Goal: Task Accomplishment & Management: Use online tool/utility

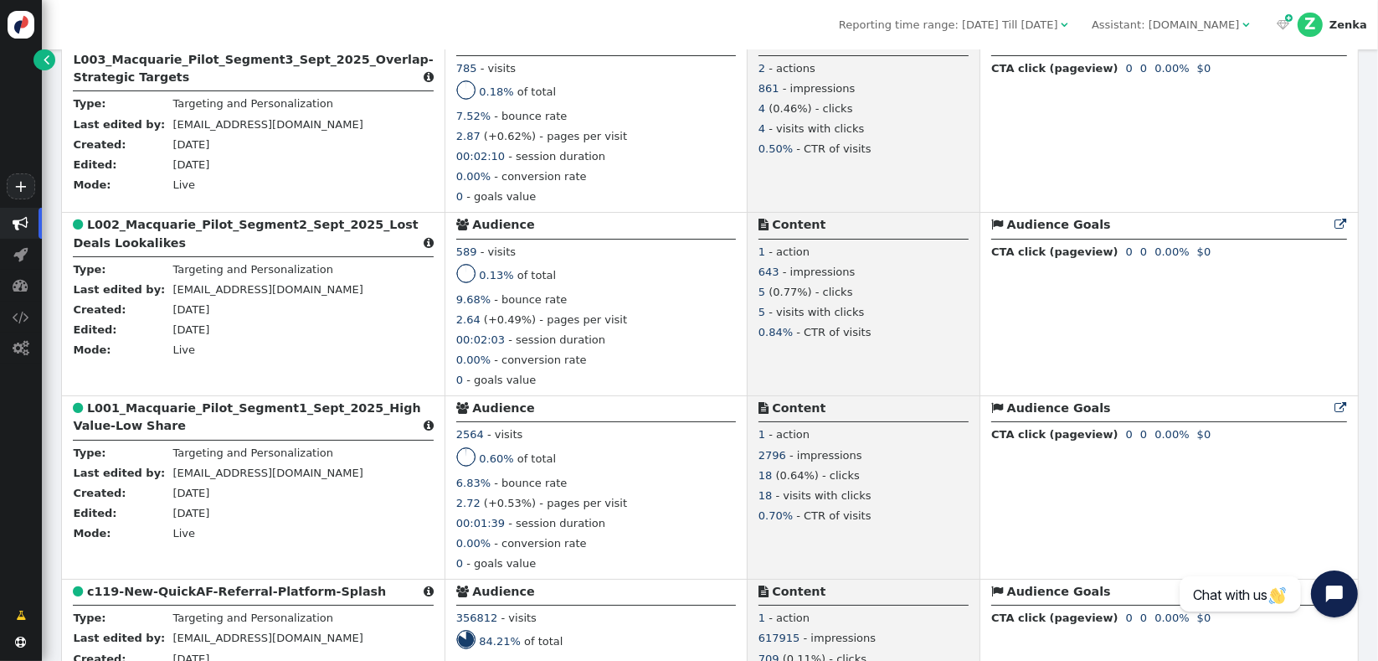
scroll to position [1351, 0]
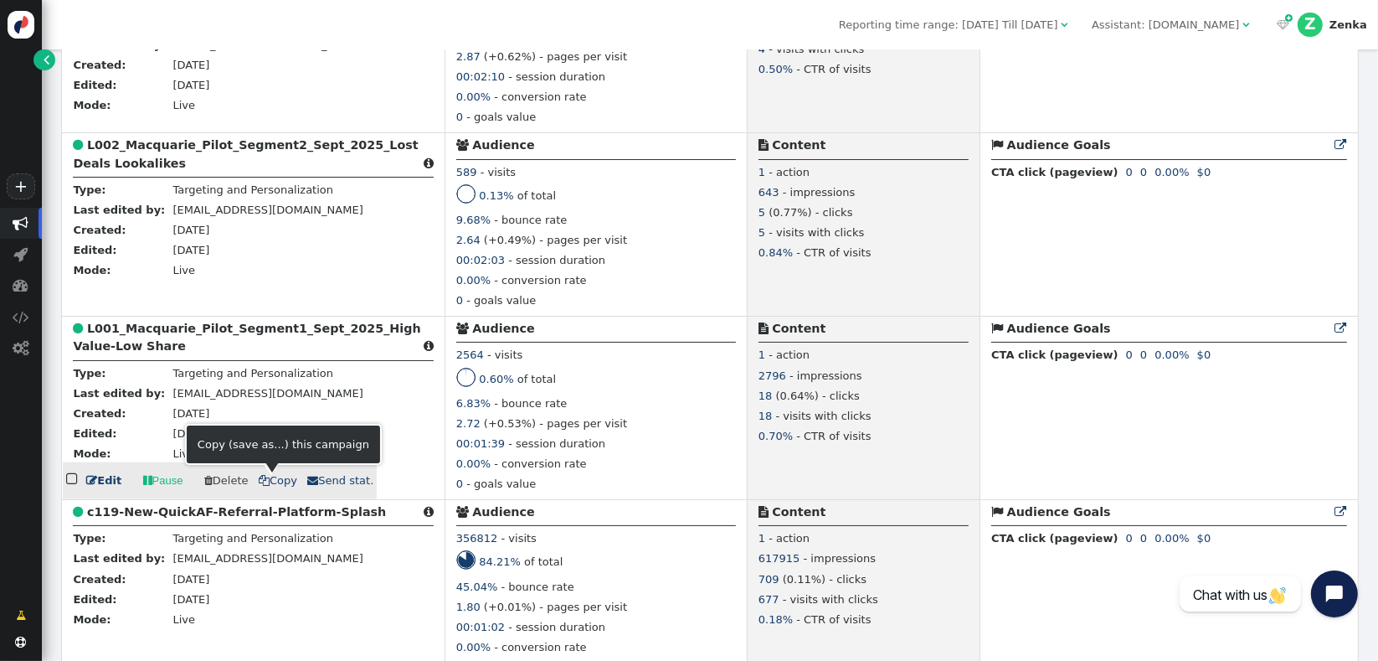
click at [272, 474] on div at bounding box center [271, 469] width 15 height 11
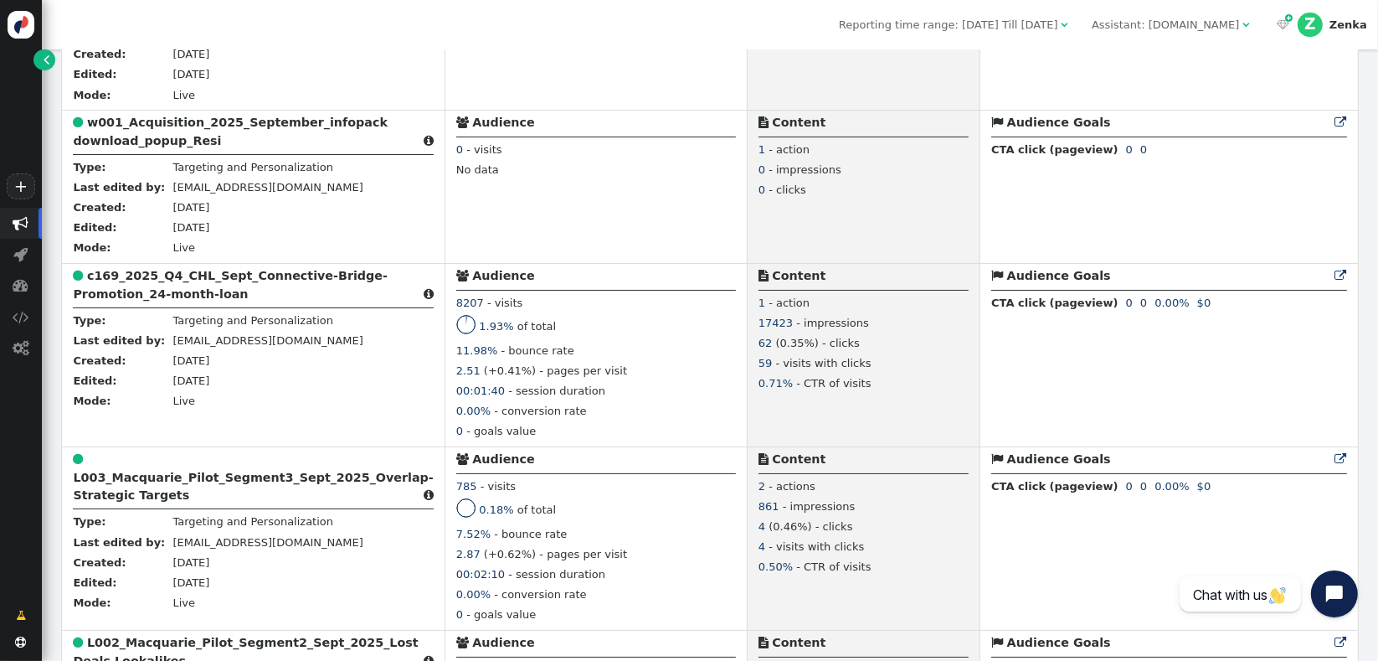
scroll to position [684, 0]
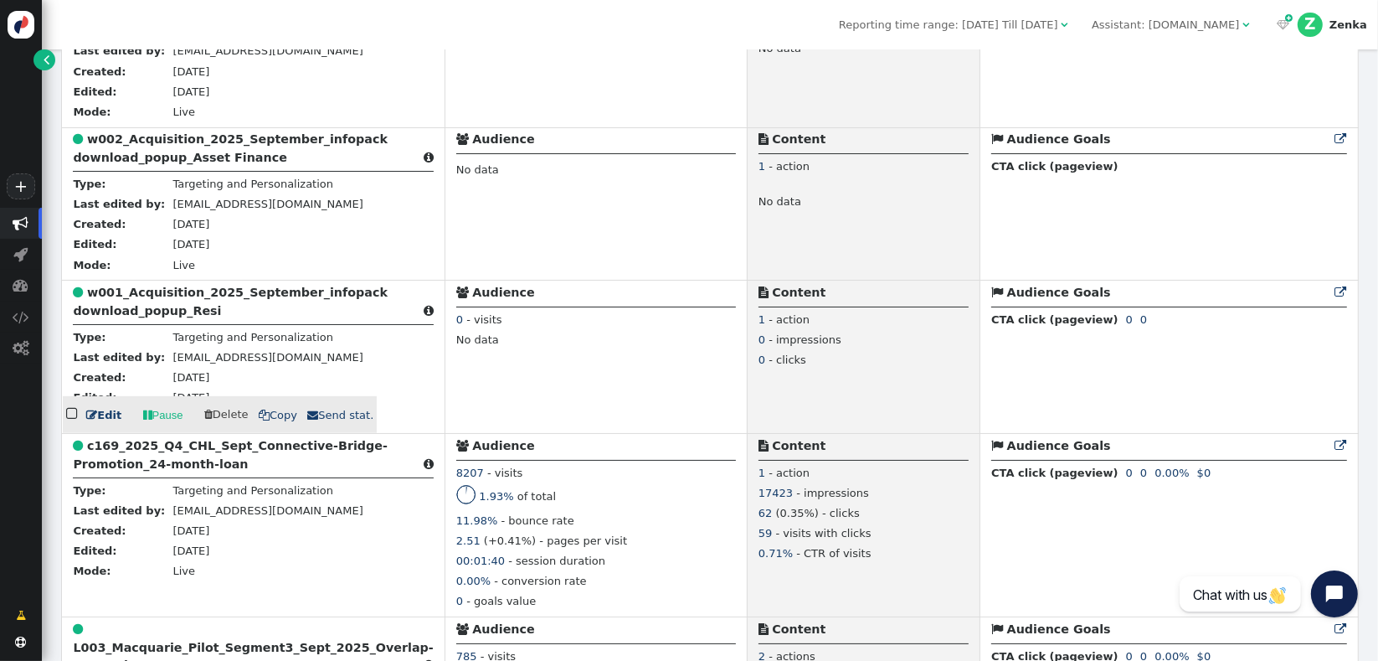
click at [276, 416] on span " Copy" at bounding box center [278, 415] width 39 height 13
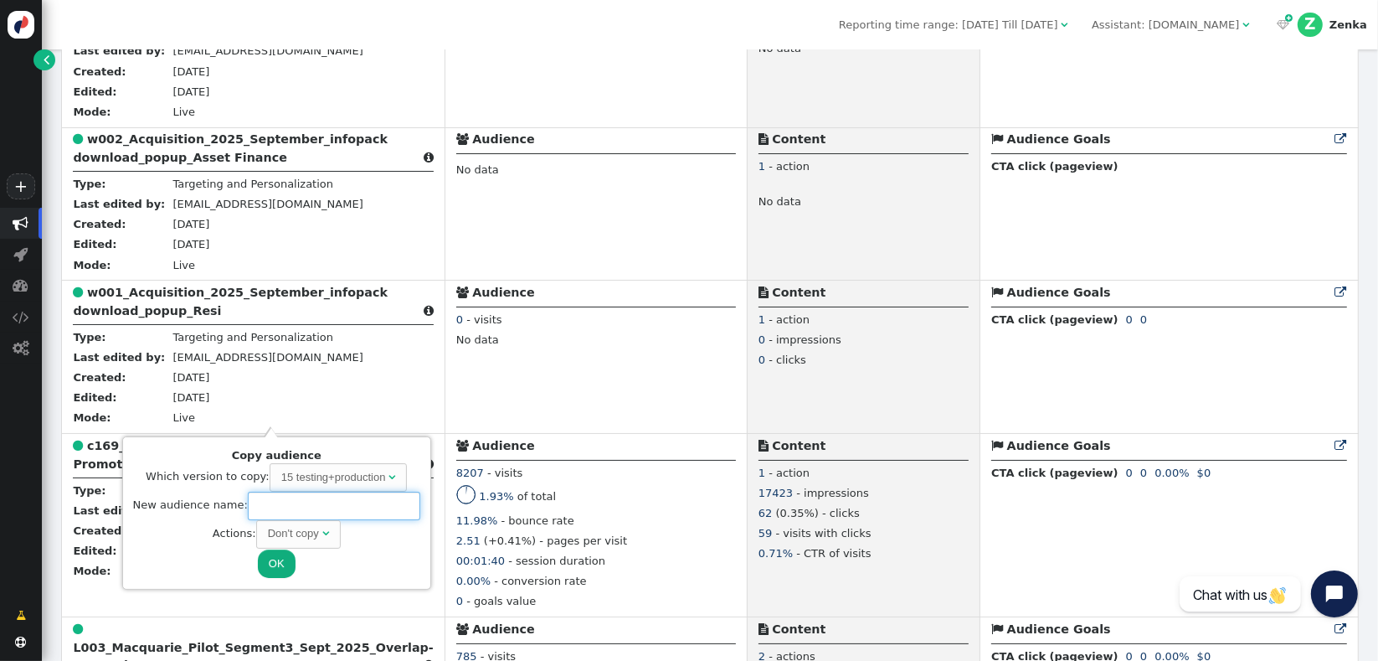
click at [314, 512] on input "text" at bounding box center [334, 505] width 172 height 28
paste input "w004_Acquisition_2025_September_infopack download_popup_Resi_returning"
type input "w004_Acquisition_2025_September_infopack download_popup_Resi_returning"
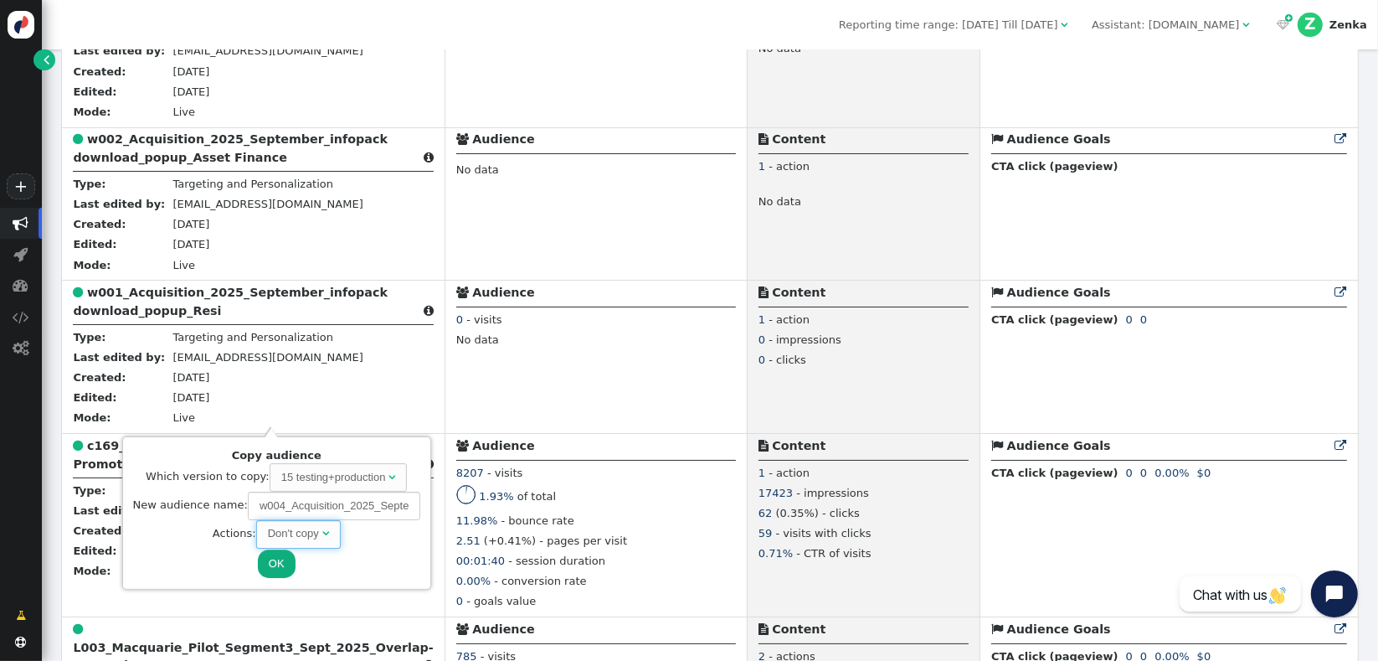
click at [322, 537] on span "" at bounding box center [325, 532] width 7 height 11
click at [136, 535] on div "Actions: Copy " at bounding box center [276, 534] width 287 height 28
click at [259, 561] on button "OK" at bounding box center [277, 563] width 38 height 28
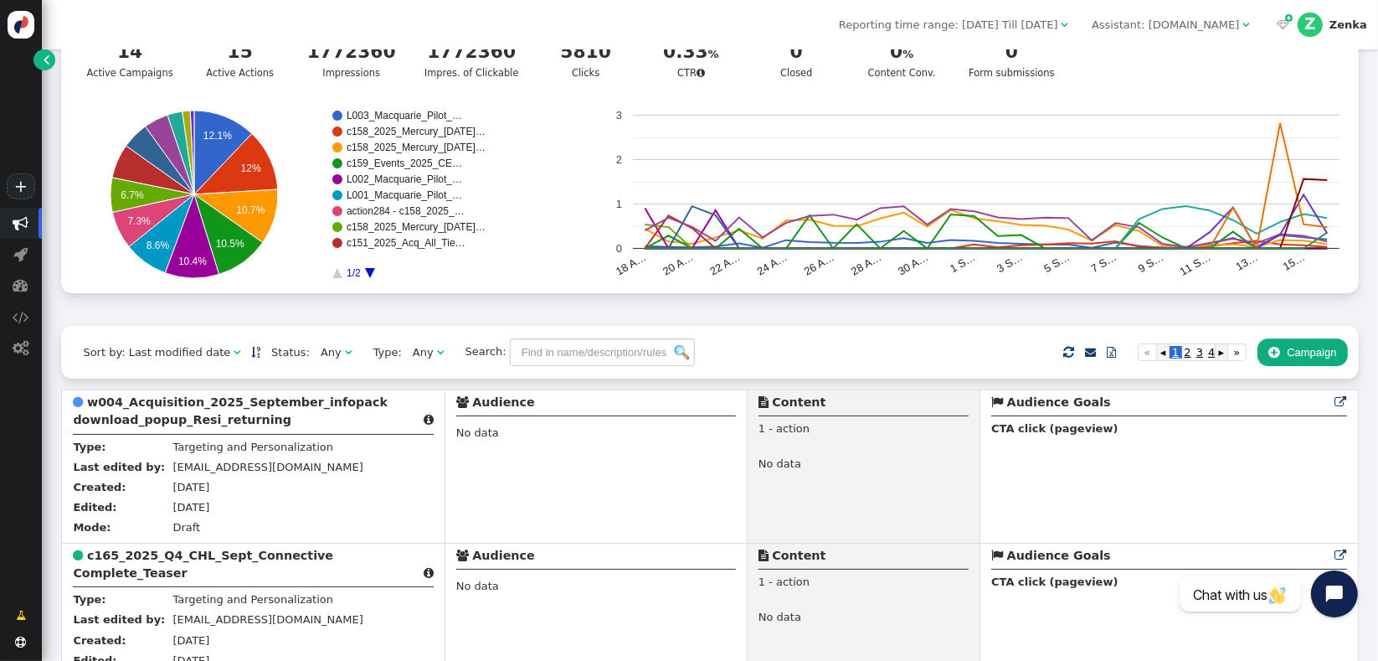
scroll to position [151, 0]
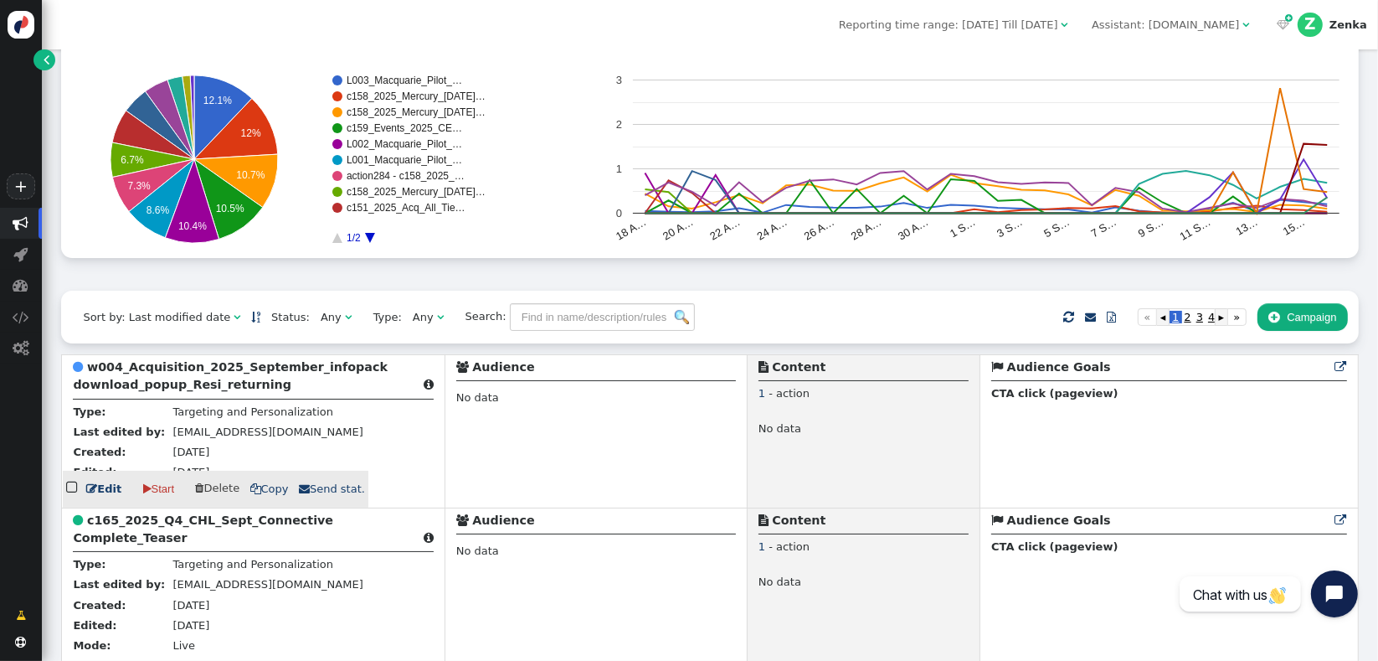
click at [184, 388] on b "w004_Acquisition_2025_September_infopack download_popup_Resi_returning" at bounding box center [230, 375] width 315 height 31
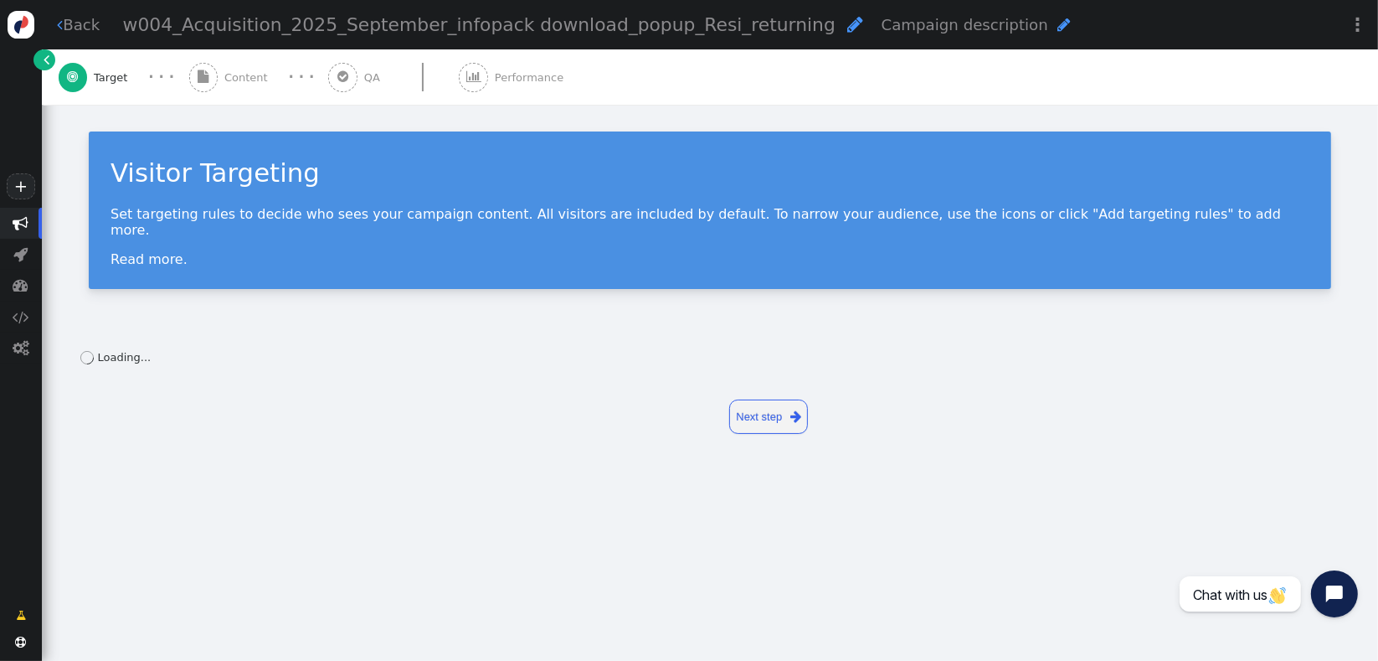
click at [223, 85] on div " Content" at bounding box center [231, 76] width 85 height 55
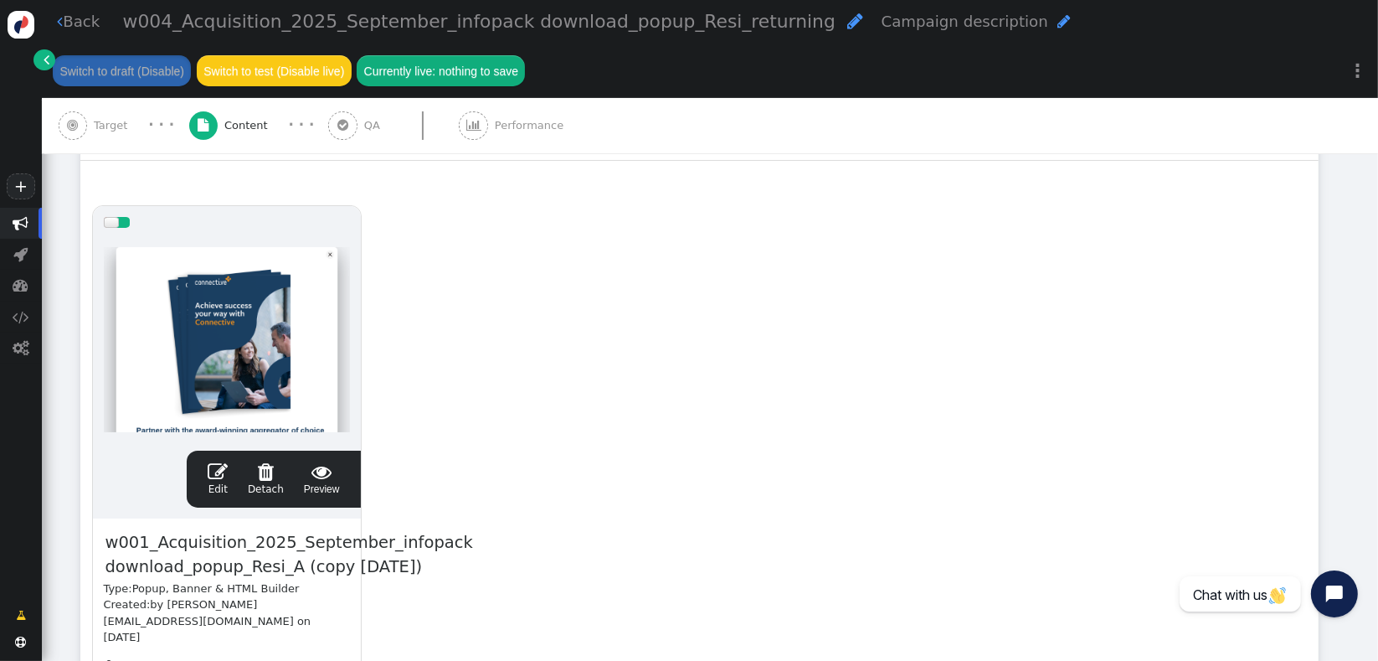
scroll to position [481, 0]
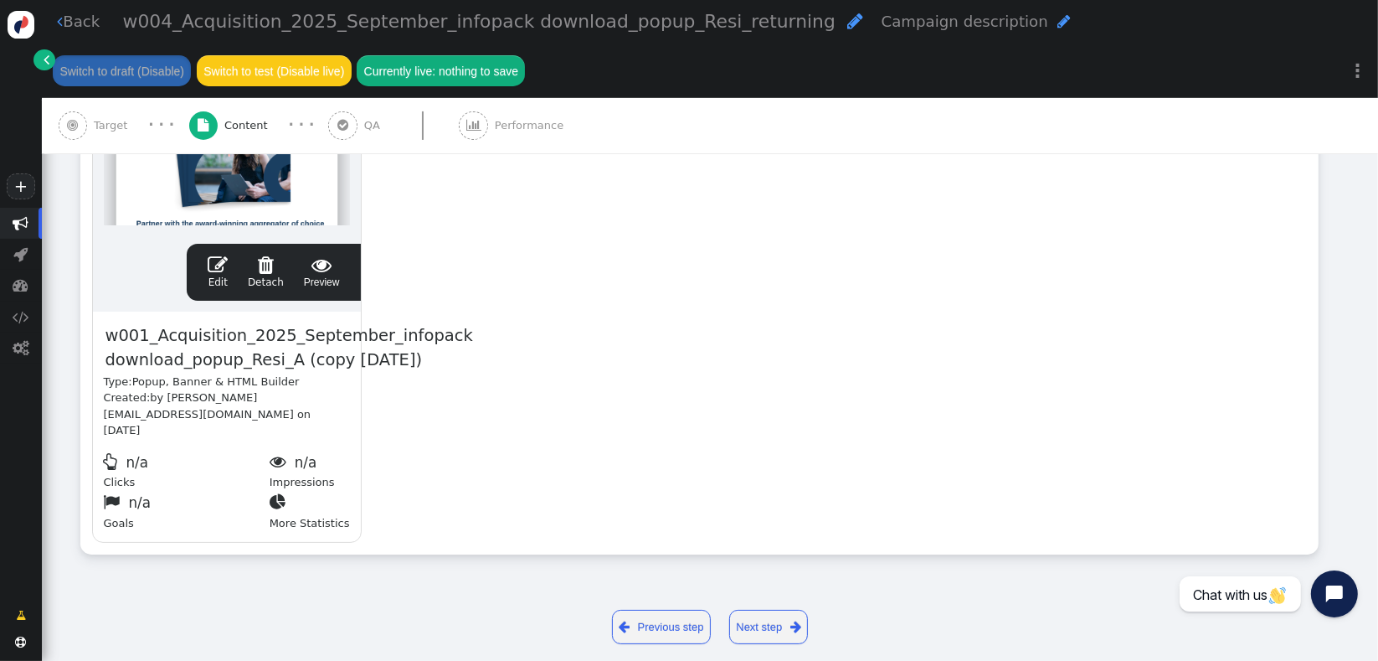
click at [223, 266] on span "" at bounding box center [218, 265] width 20 height 20
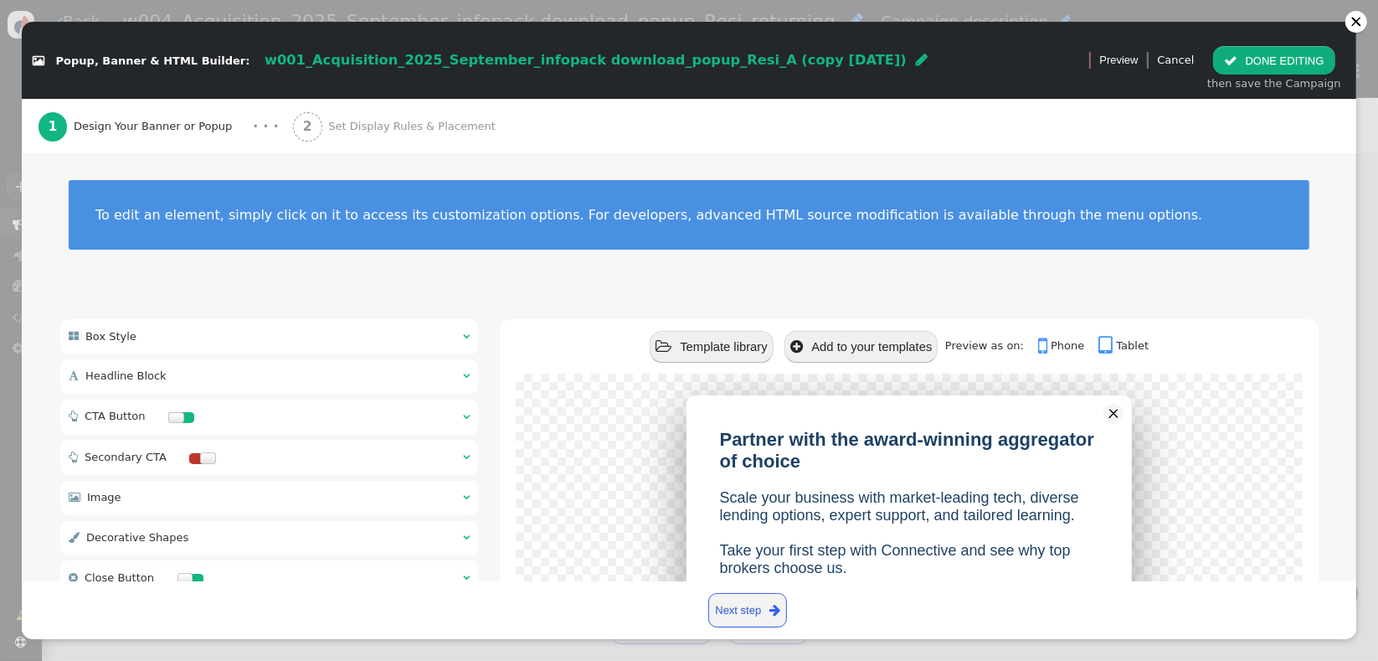
scroll to position [435, 0]
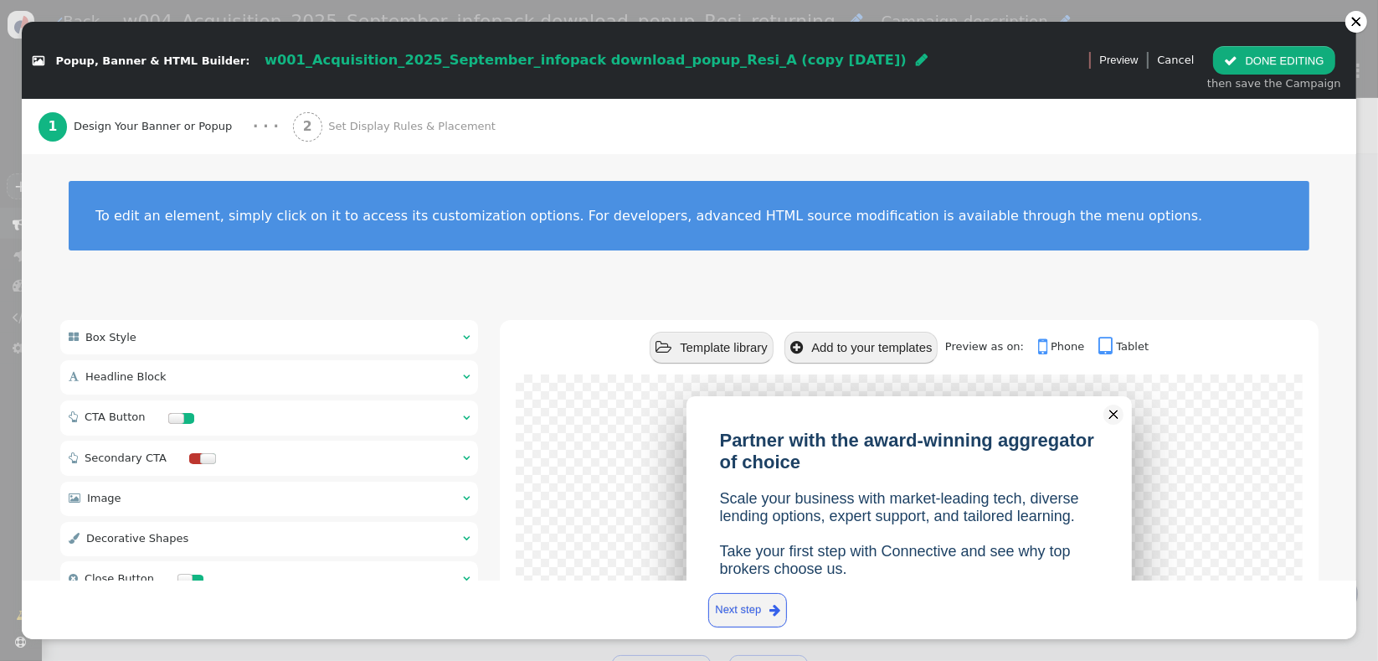
click at [691, 60] on span "w001_Acquisition_2025_September_infopack download_popup_Resi_A (copy [DATE])" at bounding box center [586, 60] width 642 height 16
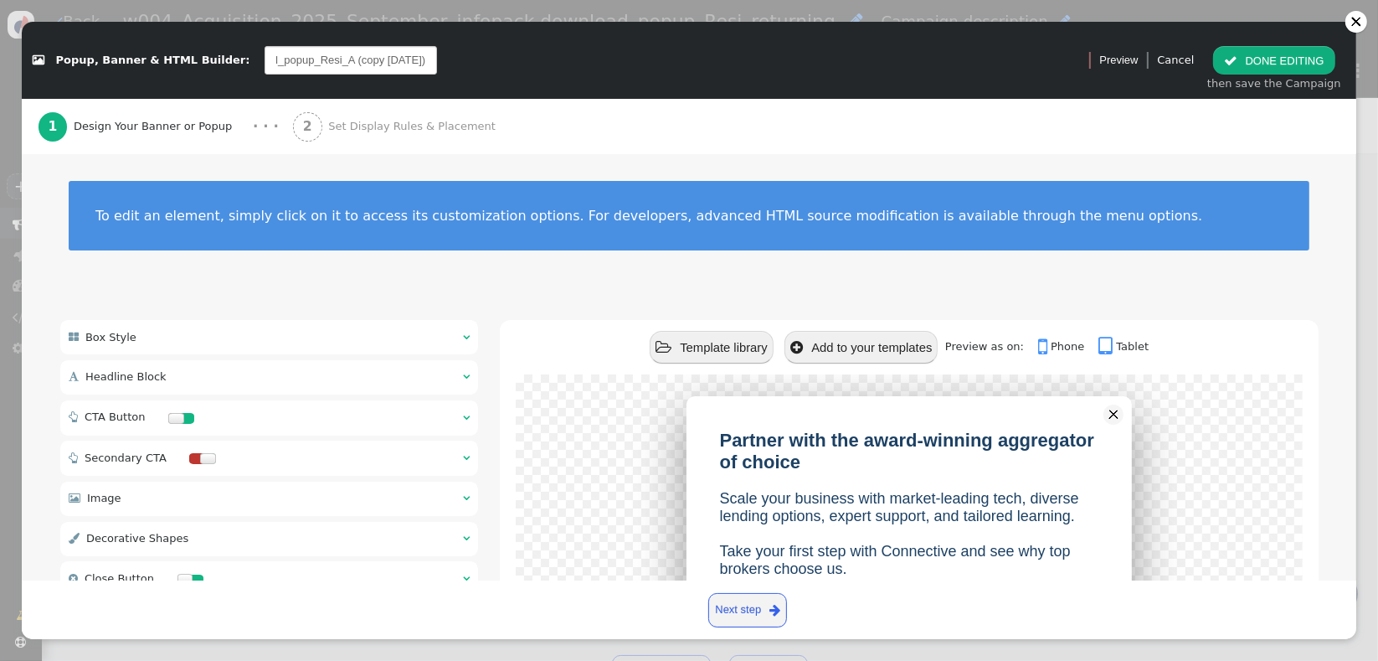
type input "w004_Acquisition_2025_September_infopack download_popup_Resi_returning"
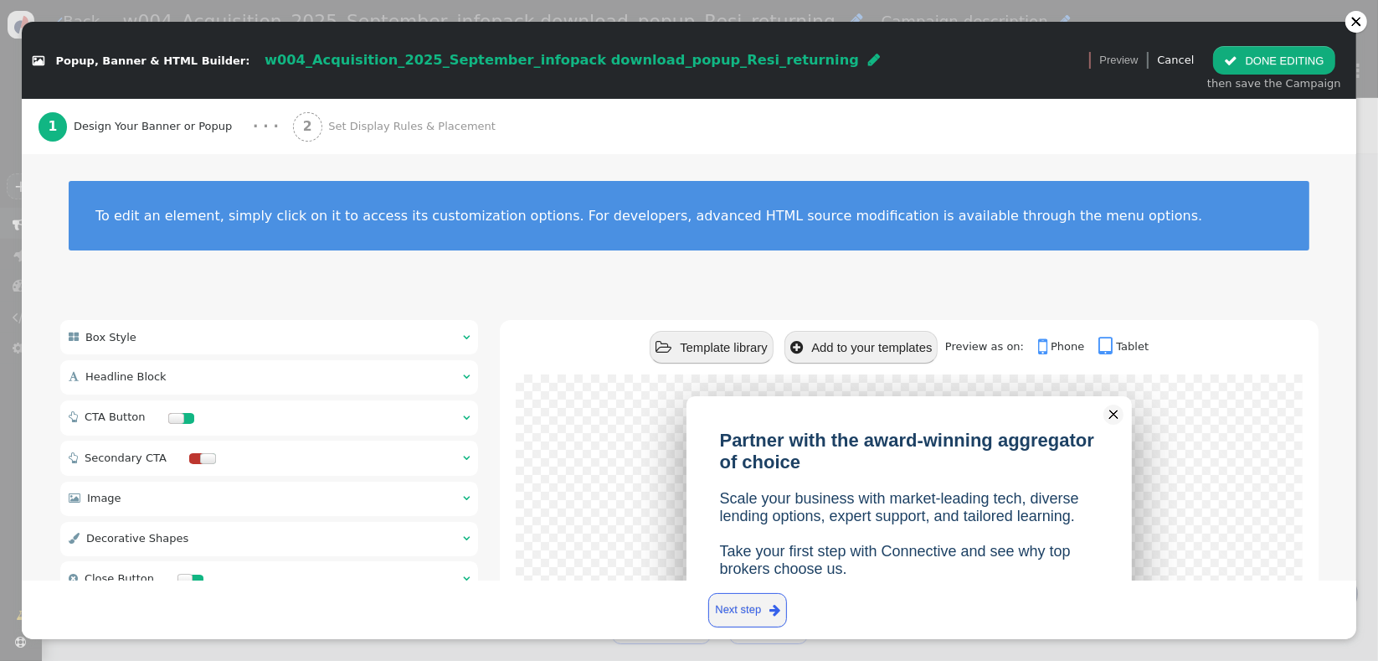
click at [450, 259] on div "To edit an element, simply click on it to access its customization options. For…" at bounding box center [689, 226] width 1335 height 144
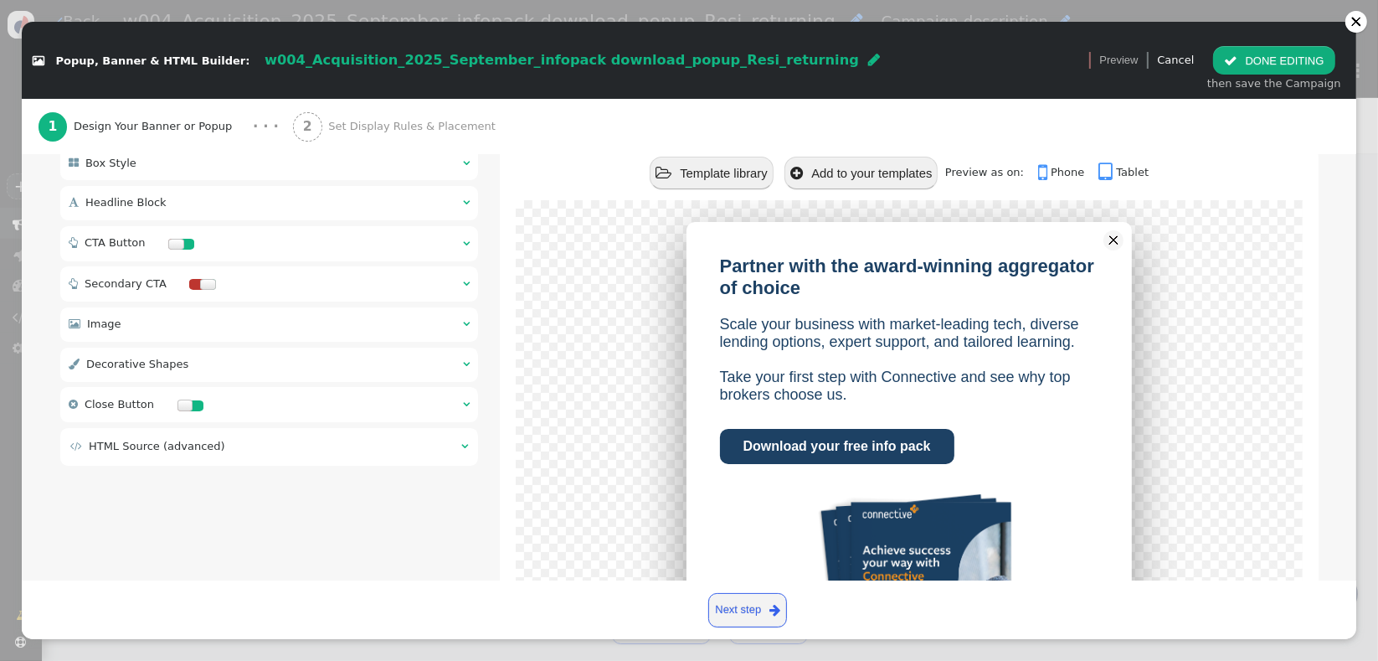
scroll to position [168, 0]
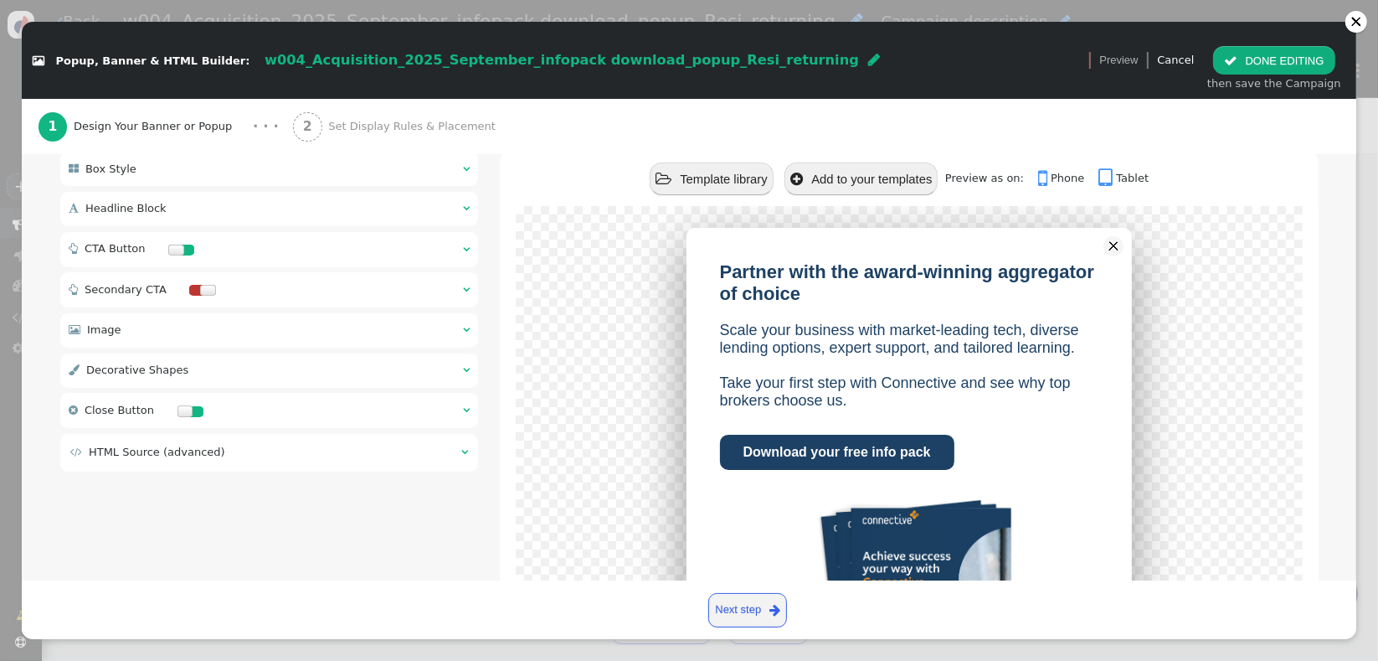
click at [303, 214] on div " Headline Block  " at bounding box center [269, 209] width 419 height 34
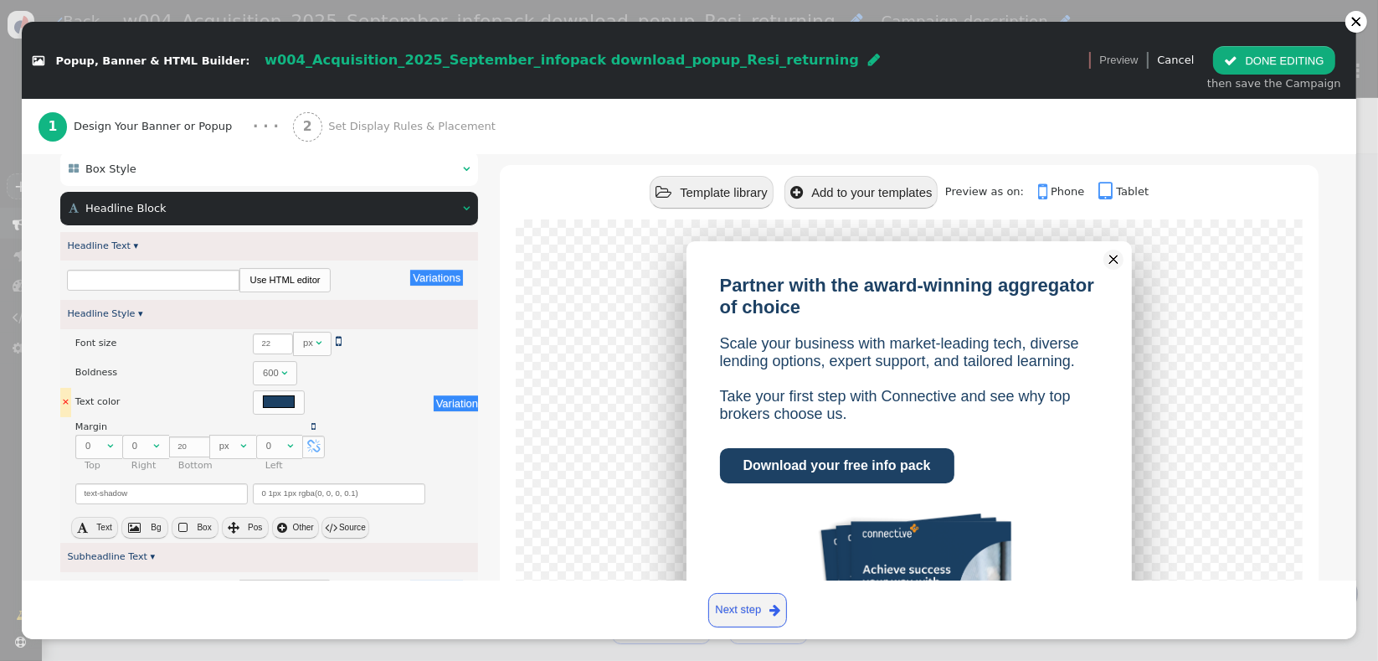
type input "Partner with the award-winning aggregator of choice"
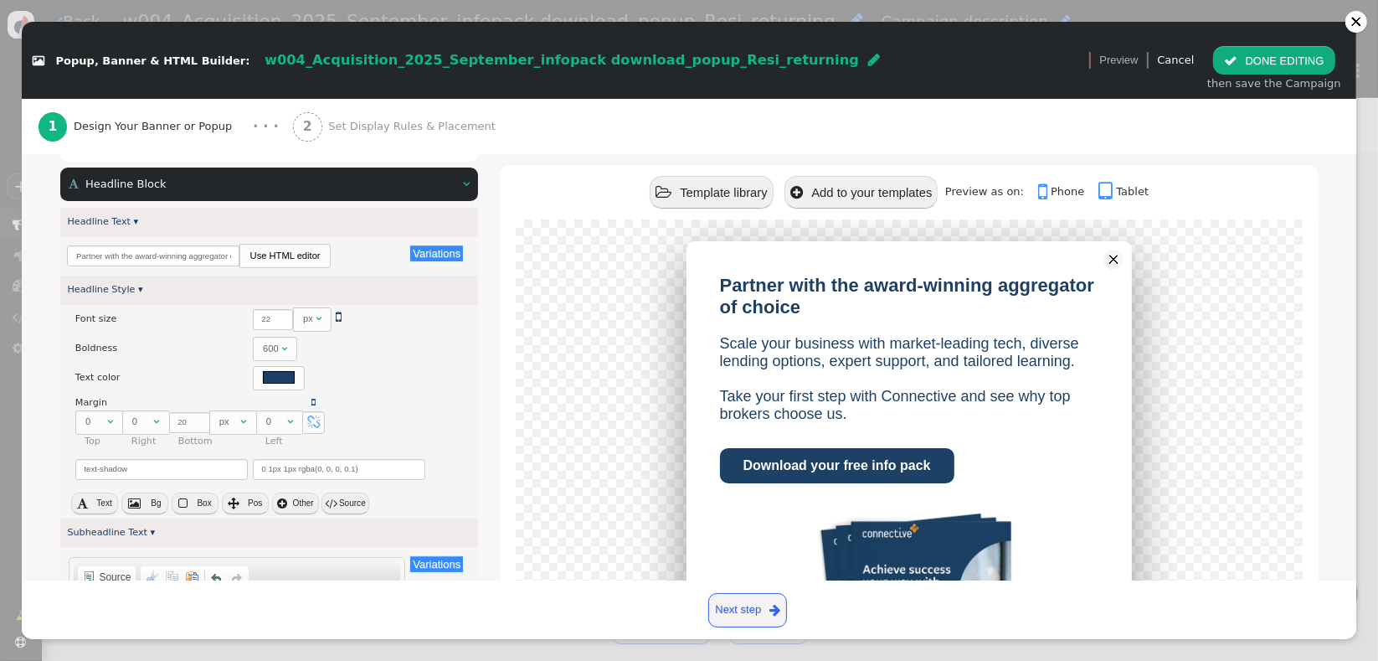
scroll to position [179, 0]
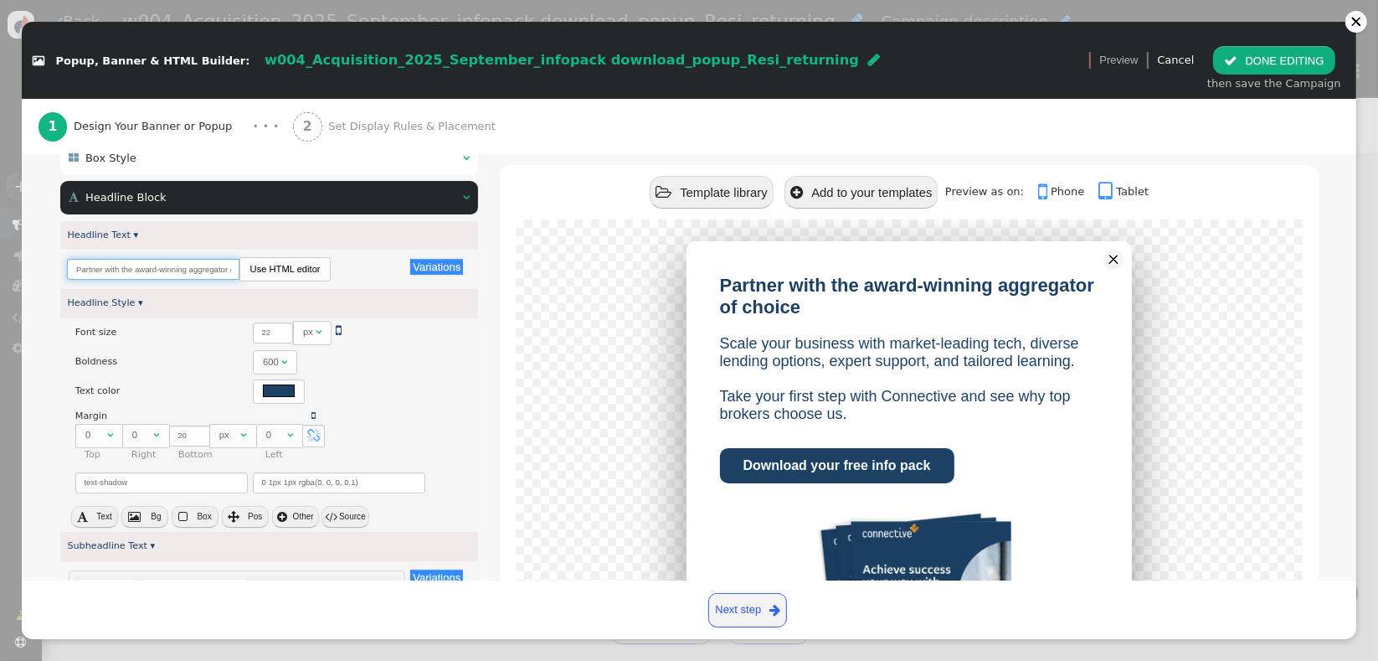
click at [118, 271] on input "Partner with the award-winning aggregator of choice" at bounding box center [153, 269] width 172 height 21
paste input "5,000+ Brokers choose Connective for a reason"
type input "5,000+ Brokers choose Connective for a reason"
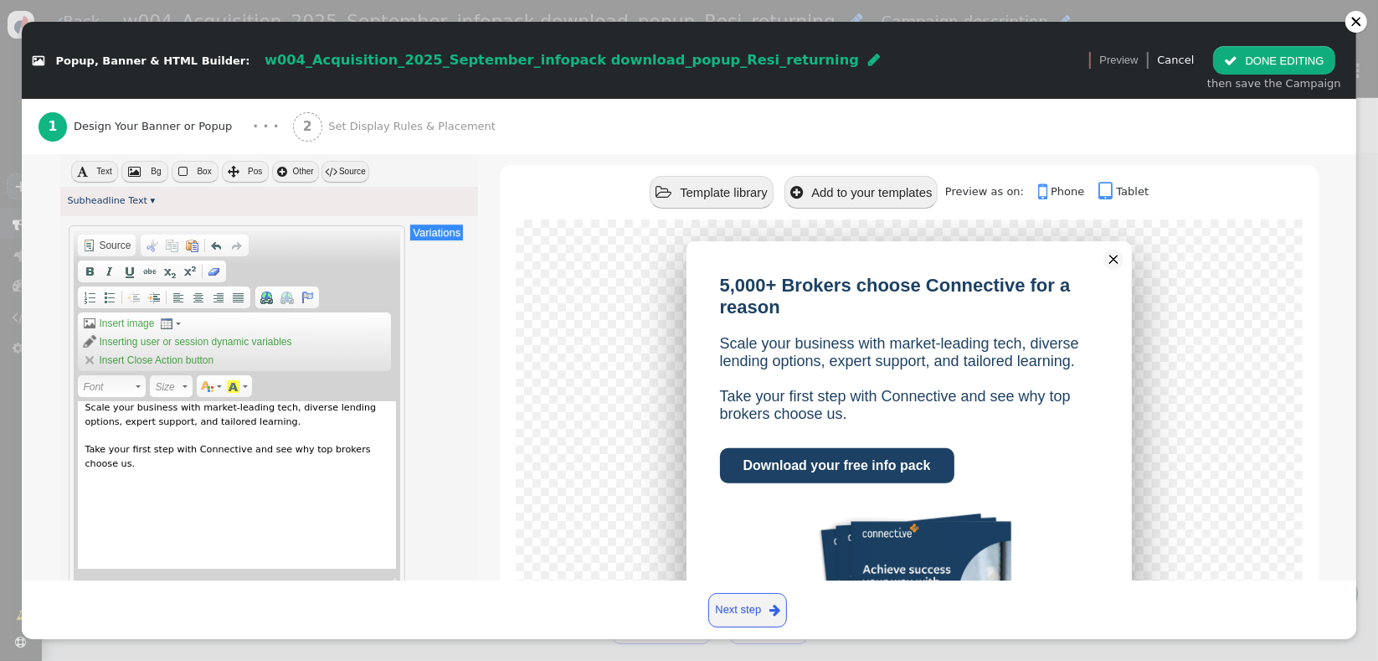
scroll to position [548, 0]
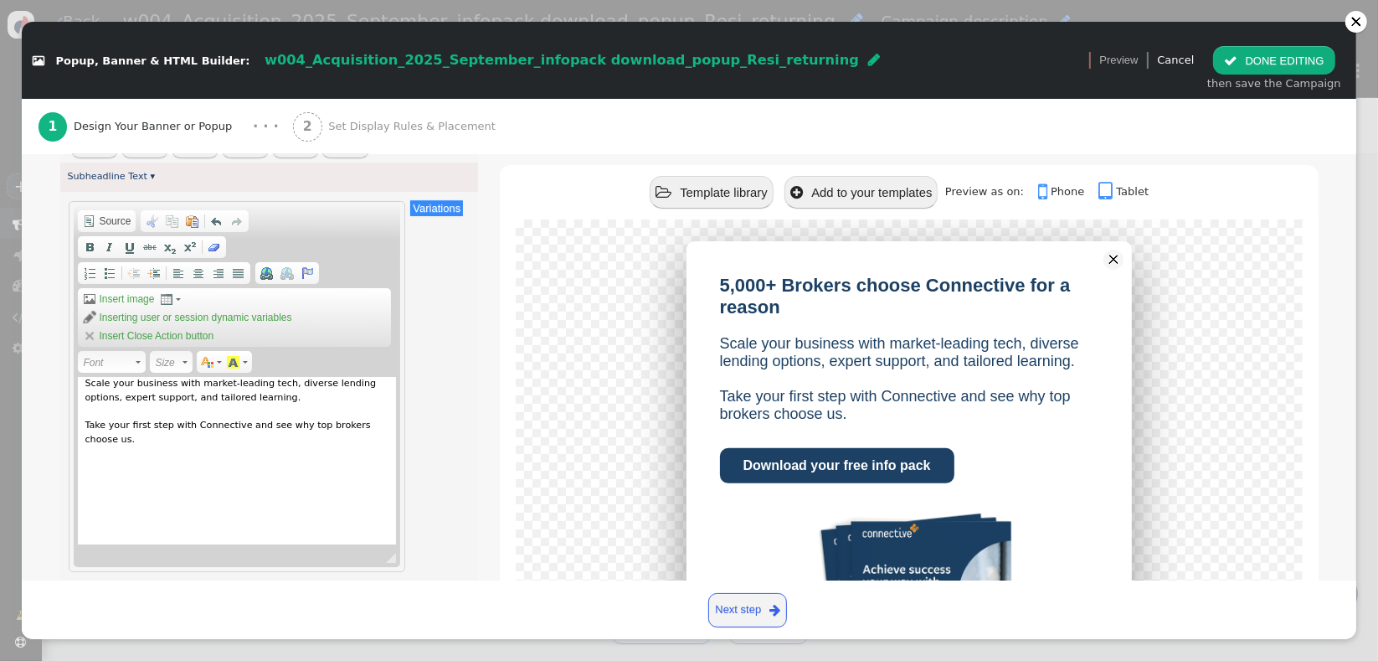
click at [298, 409] on div "Scale your business with market-leading tech, diverse lending options, expert s…" at bounding box center [237, 460] width 318 height 167
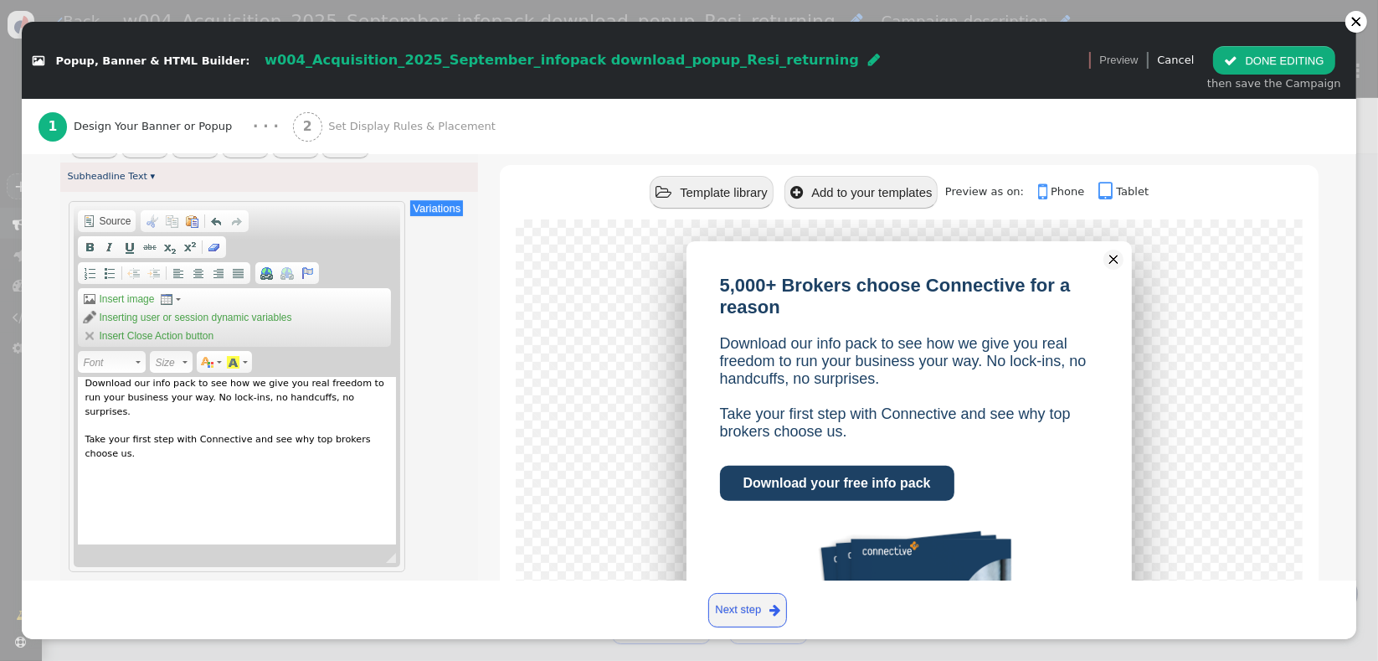
click at [380, 435] on div "Download our info pack to see how we give you real freedom to run your business…" at bounding box center [237, 460] width 318 height 167
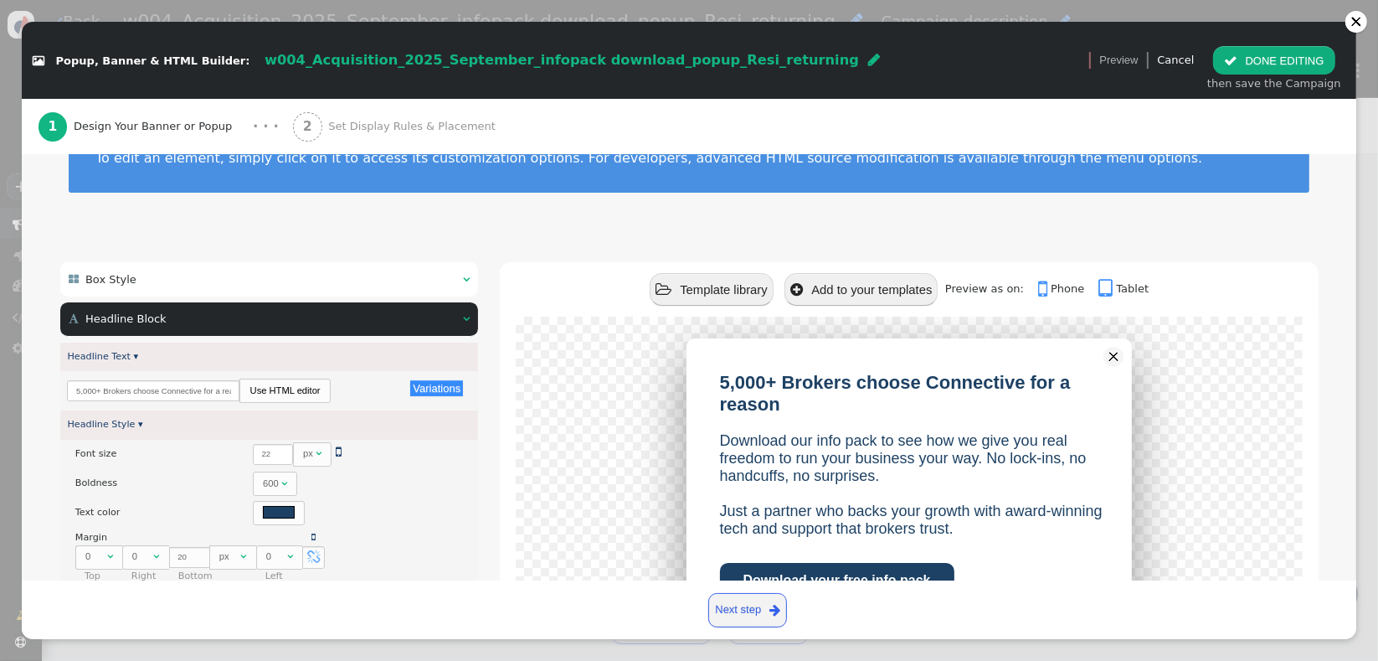
scroll to position [0, 0]
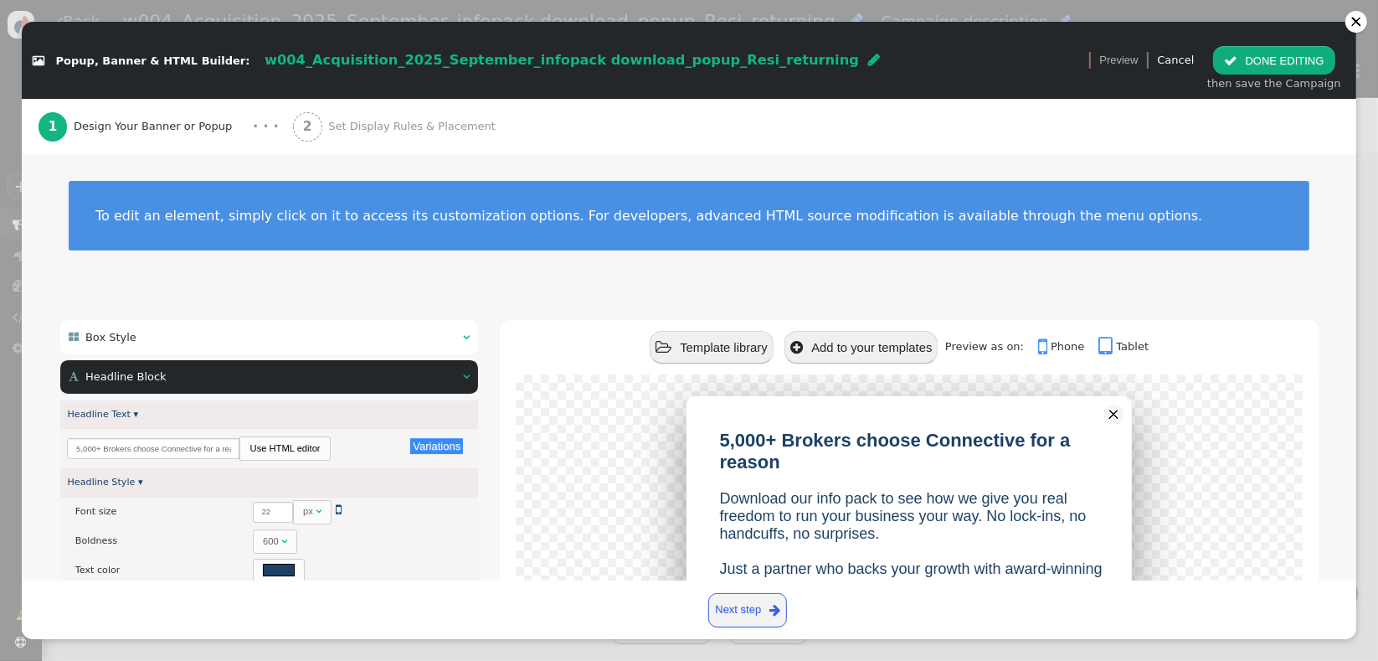
click at [415, 130] on span "Set Display Rules & Placement" at bounding box center [414, 126] width 173 height 17
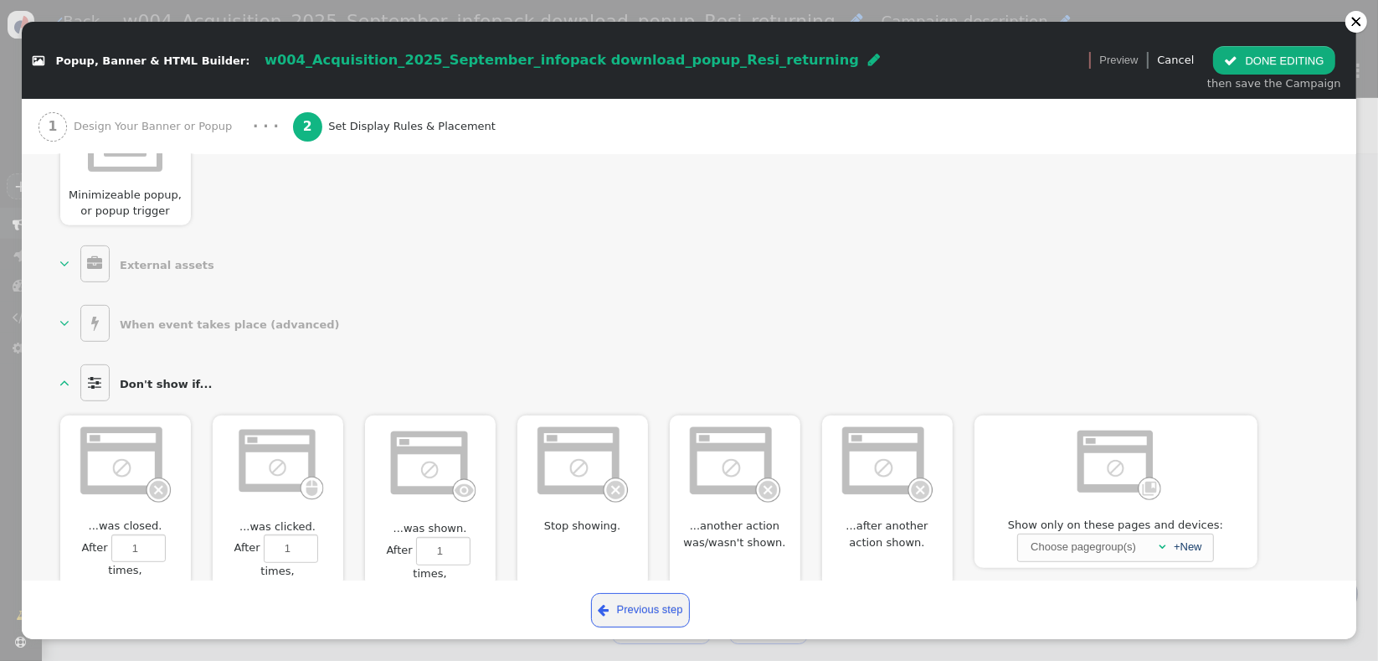
scroll to position [997, 0]
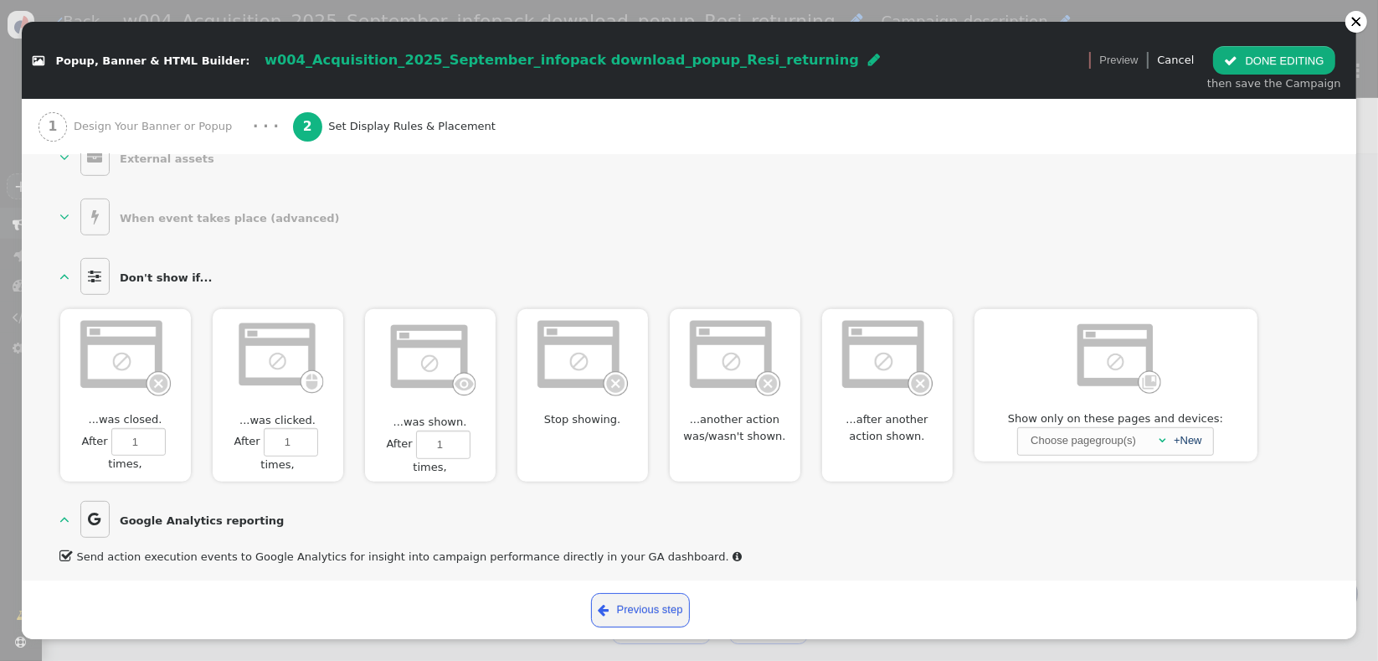
click at [100, 366] on img at bounding box center [125, 356] width 96 height 81
type input "1"
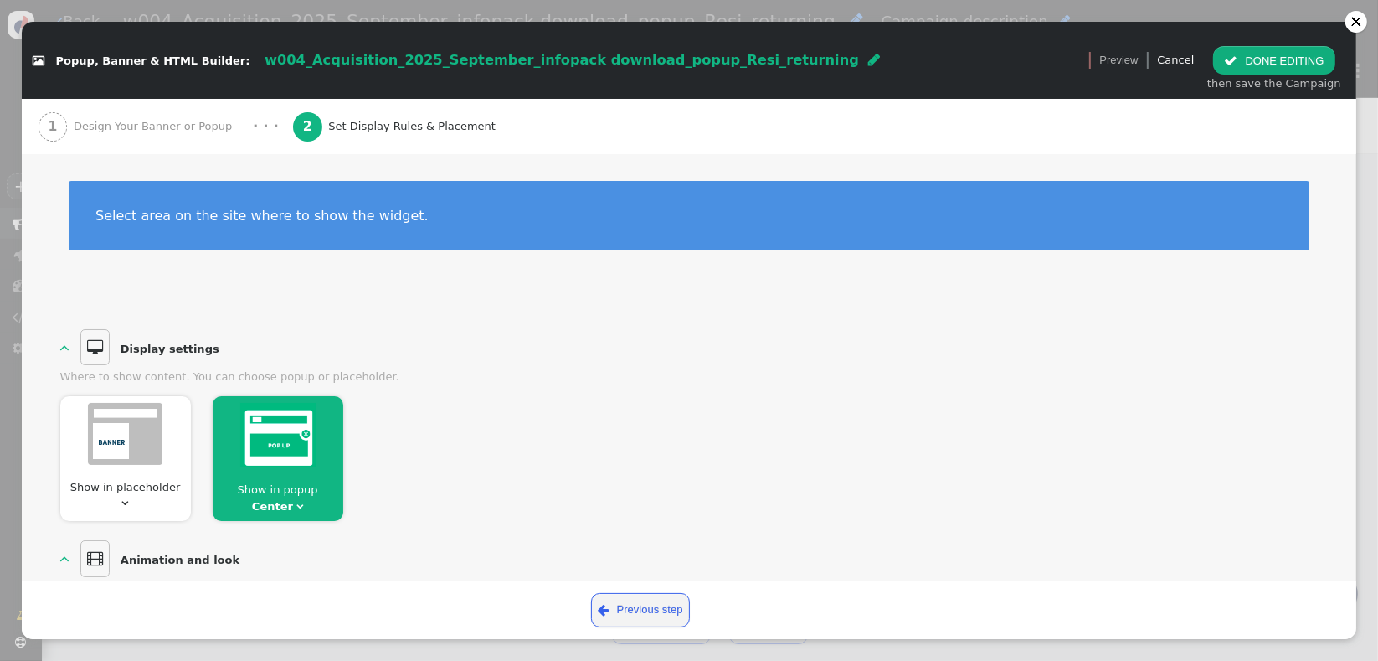
scroll to position [1033, 0]
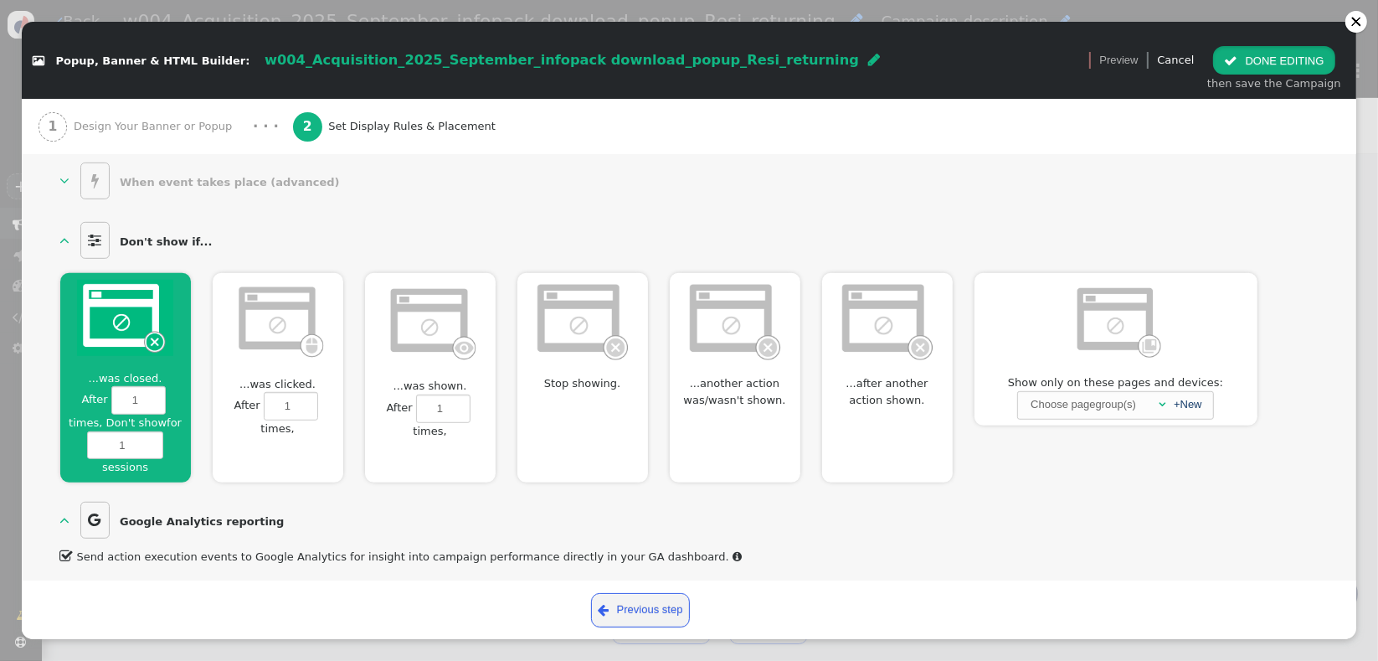
click at [1237, 62] on span "" at bounding box center [1230, 60] width 13 height 13
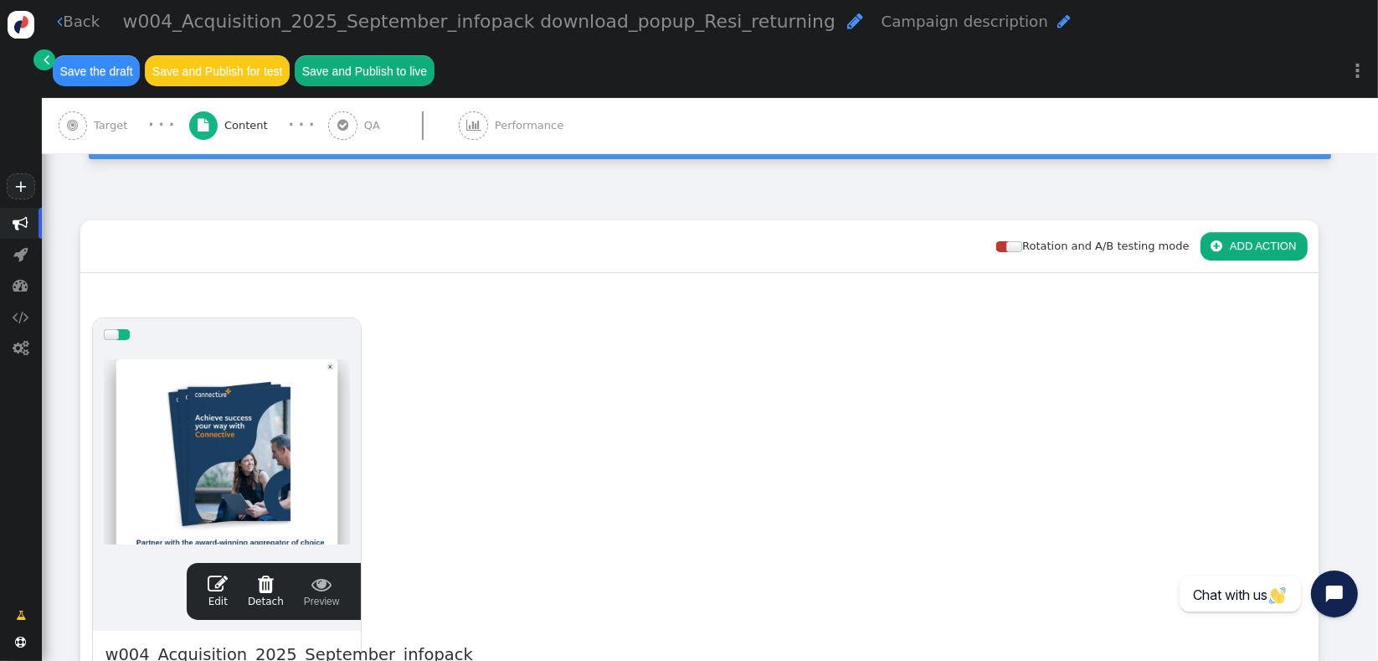
scroll to position [0, 0]
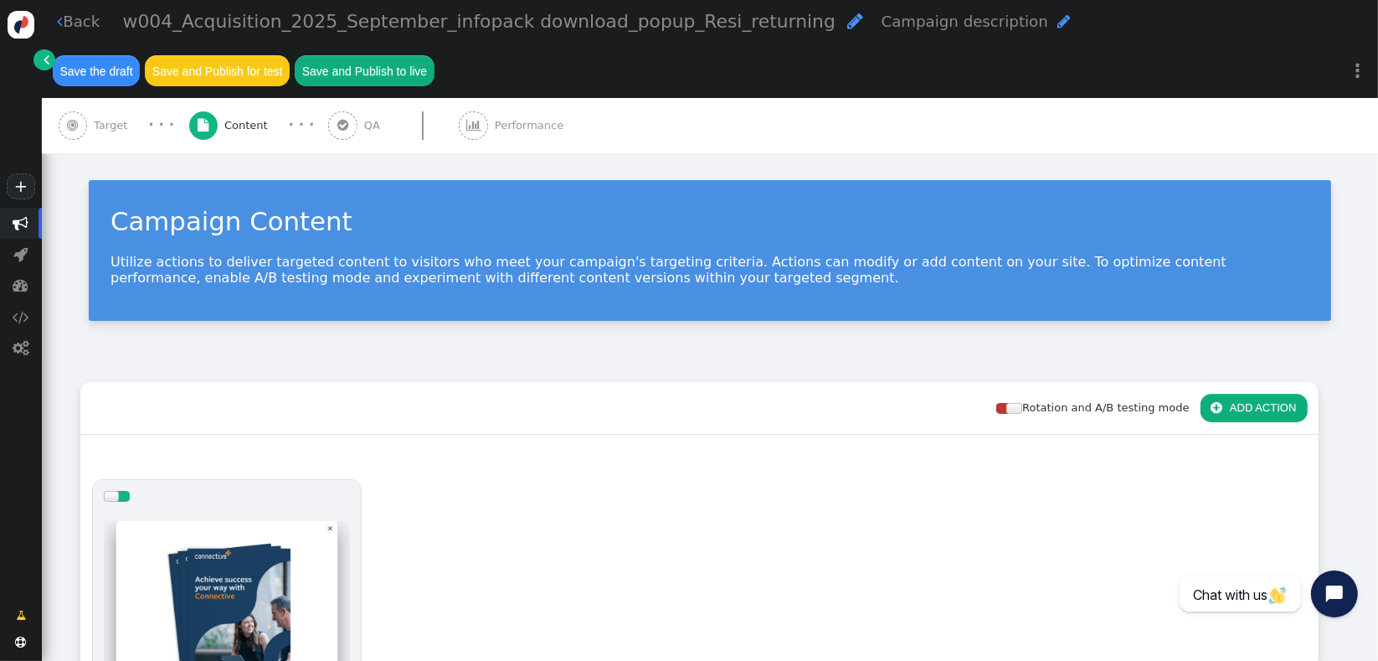
click at [88, 126] on div " Target" at bounding box center [97, 125] width 76 height 55
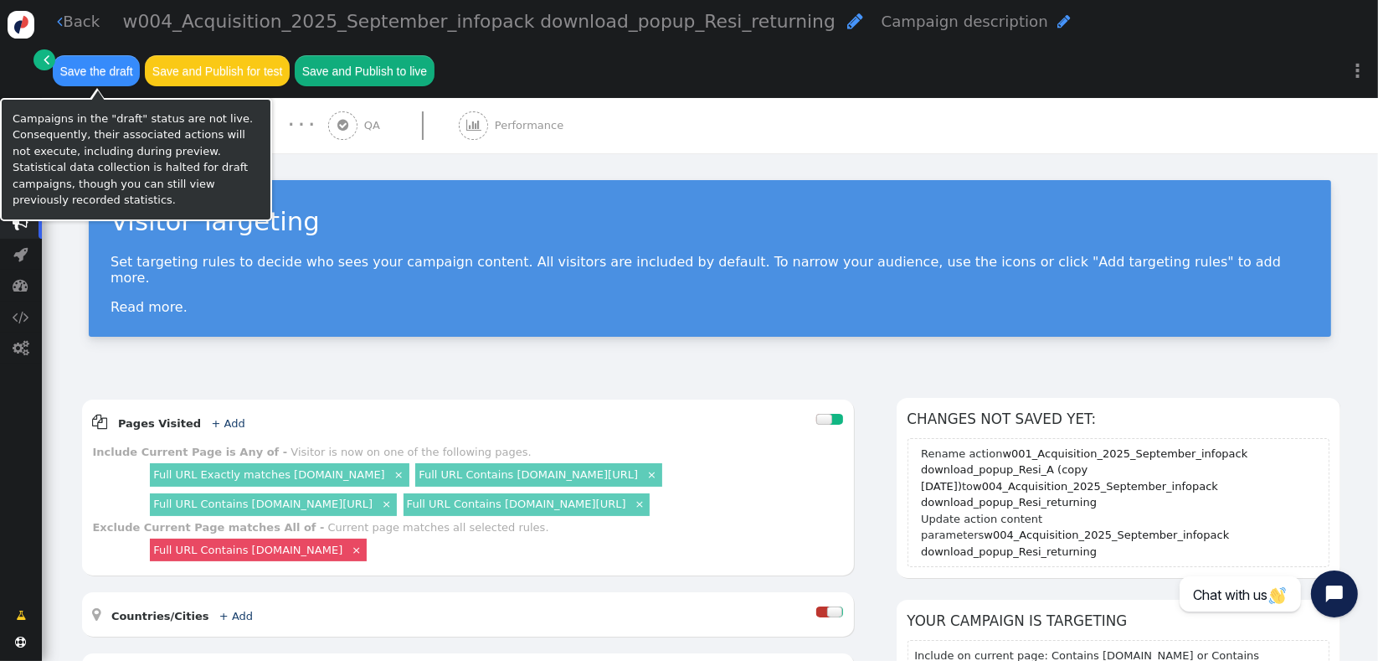
click at [109, 74] on button "Save the draft" at bounding box center [96, 70] width 87 height 30
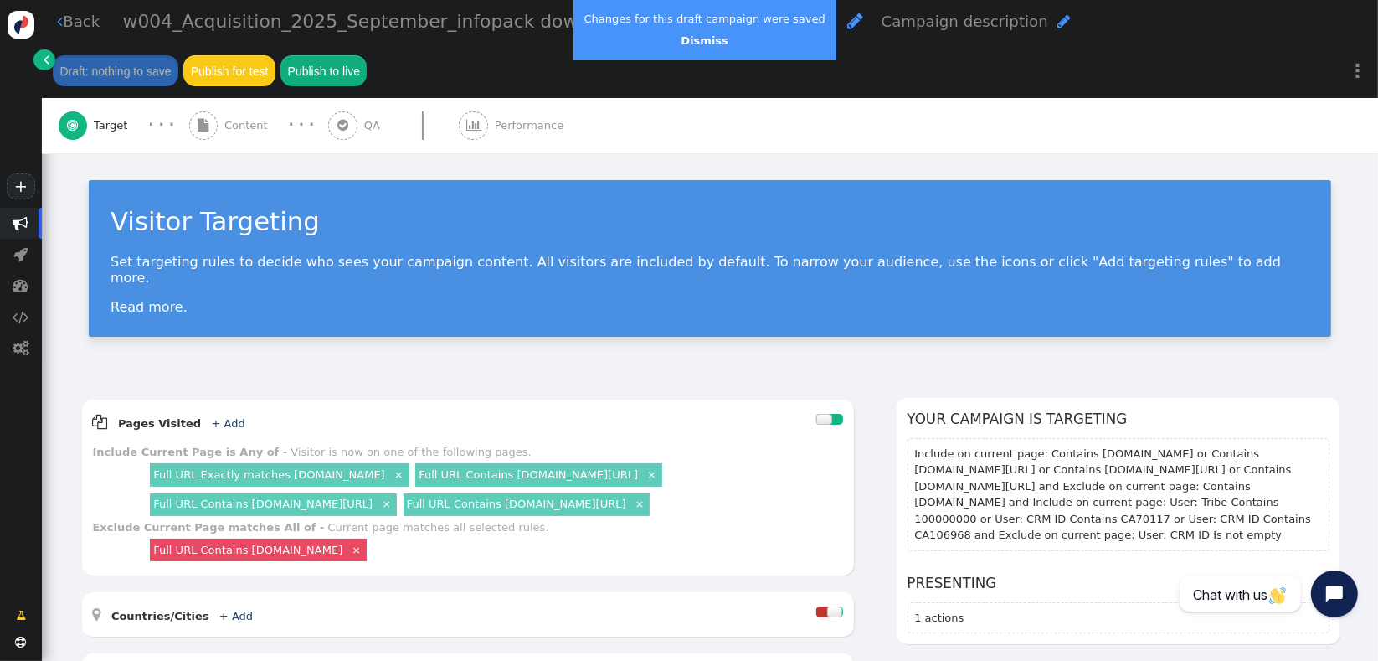
click at [236, 117] on span "Content" at bounding box center [249, 125] width 50 height 17
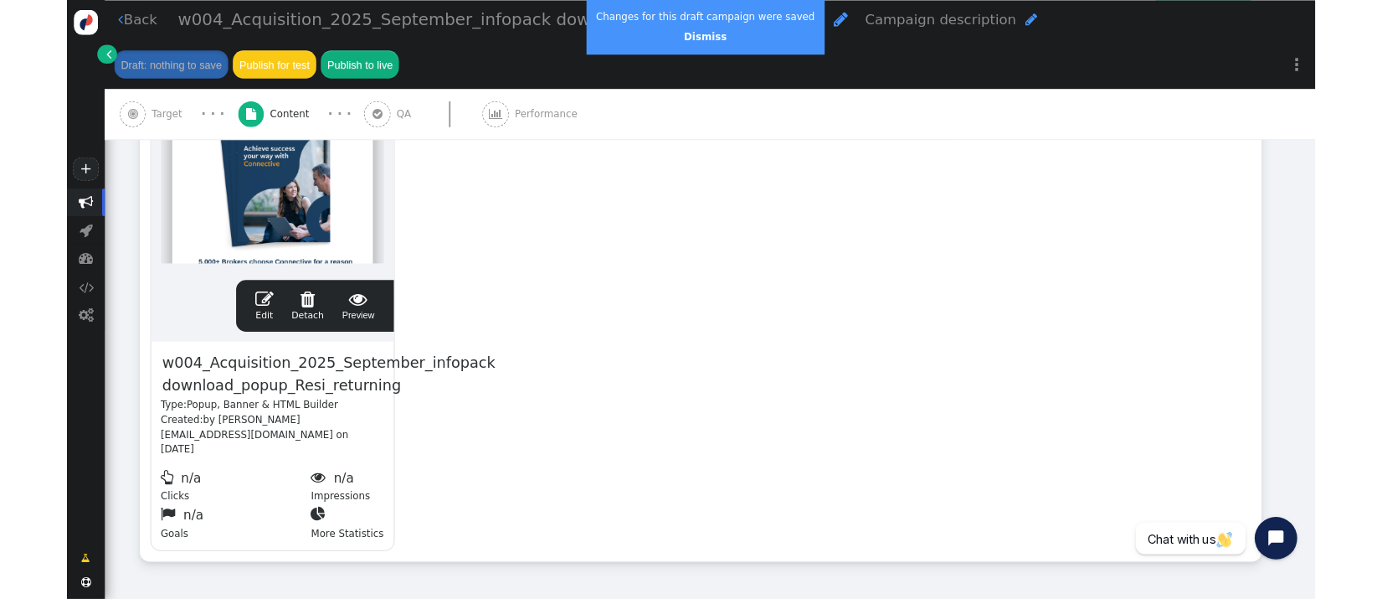
scroll to position [414, 0]
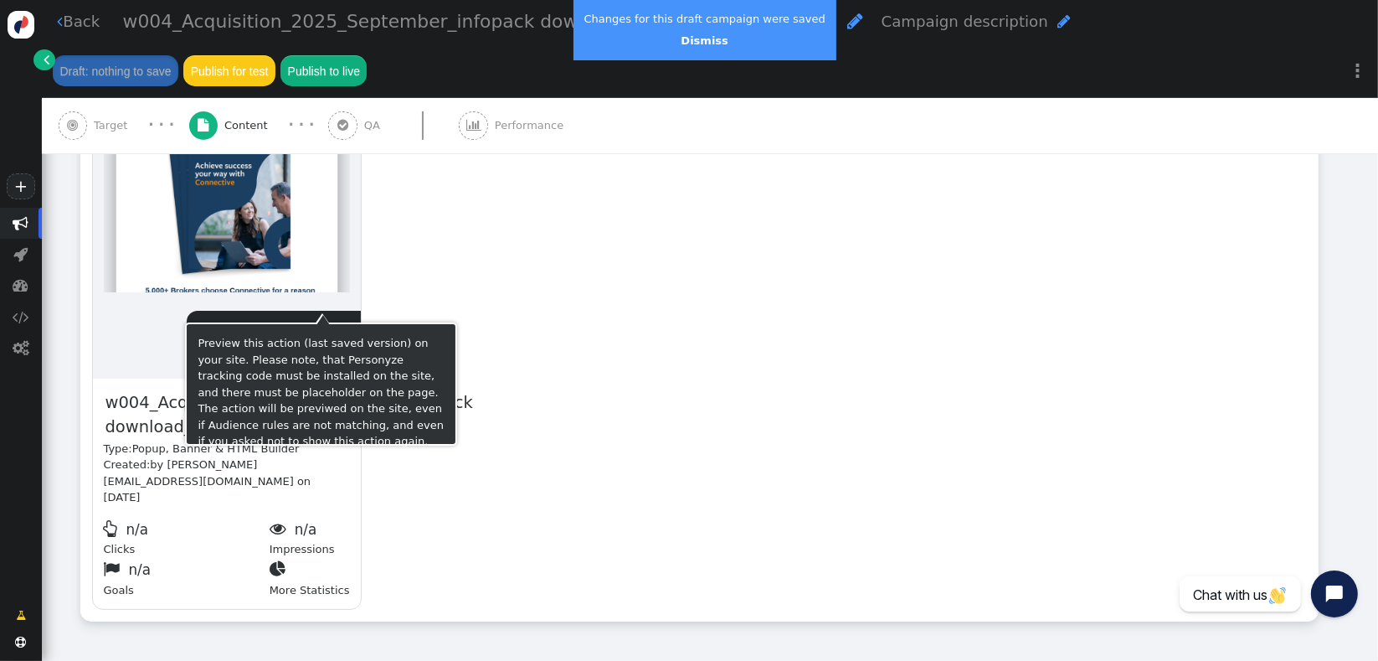
click at [330, 322] on span "" at bounding box center [322, 332] width 36 height 20
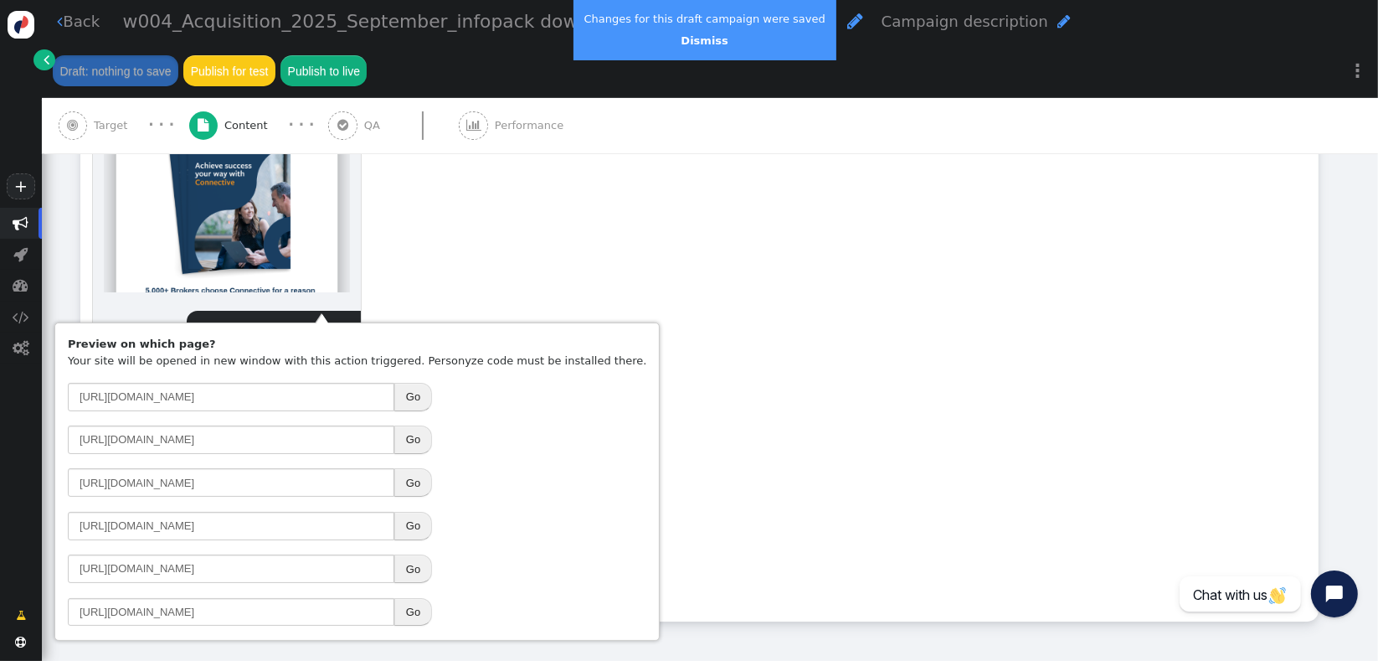
click at [416, 529] on button "Go" at bounding box center [413, 526] width 38 height 28
click at [409, 487] on button "Go" at bounding box center [413, 482] width 38 height 28
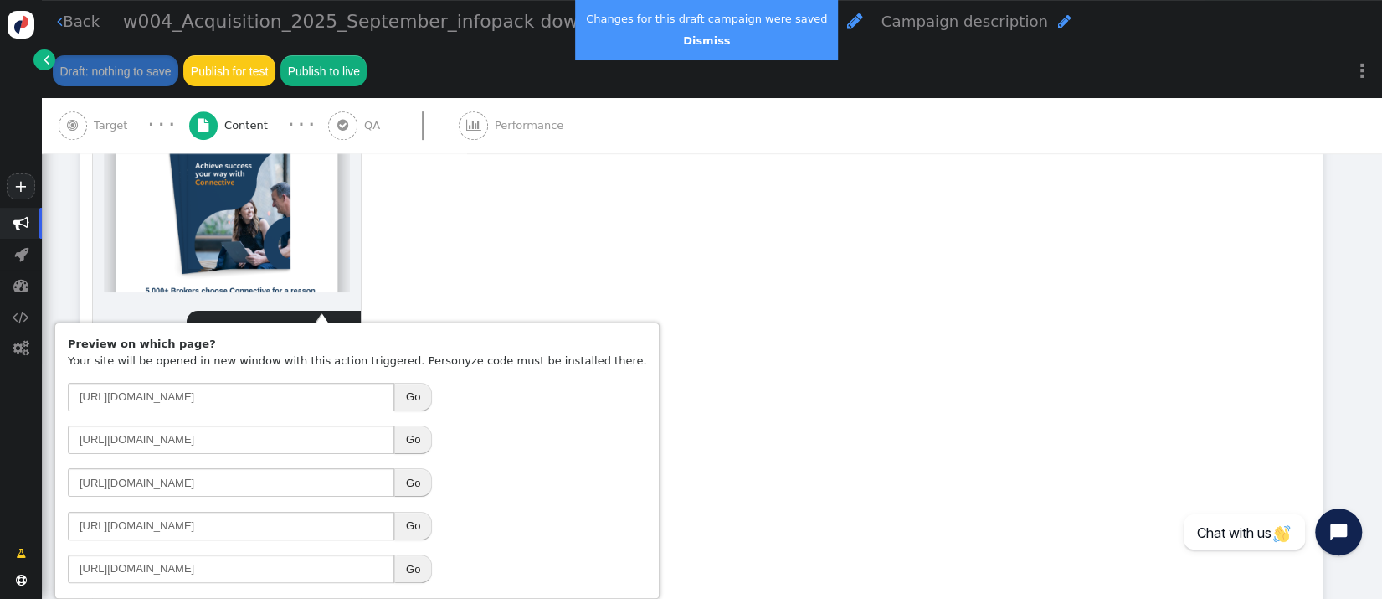
click at [82, 111] on span "" at bounding box center [73, 125] width 29 height 29
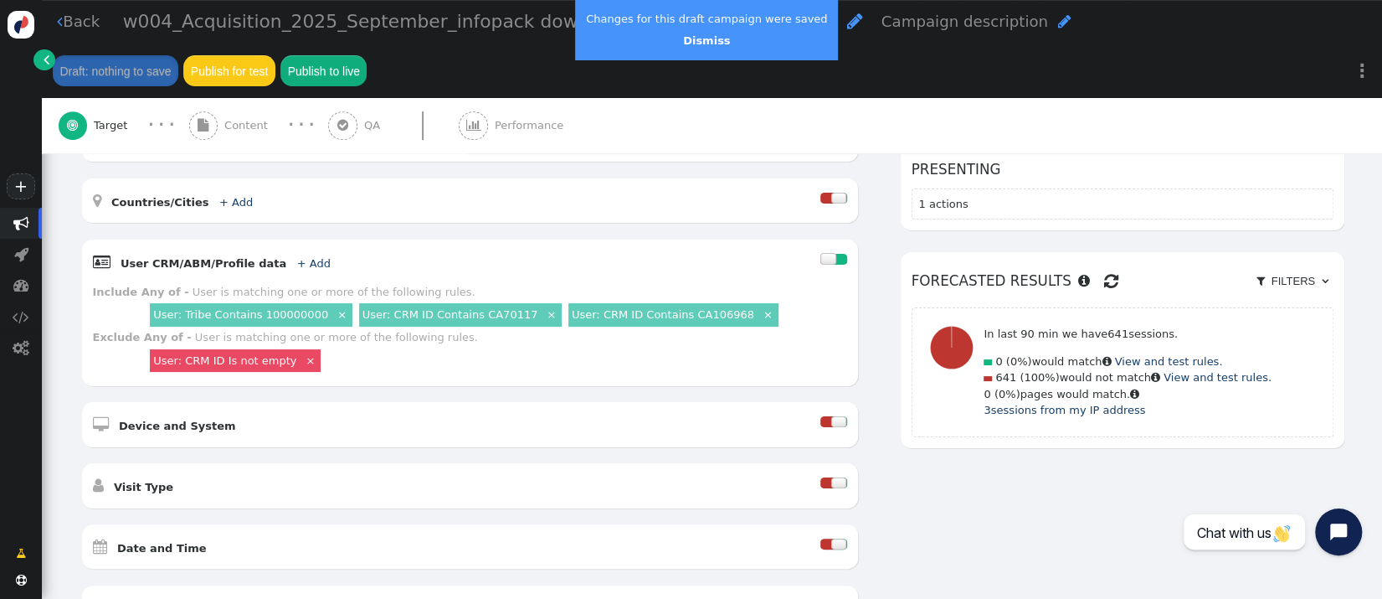
click at [707, 49] on center "Dismiss" at bounding box center [706, 41] width 241 height 17
click at [705, 36] on link "Dismiss" at bounding box center [706, 40] width 47 height 13
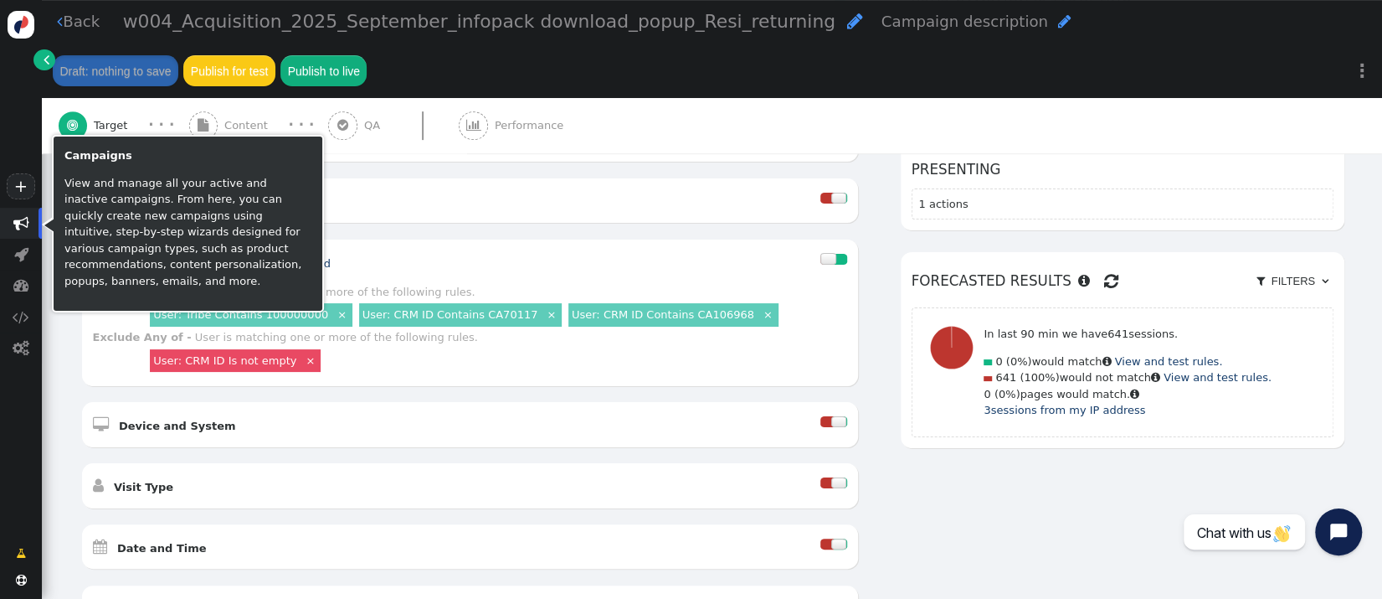
click at [17, 228] on span "" at bounding box center [21, 223] width 16 height 16
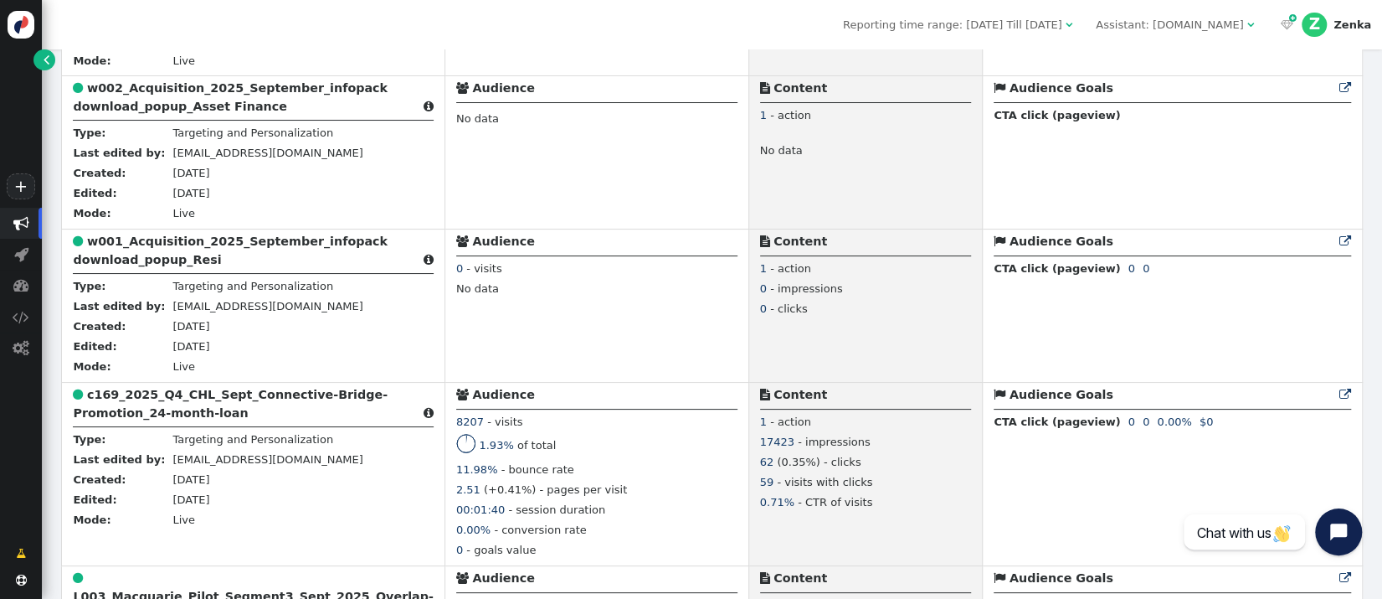
scroll to position [908, 0]
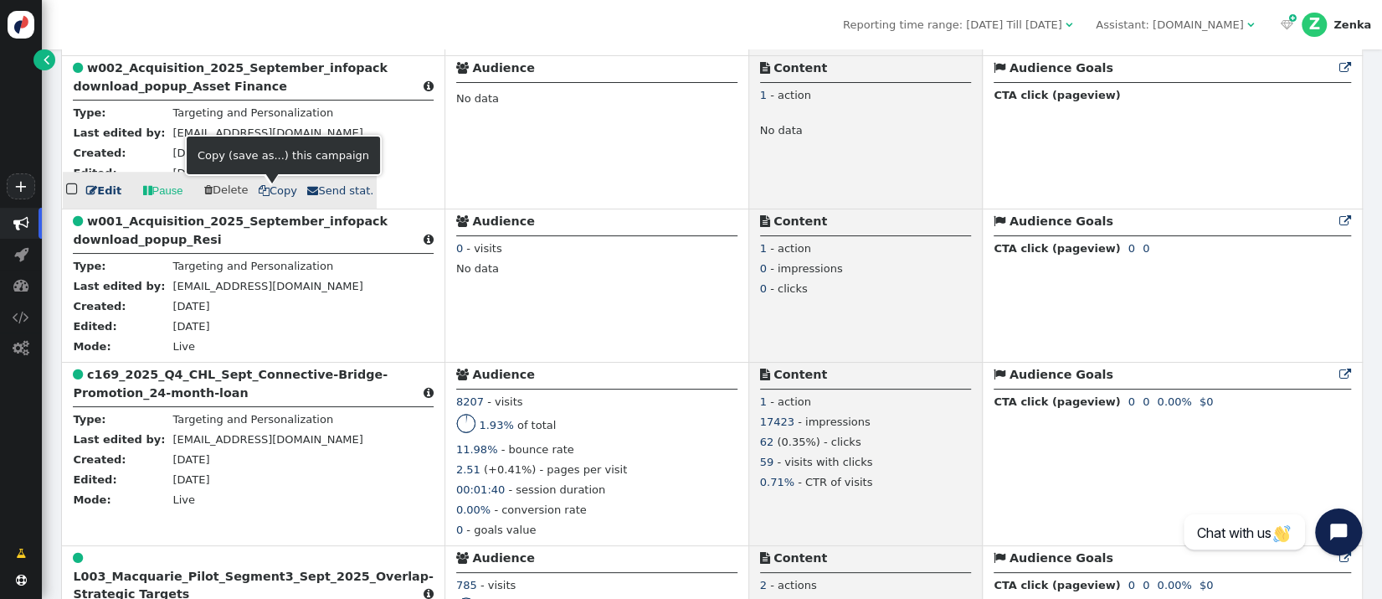
click at [266, 197] on span " Copy" at bounding box center [278, 190] width 39 height 13
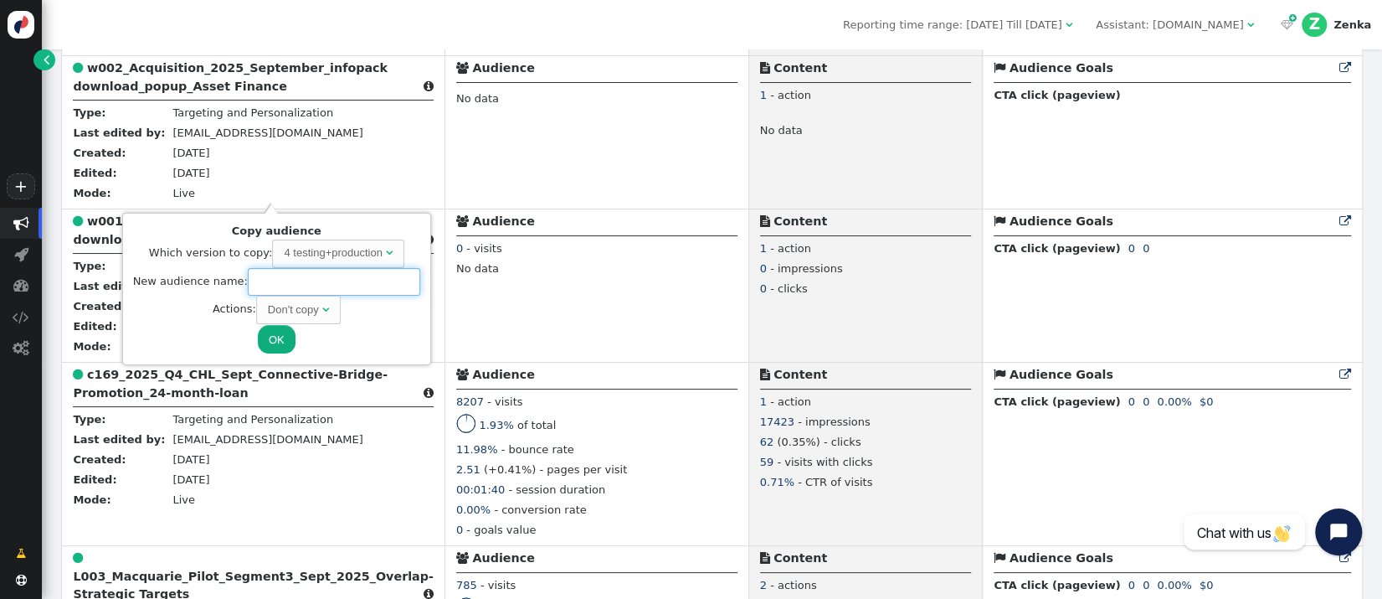
click at [322, 286] on input "text" at bounding box center [334, 282] width 172 height 28
paste input "w005_Acquisition_2025_September_infopack download_popup_Asset Finance_returning"
click at [306, 303] on div "Don't copy" at bounding box center [293, 309] width 51 height 17
type input "w005_Acquisition_2025_September_infopack download_popup_Asset Finance_returning"
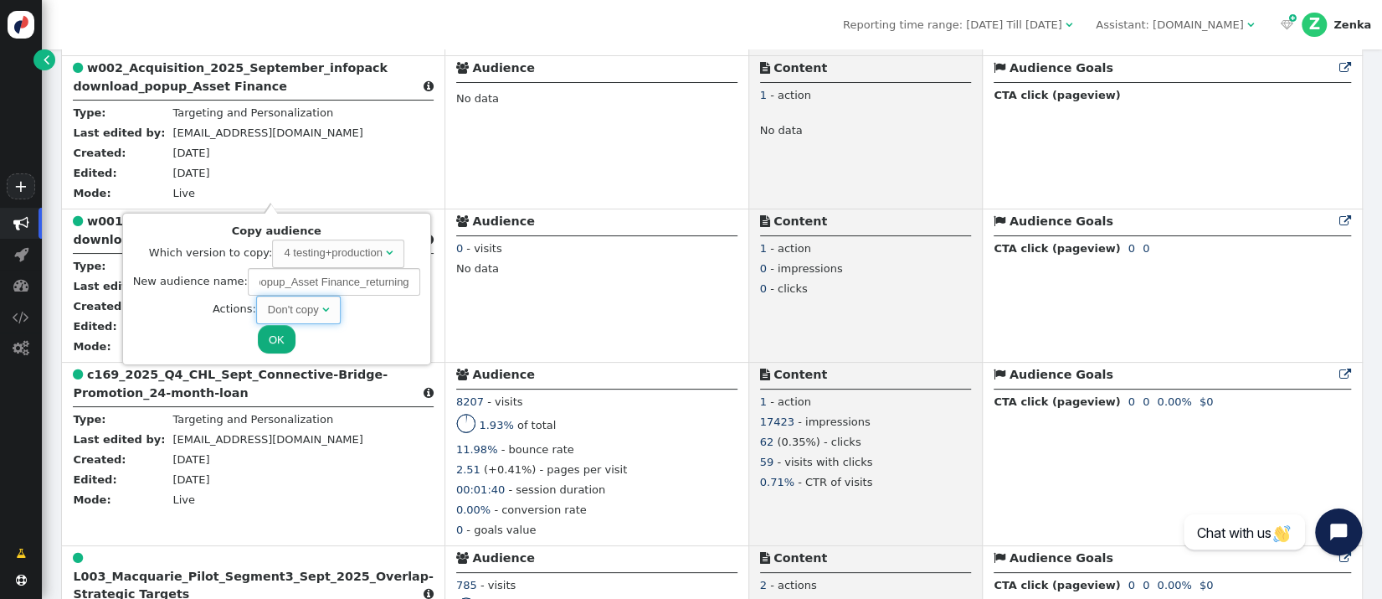
scroll to position [0, 0]
click at [278, 337] on button "OK" at bounding box center [277, 339] width 38 height 28
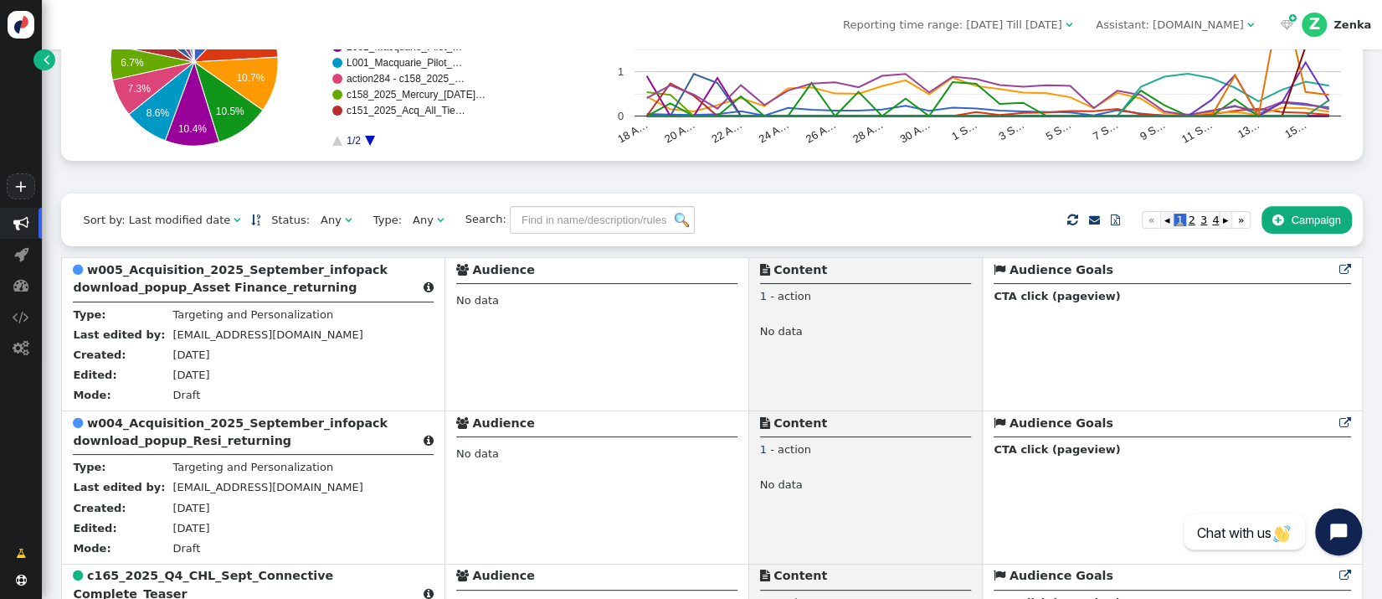
scroll to position [258, 0]
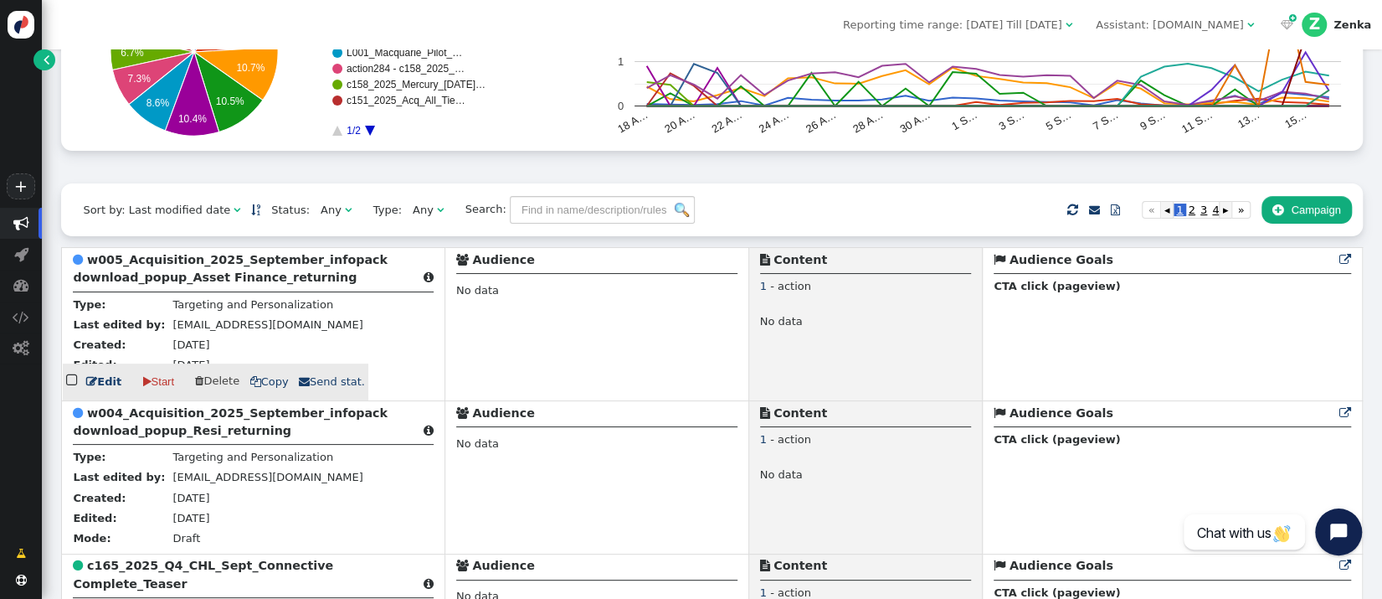
click at [252, 279] on b "w005_Acquisition_2025_September_infopack download_popup_Asset Finance_returning" at bounding box center [230, 268] width 315 height 31
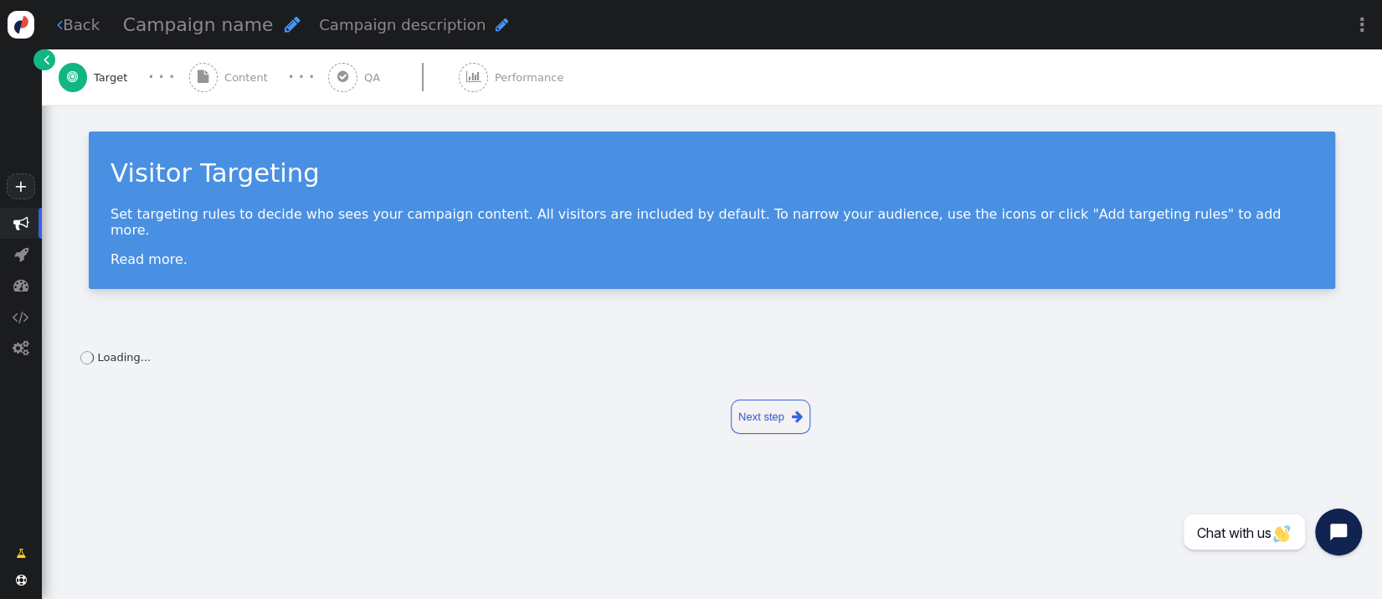
click at [252, 72] on span "Content" at bounding box center [249, 77] width 50 height 17
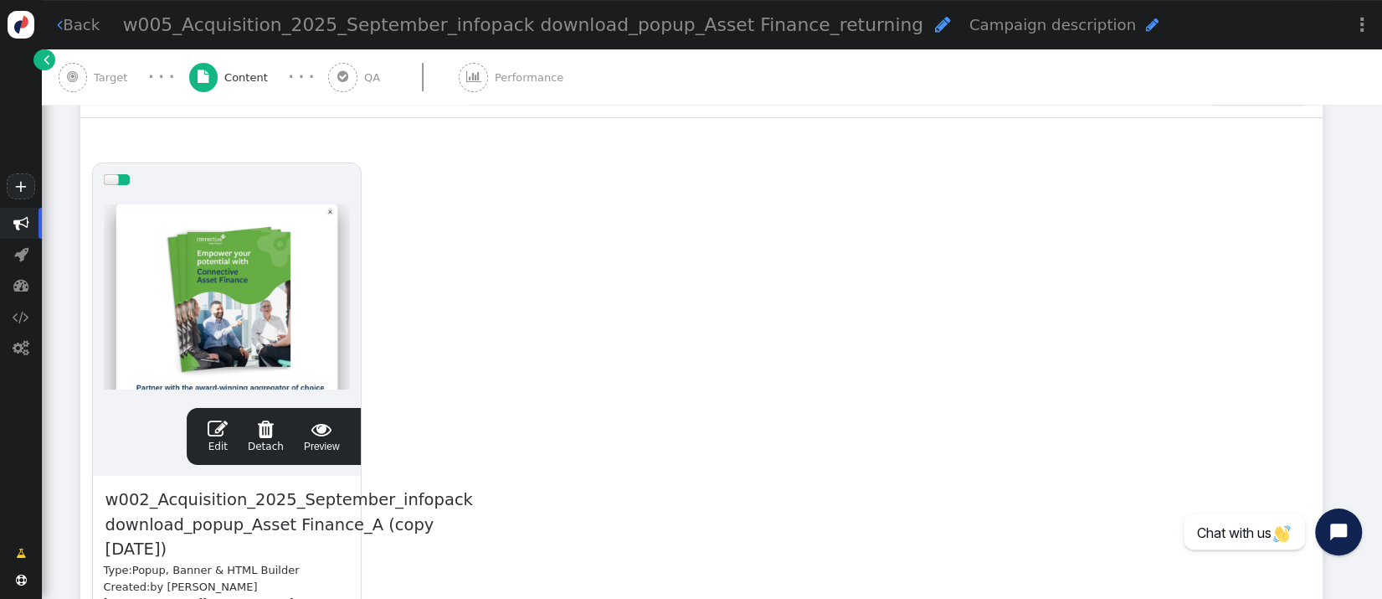
scroll to position [317, 0]
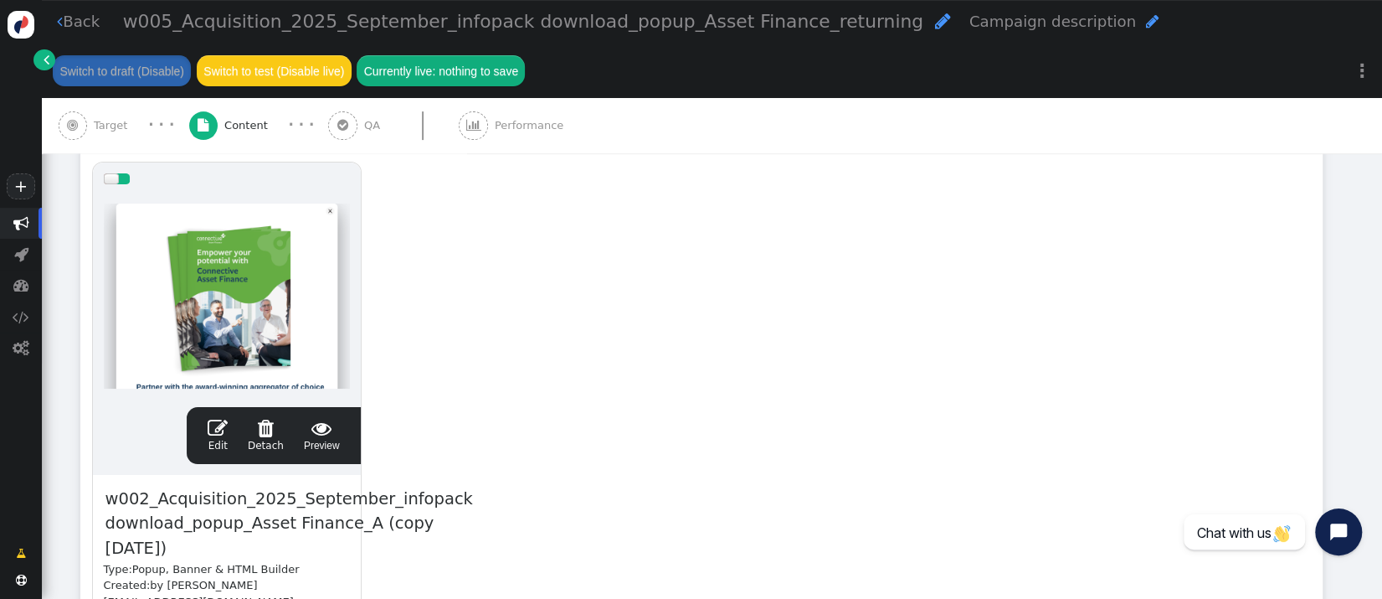
click at [227, 433] on span "" at bounding box center [218, 428] width 20 height 20
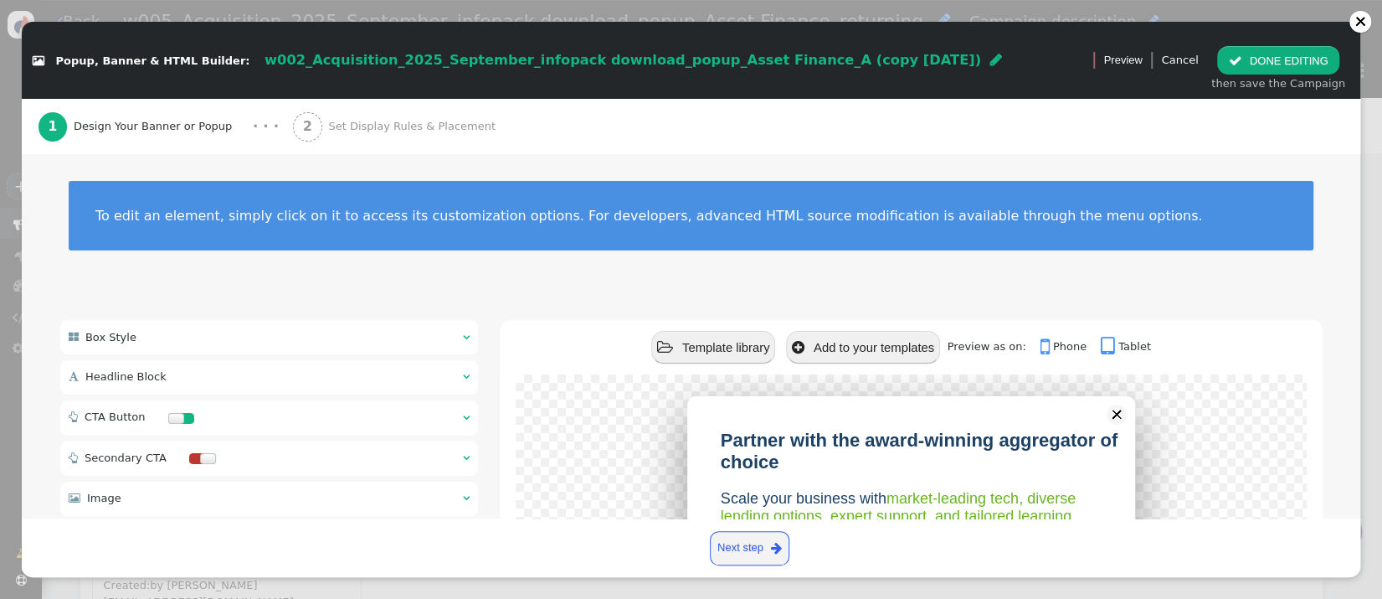
click at [973, 147] on div "1 Design Your Banner or Popup · · · 2 Set Display Rules & Placement" at bounding box center [692, 126] width 1306 height 55
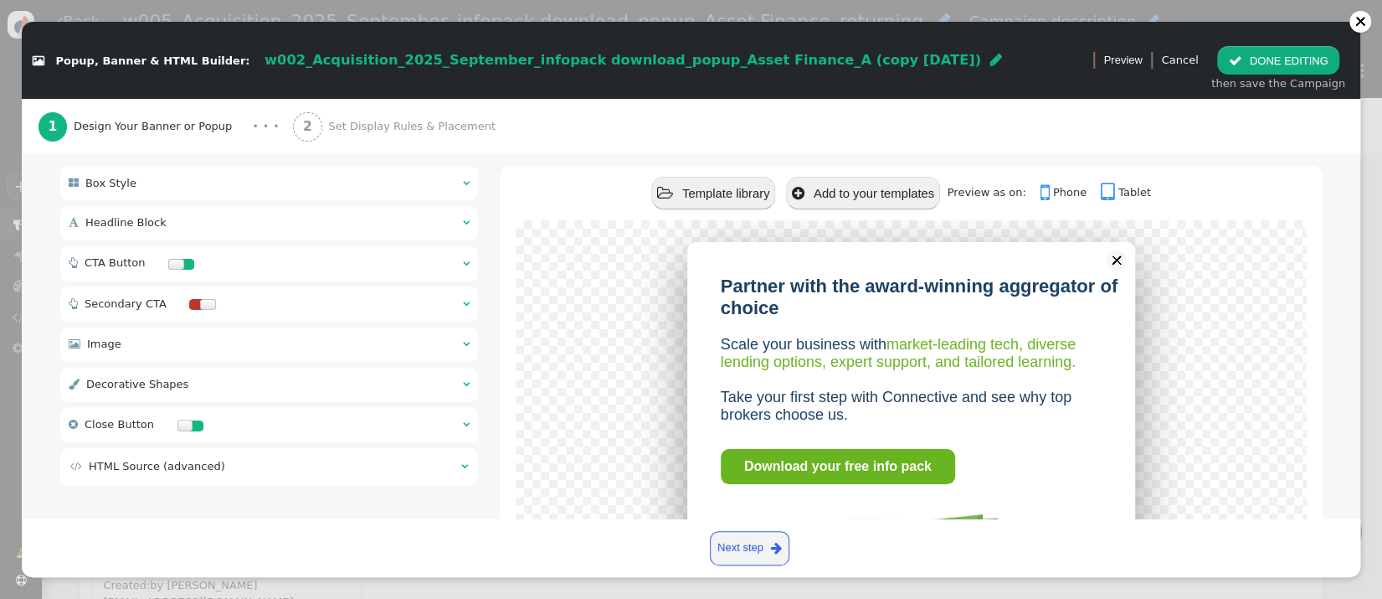
scroll to position [198, 0]
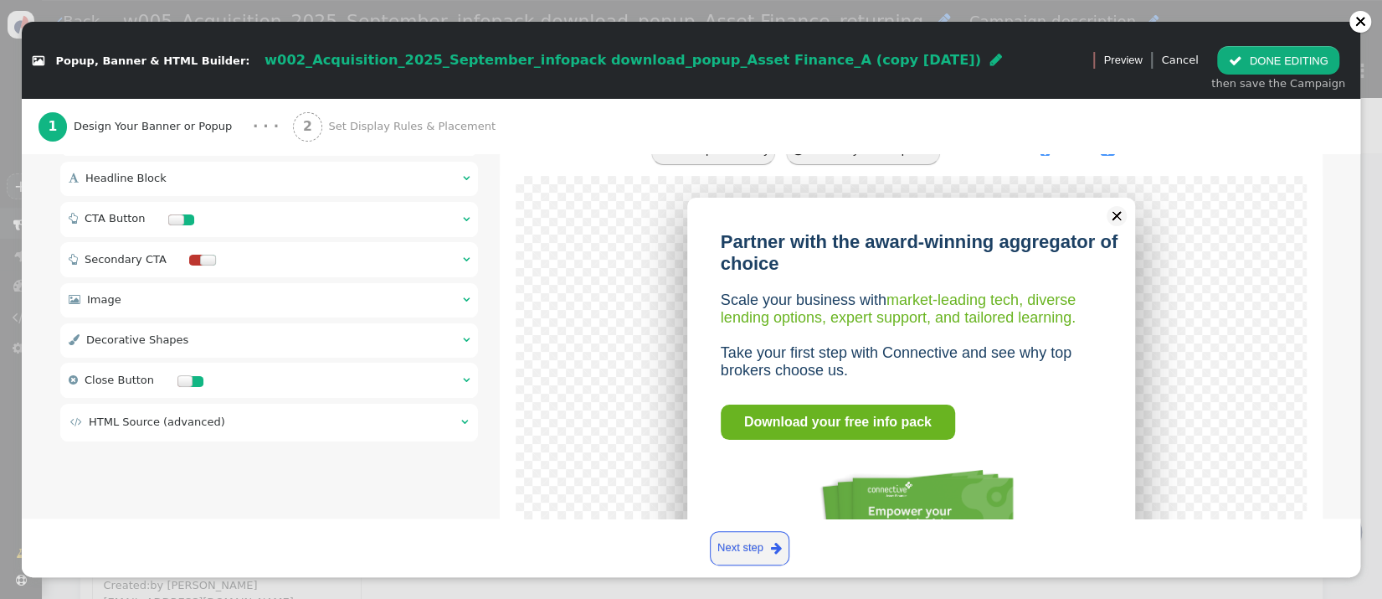
click at [419, 167] on div " Headline Block  " at bounding box center [269, 179] width 419 height 34
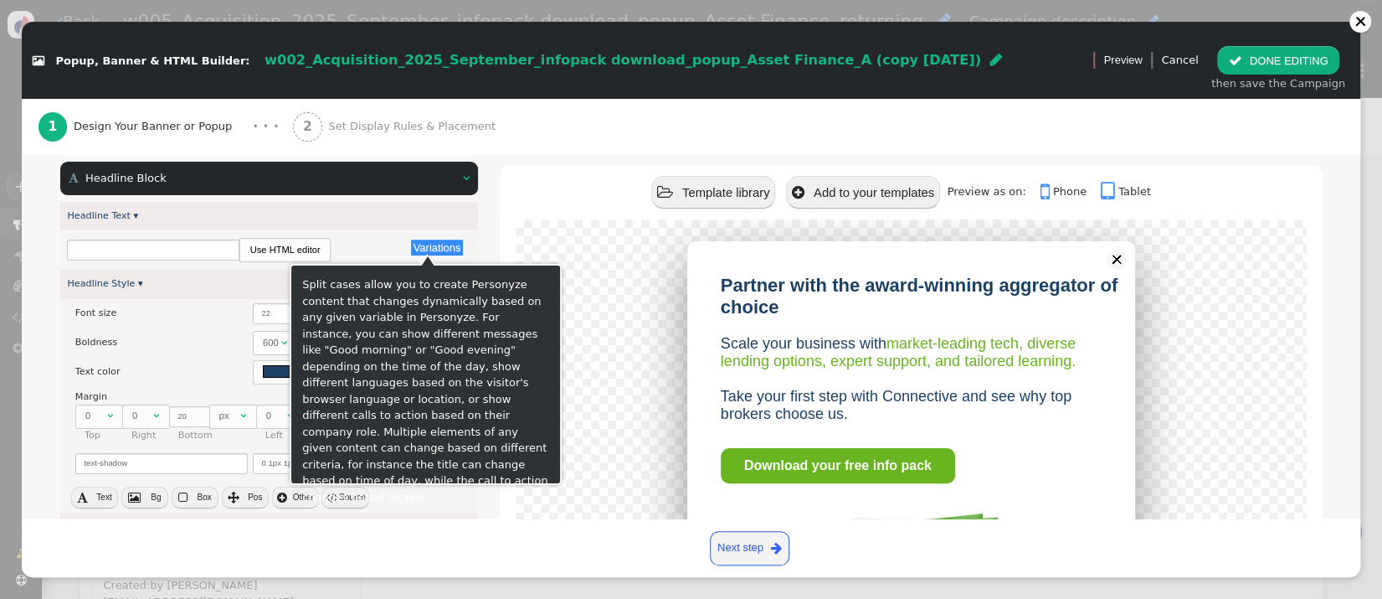
type input "Partner with the award-winning aggregator of choice"
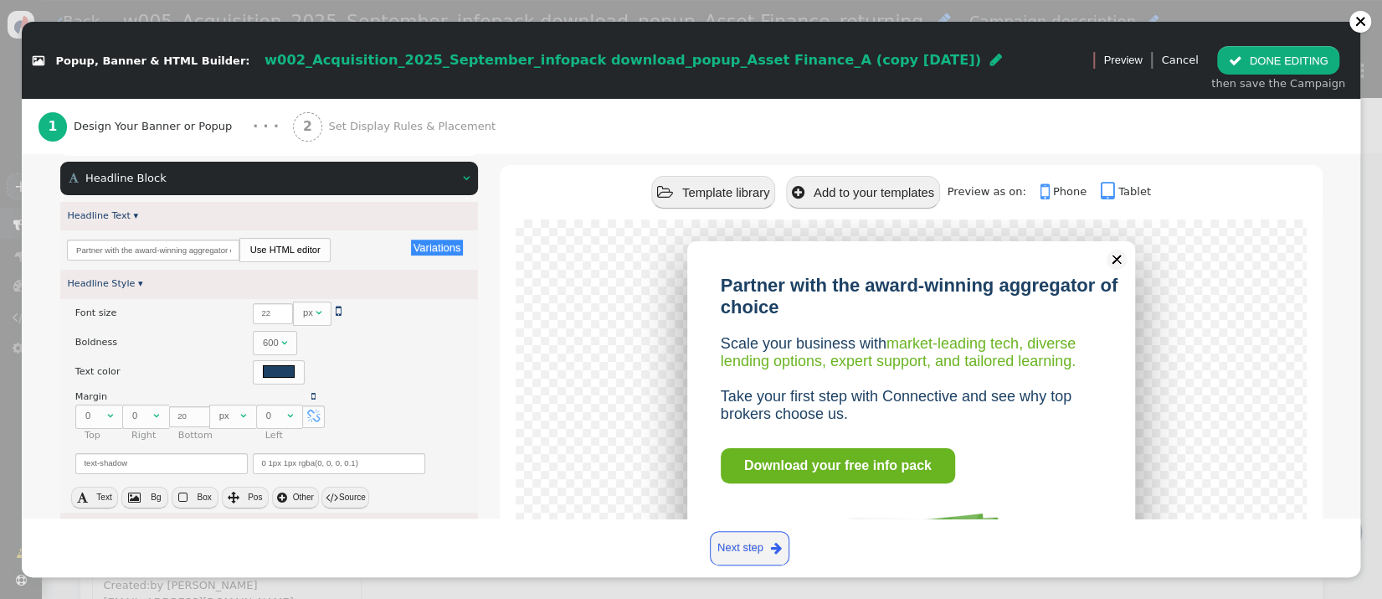
click at [810, 136] on div "1 Design Your Banner or Popup · · · 2 Set Display Rules & Placement" at bounding box center [692, 126] width 1306 height 55
click at [850, 61] on div "w002_Acquisition_2025_September_infopack download_popup_Asset Finance_A (copy […" at bounding box center [634, 59] width 738 height 21
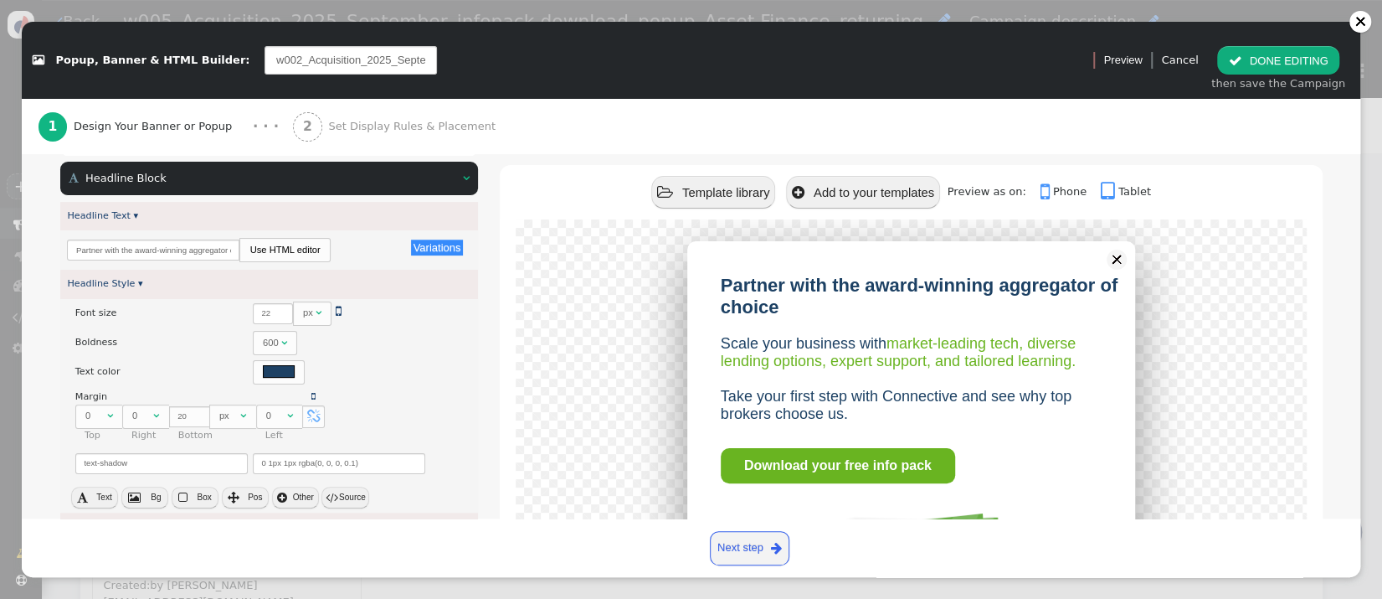
scroll to position [0, 323]
type input "w005_Acquisition_2025_September_infopack download_popup_Asset Finance_returning"
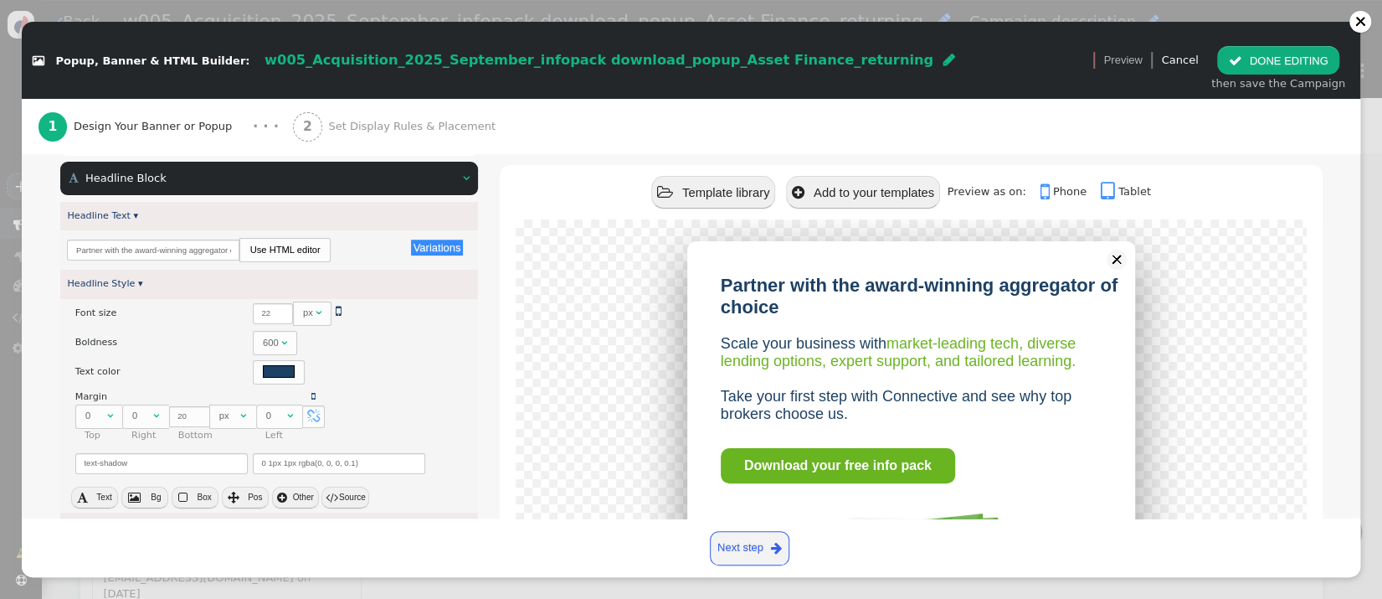
click at [810, 101] on div "1 Design Your Banner or Popup · · · 2 Set Display Rules & Placement" at bounding box center [692, 126] width 1306 height 55
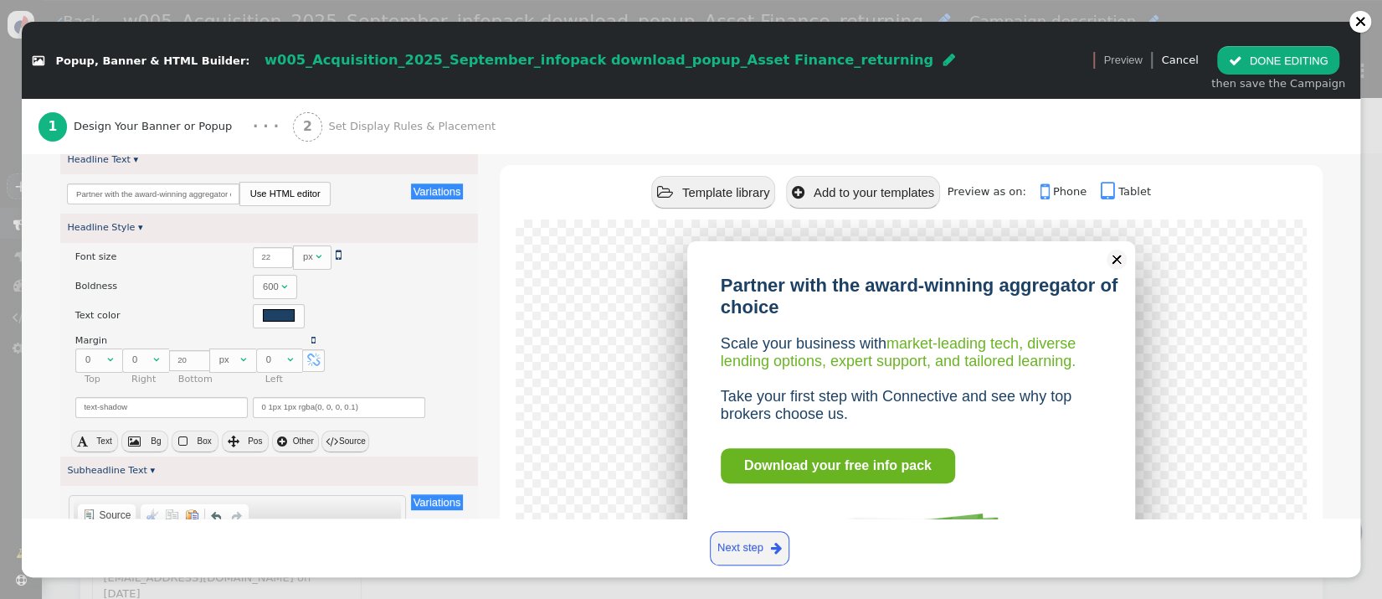
scroll to position [252, 0]
click at [616, 134] on div "1 Design Your Banner or Popup · · · 2 Set Display Rules & Placement" at bounding box center [692, 126] width 1306 height 55
click at [125, 193] on input "Partner with the award-winning aggregator of choice" at bounding box center [153, 196] width 172 height 21
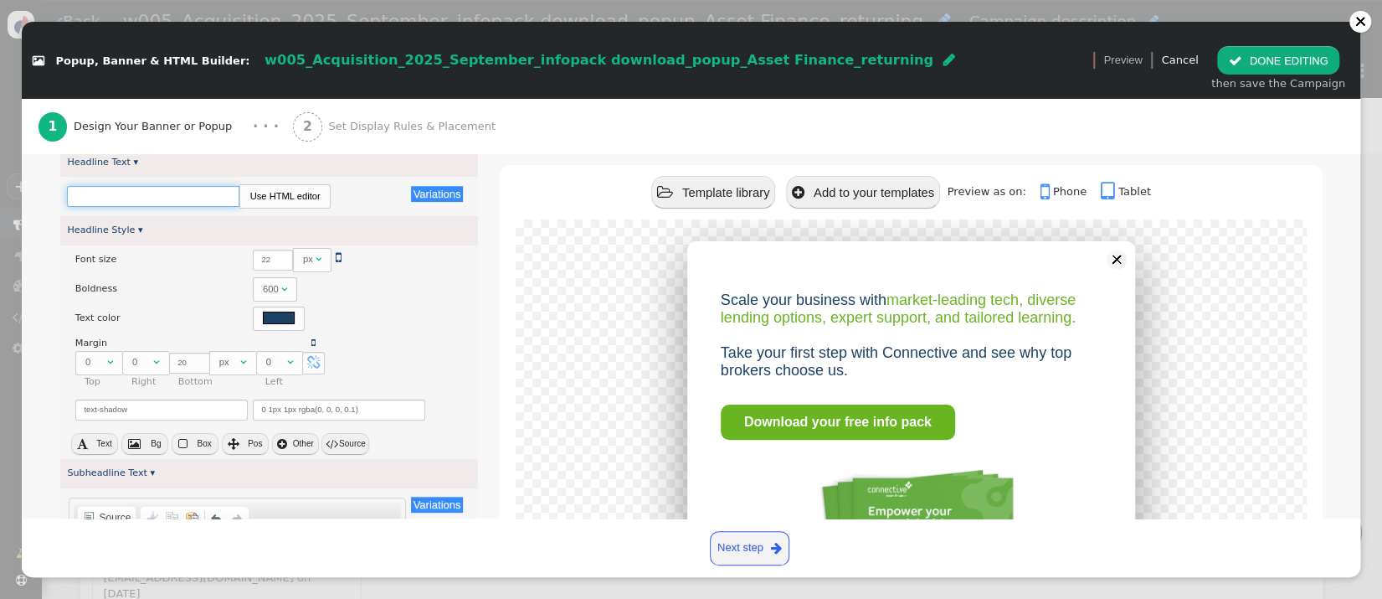
paste input "5,000+ Brokers choose Connective for a reason"
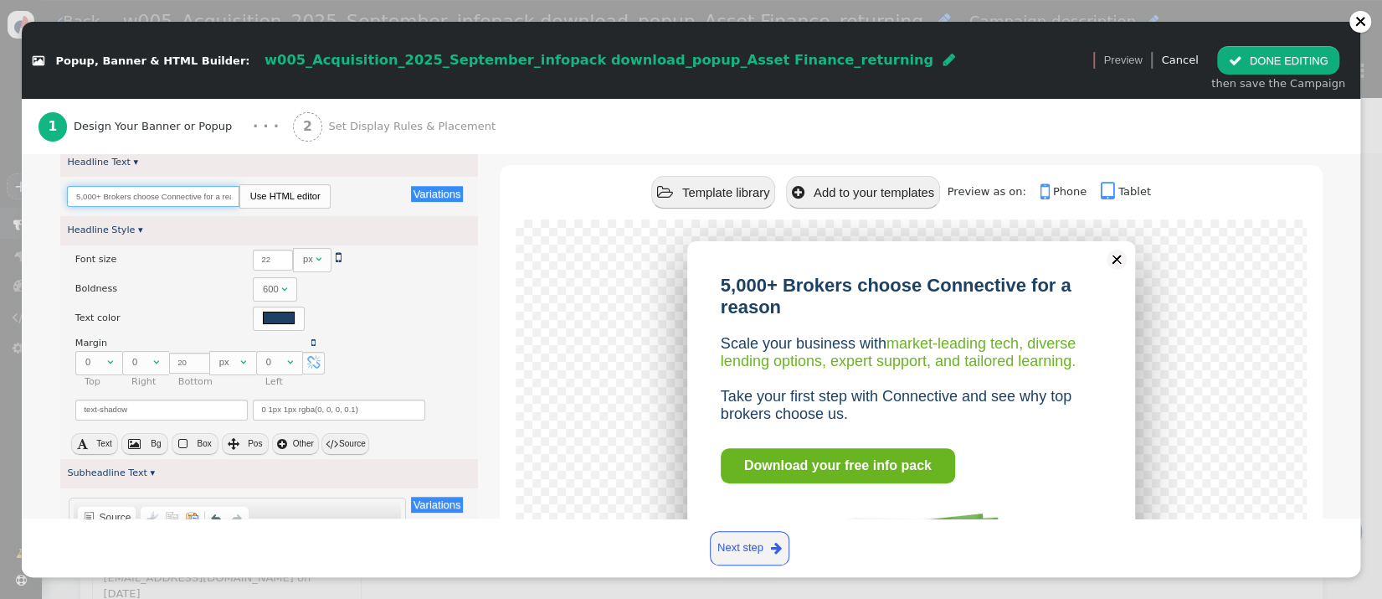
scroll to position [0, 15]
type input "5,000+ Brokers choose Connective for a reason"
click at [1361, 266] on div " Popup, Banner & HTML Builder: w005_Acquisition_2025_September_infopack downlo…" at bounding box center [691, 299] width 1382 height 599
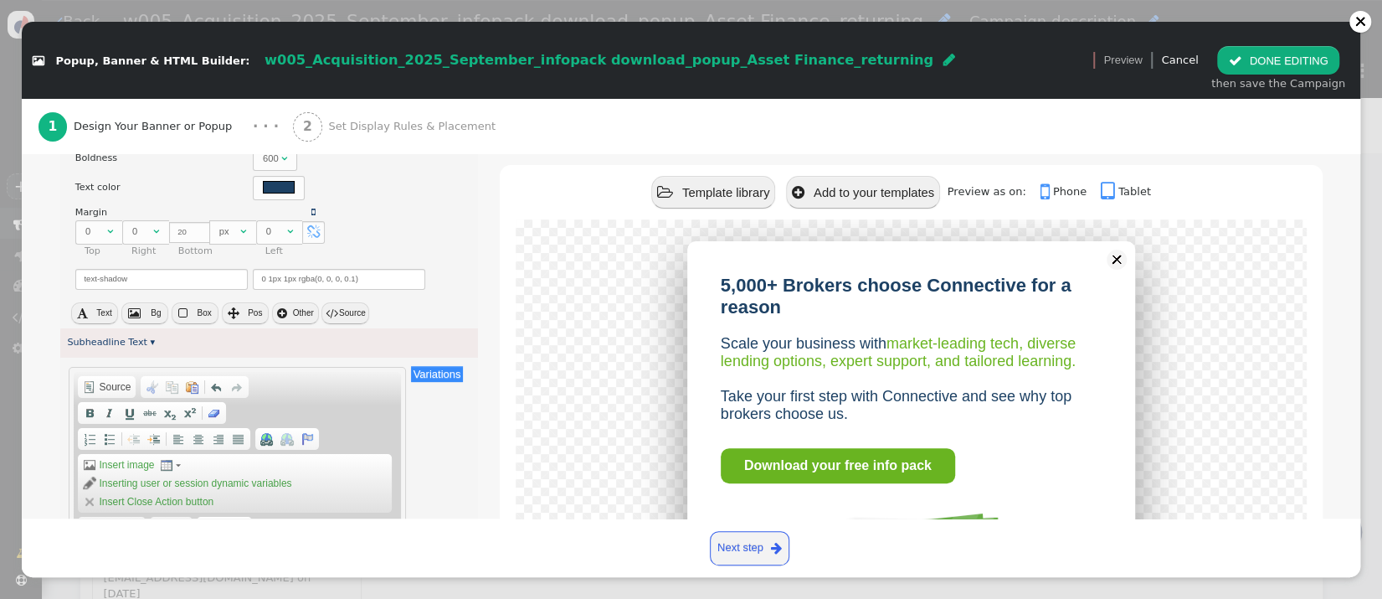
scroll to position [513, 0]
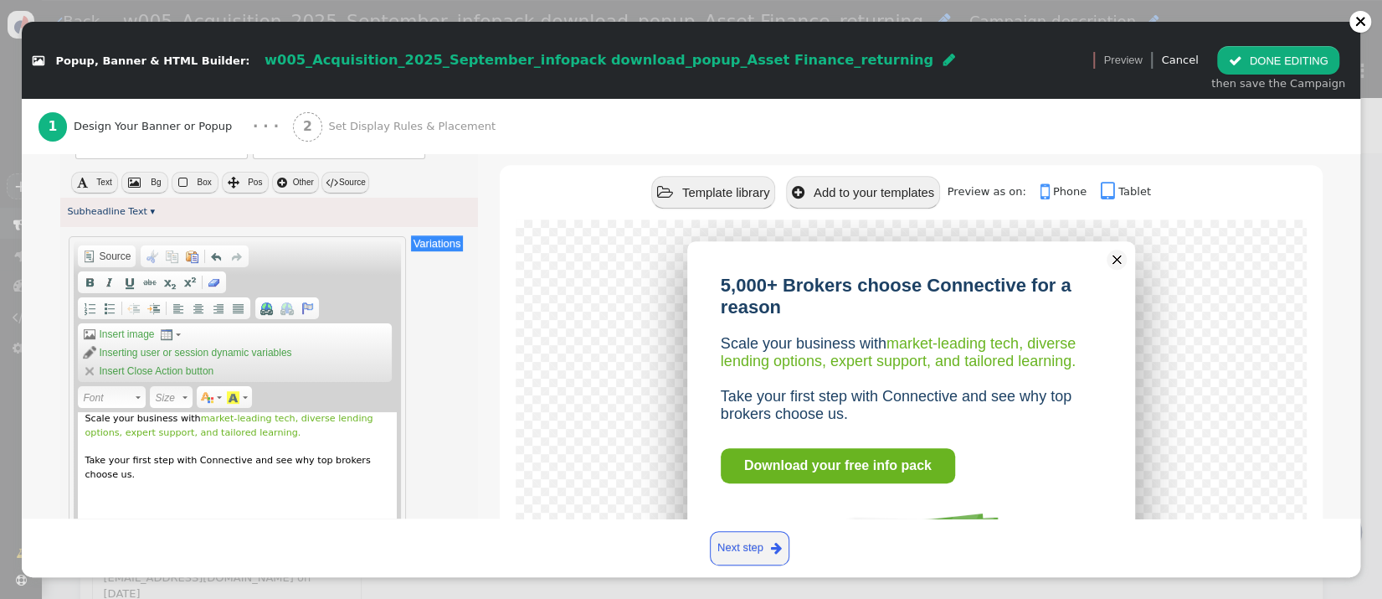
click at [188, 434] on span "market-leading tech, diverse lending options, expert support, and tailored lear…" at bounding box center [229, 425] width 288 height 25
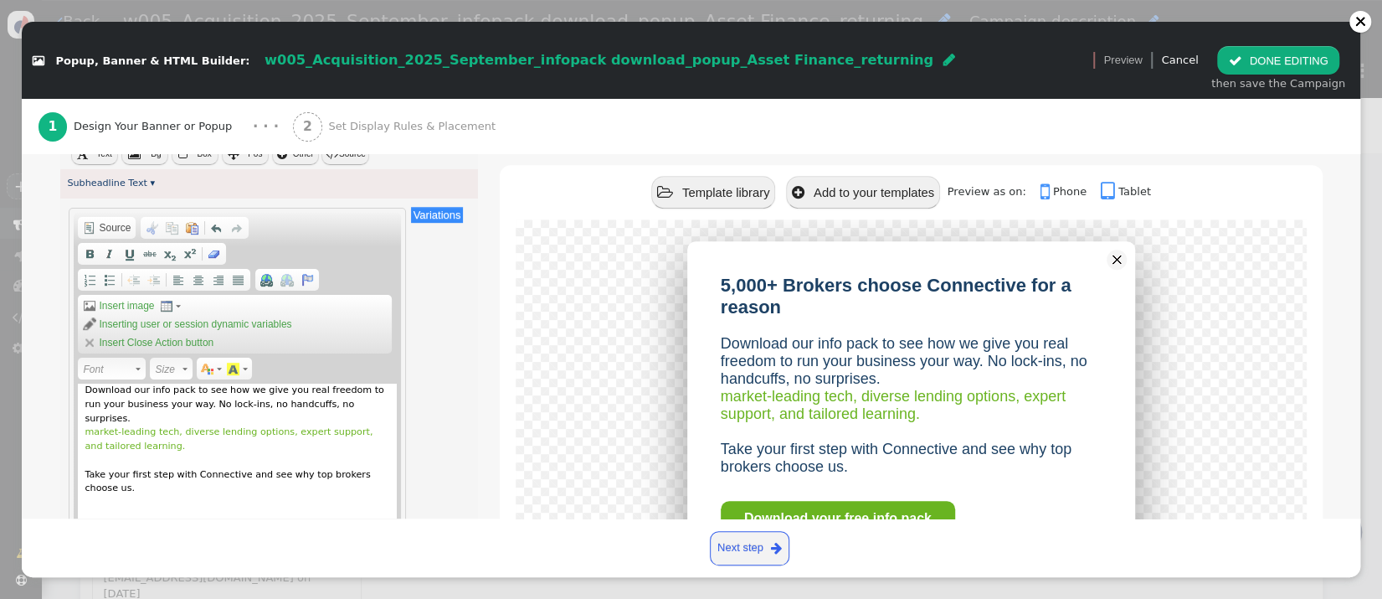
scroll to position [556, 0]
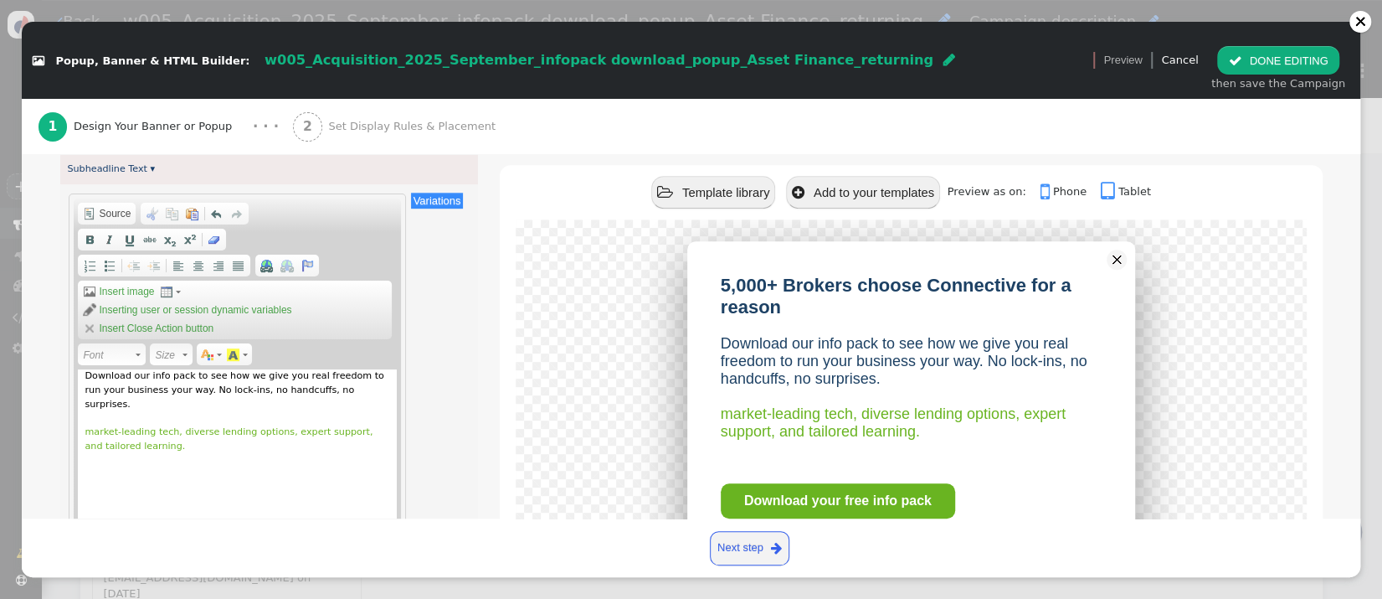
click at [358, 406] on div "Download our info pack to see how we give you real freedom to run your business…" at bounding box center [237, 452] width 318 height 167
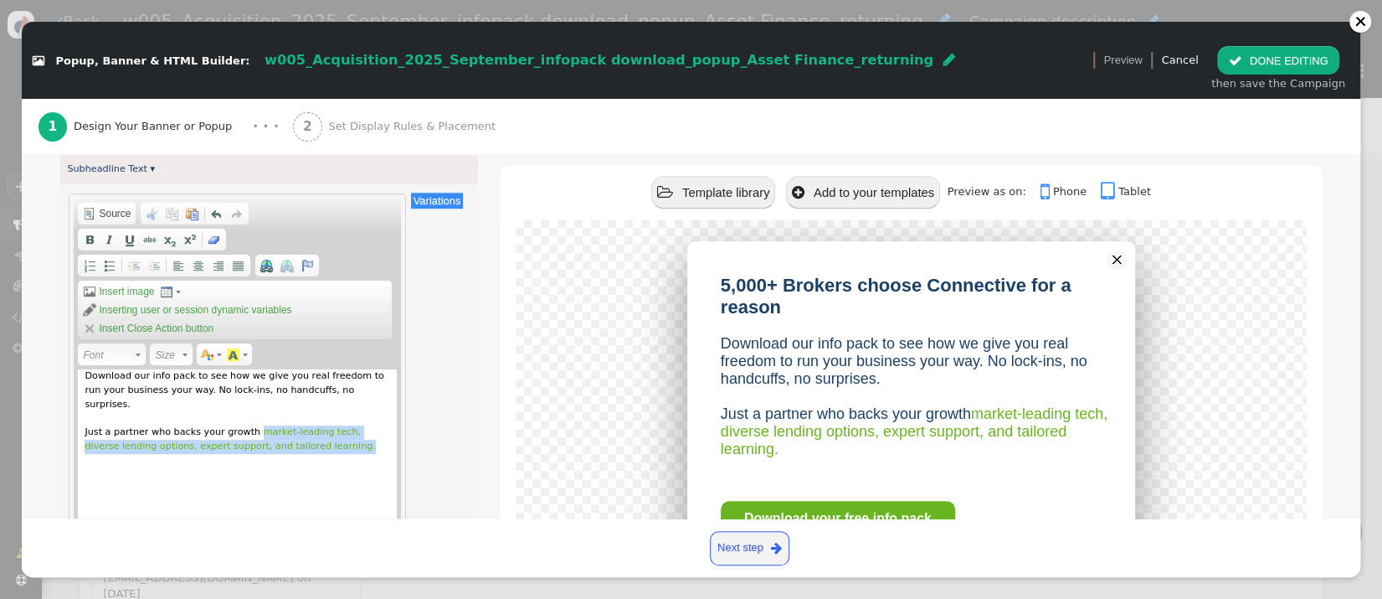
drag, startPoint x: 310, startPoint y: 440, endPoint x: 367, endPoint y: 490, distance: 75.4
click at [310, 440] on div "Download our info pack to see how we give you real freedom to run your business…" at bounding box center [237, 452] width 318 height 167
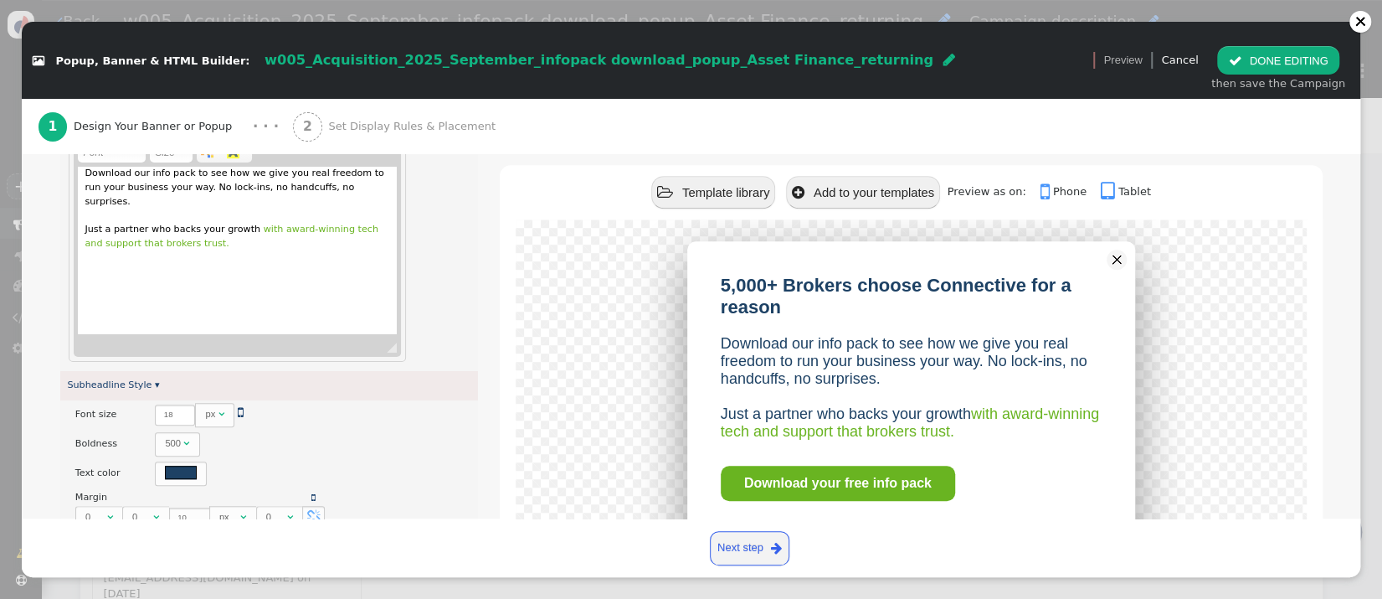
scroll to position [718, 0]
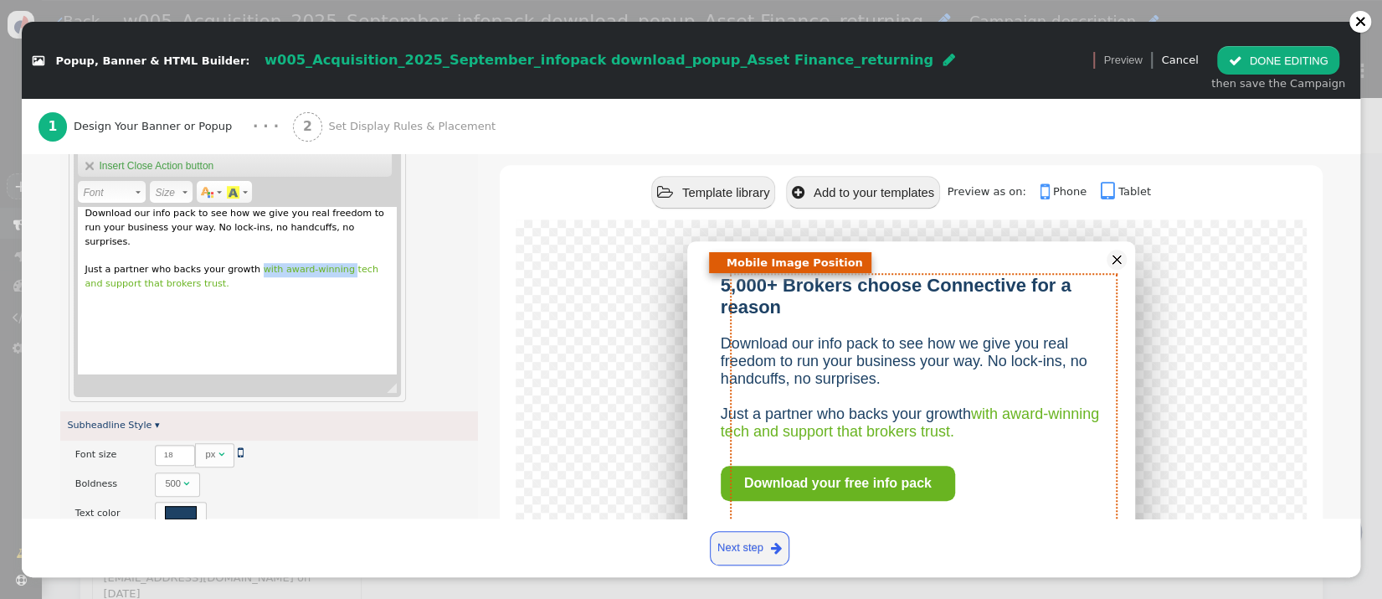
copy span "with award-winning"
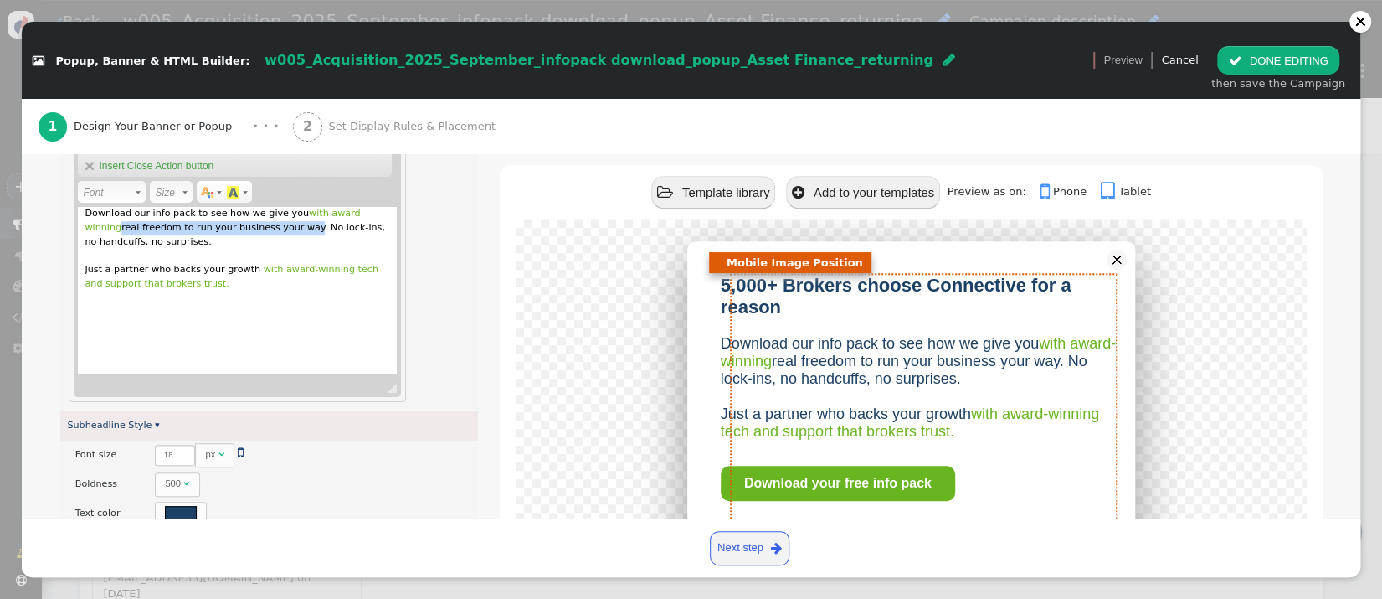
copy div "real freedom to run your business your way"
copy div "real freedom to run your business your way."
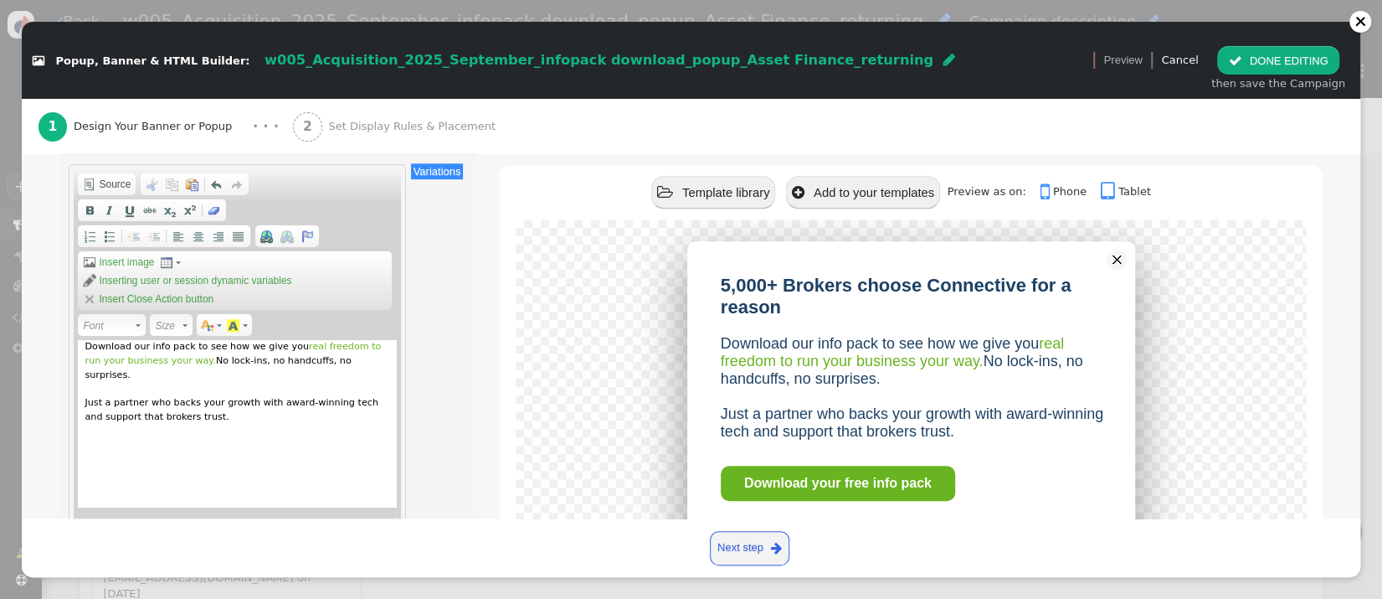
scroll to position [0, 0]
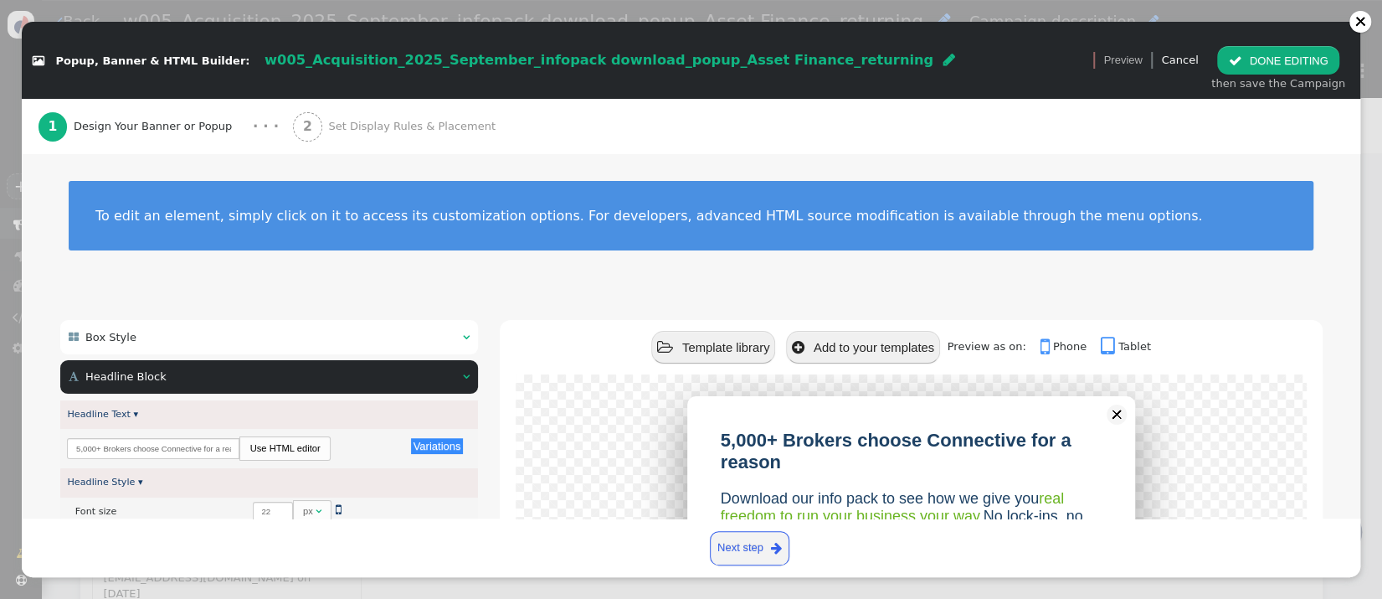
click at [1261, 59] on button " DONE EDITING" at bounding box center [1277, 60] width 121 height 28
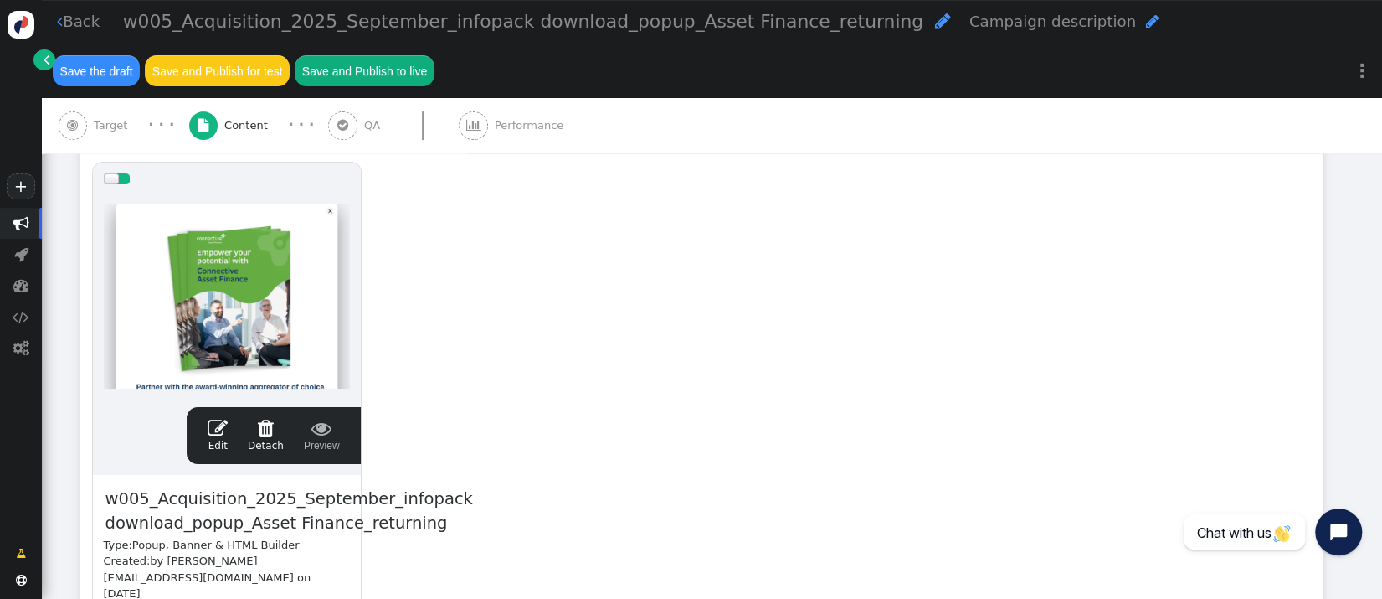
click at [225, 440] on link " Edit" at bounding box center [218, 435] width 20 height 35
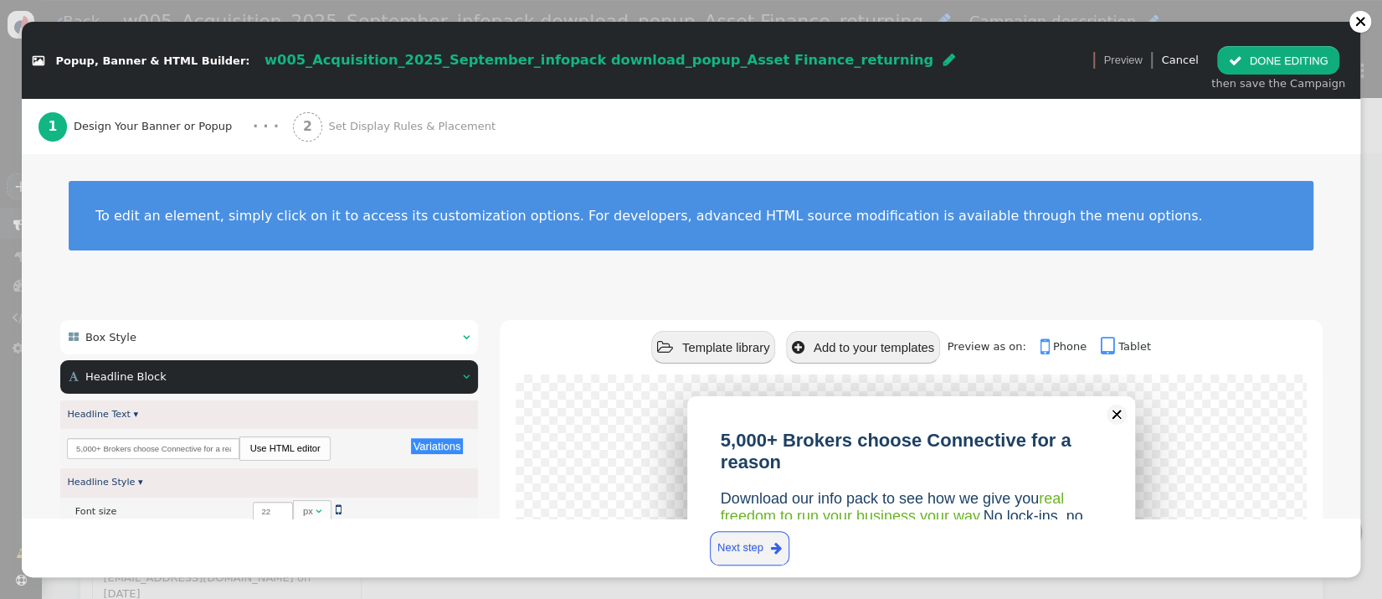
click at [350, 126] on span "Set Display Rules & Placement" at bounding box center [414, 126] width 173 height 17
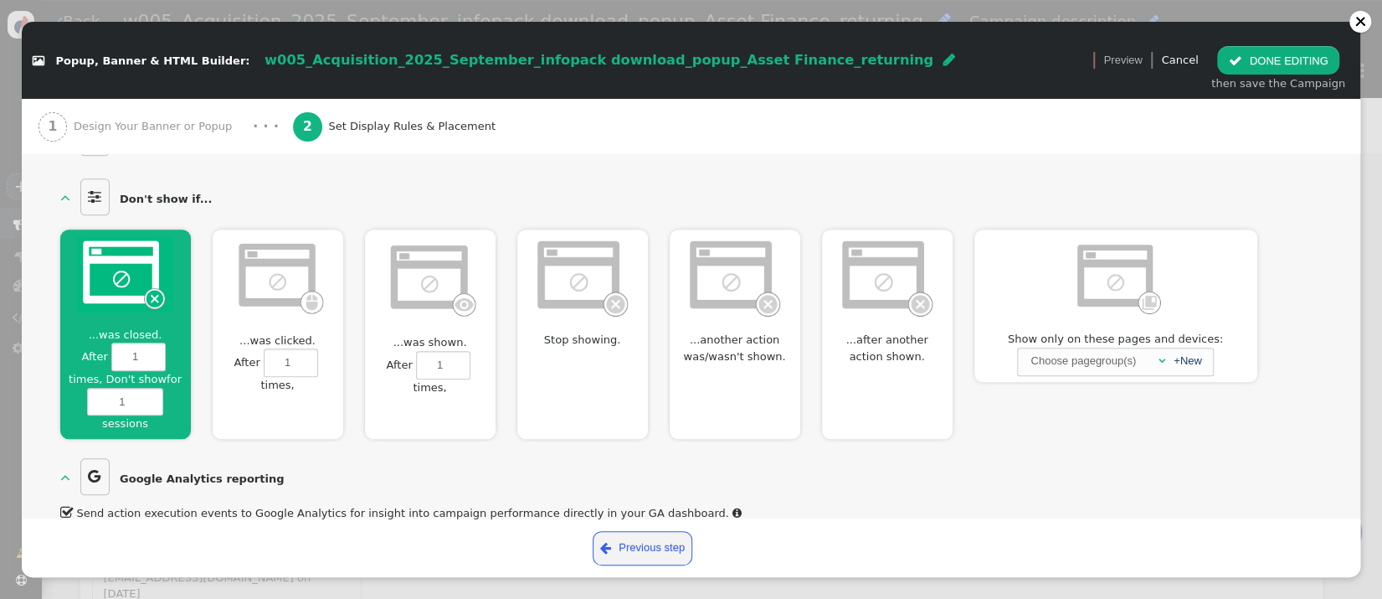
scroll to position [1096, 0]
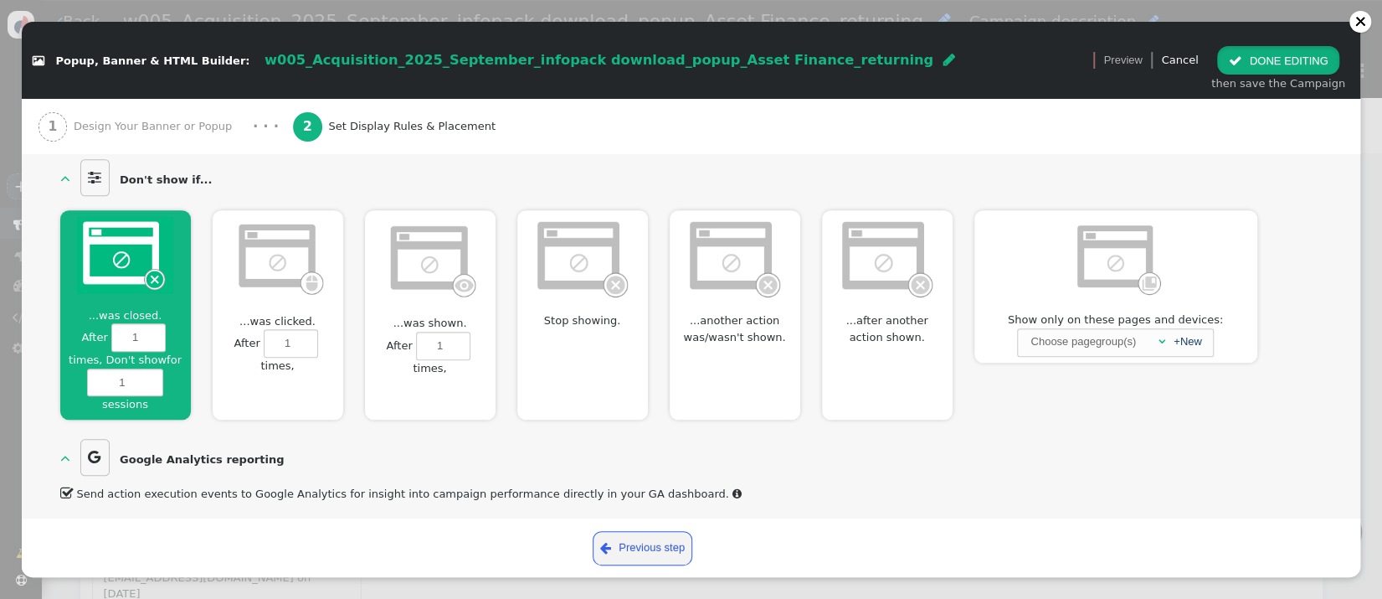
click at [1294, 70] on button " DONE EDITING" at bounding box center [1277, 60] width 121 height 28
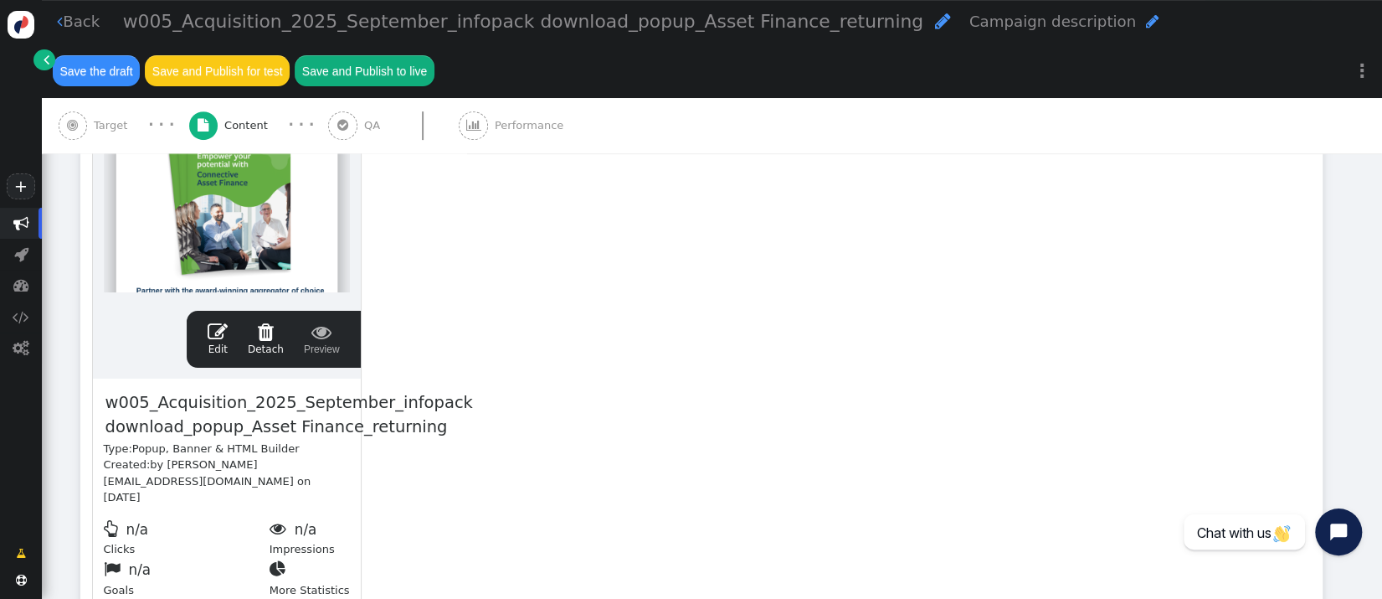
scroll to position [435, 0]
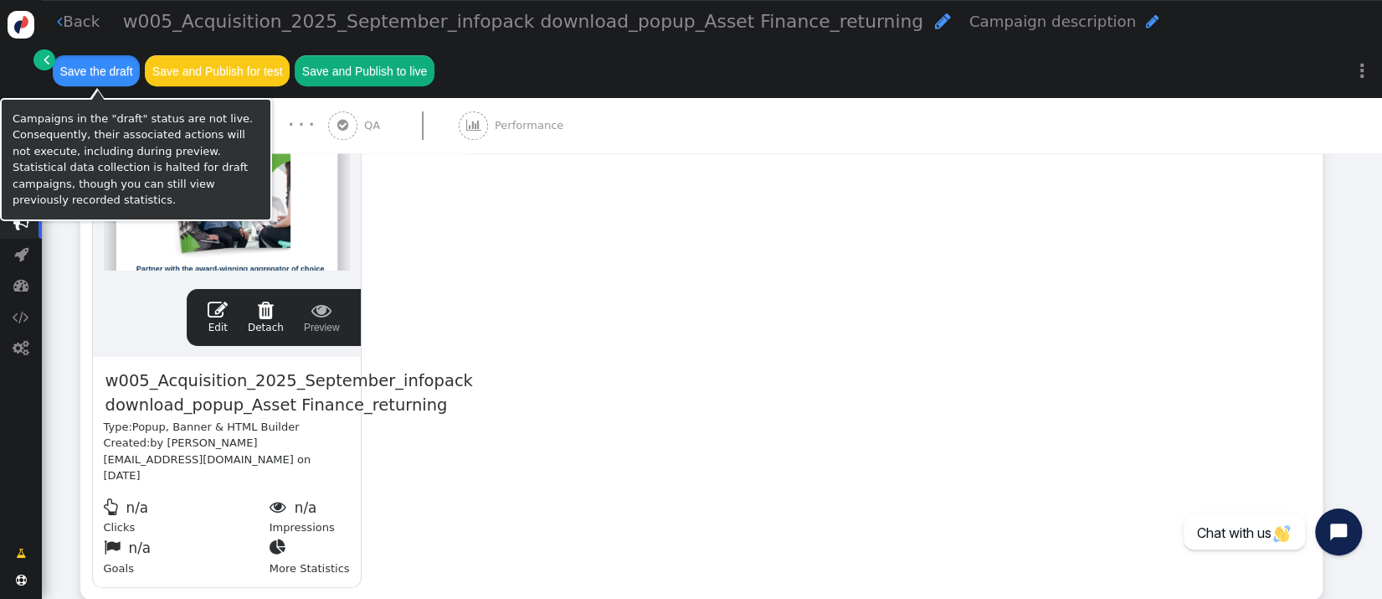
click at [116, 68] on button "Save the draft" at bounding box center [96, 70] width 87 height 30
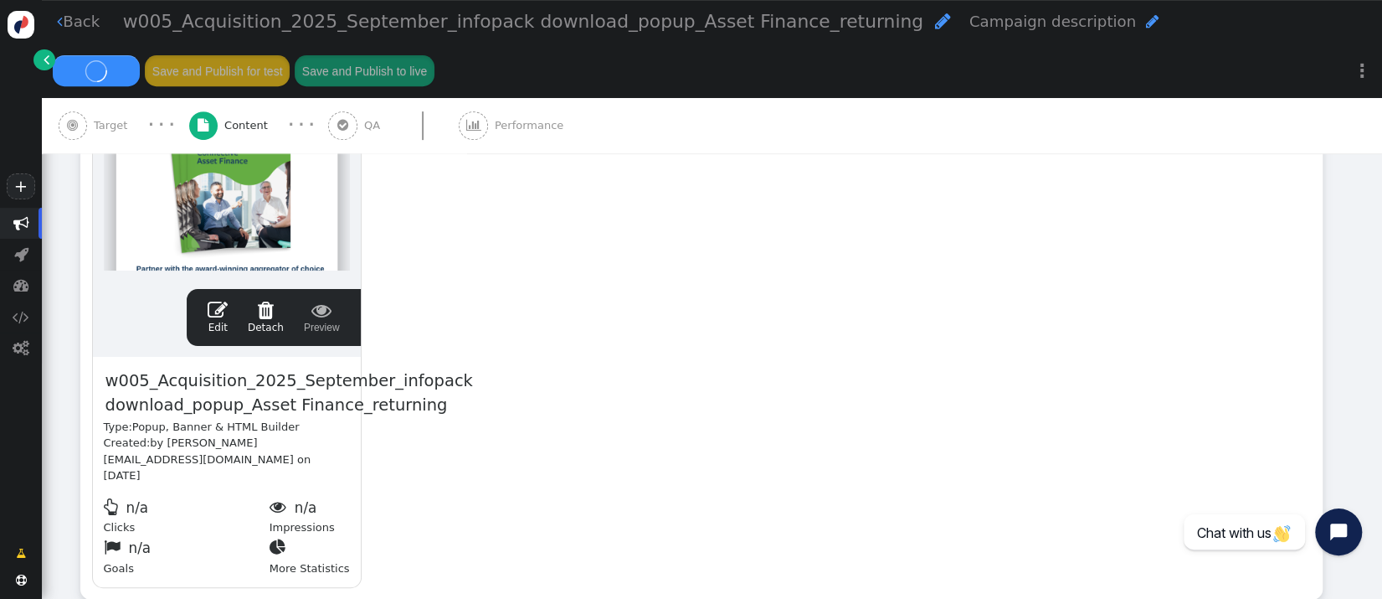
click at [318, 313] on span "" at bounding box center [322, 310] width 36 height 20
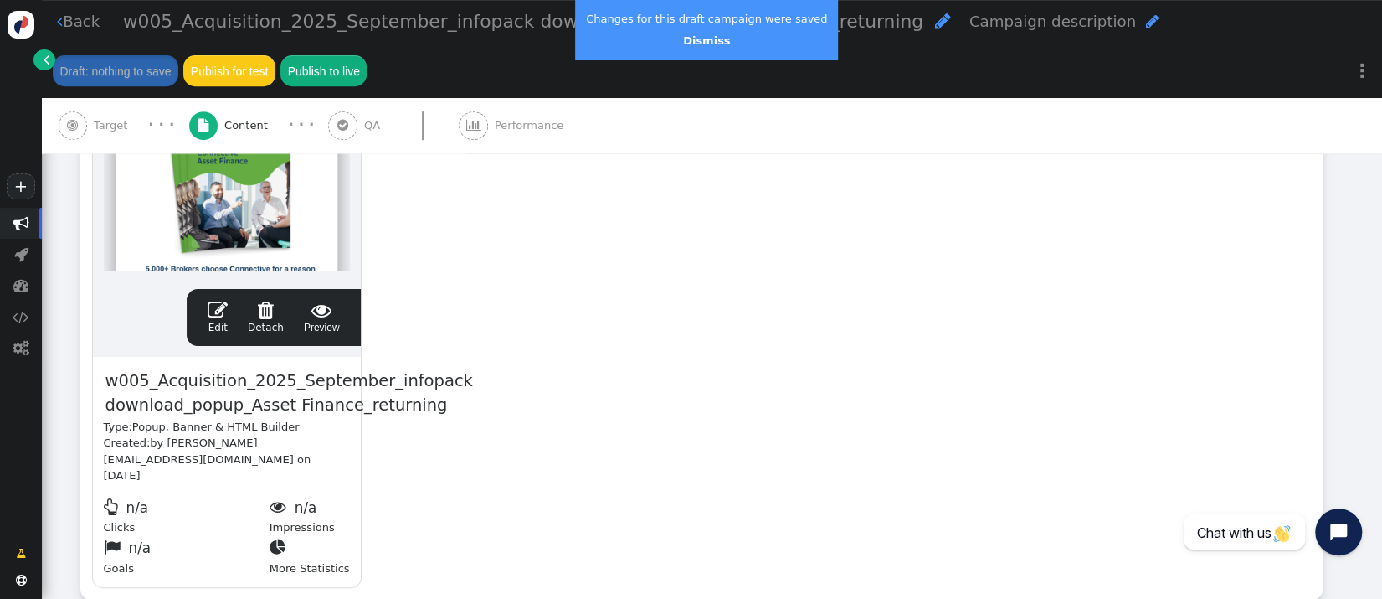
click at [1136, 270] on div "drag this  Edit  Detach  Preview w005_Acquisition_2025_September_infopack do…" at bounding box center [701, 316] width 1241 height 566
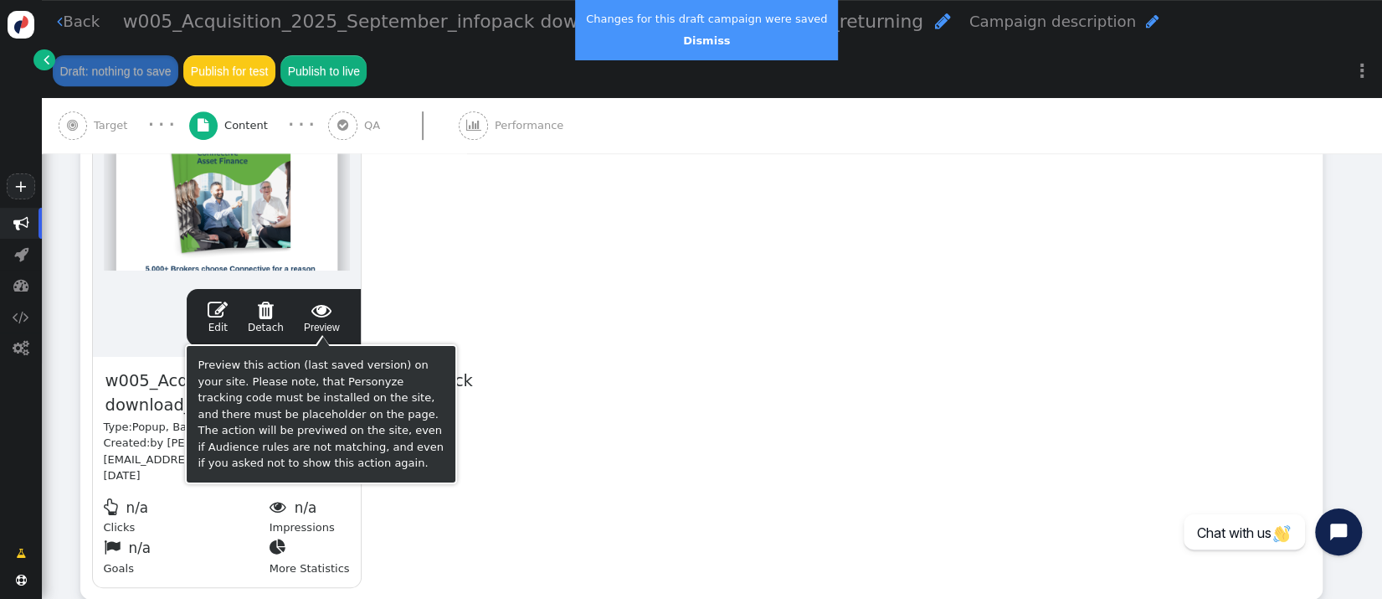
click at [324, 316] on span "" at bounding box center [322, 310] width 36 height 20
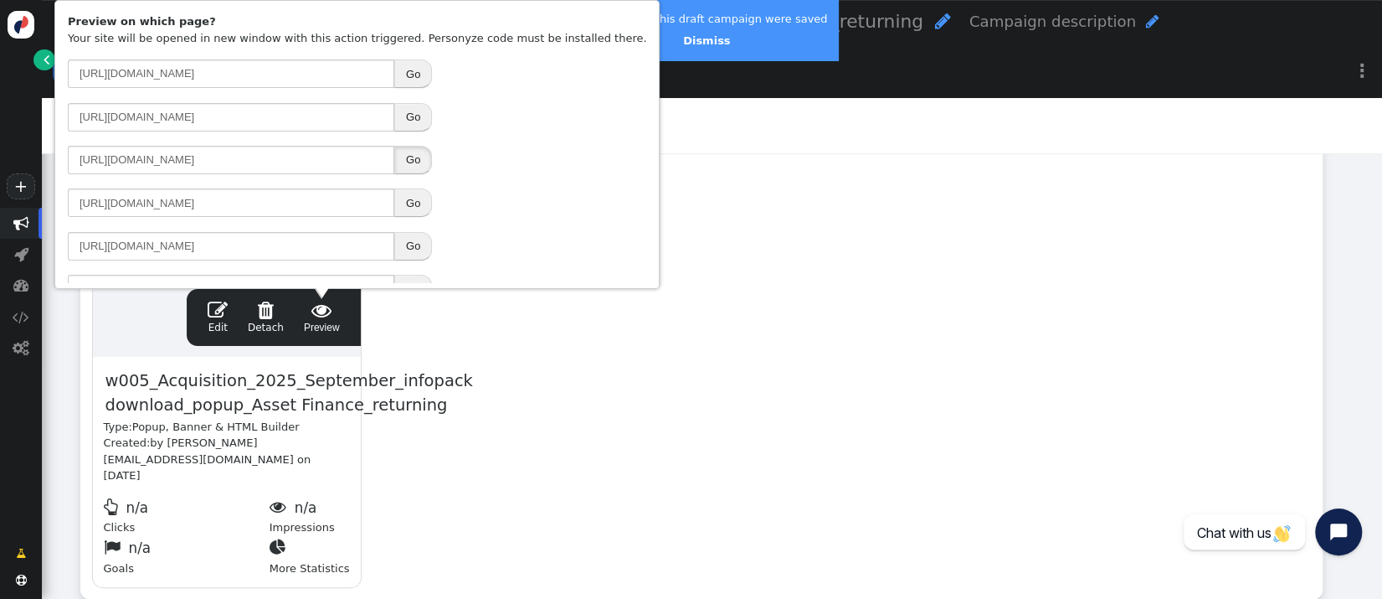
click at [406, 159] on button "Go" at bounding box center [413, 160] width 38 height 28
click at [872, 169] on div "drag this  Edit  Detach  Preview w005_Acquisition_2025_September_infopack do…" at bounding box center [701, 316] width 1241 height 566
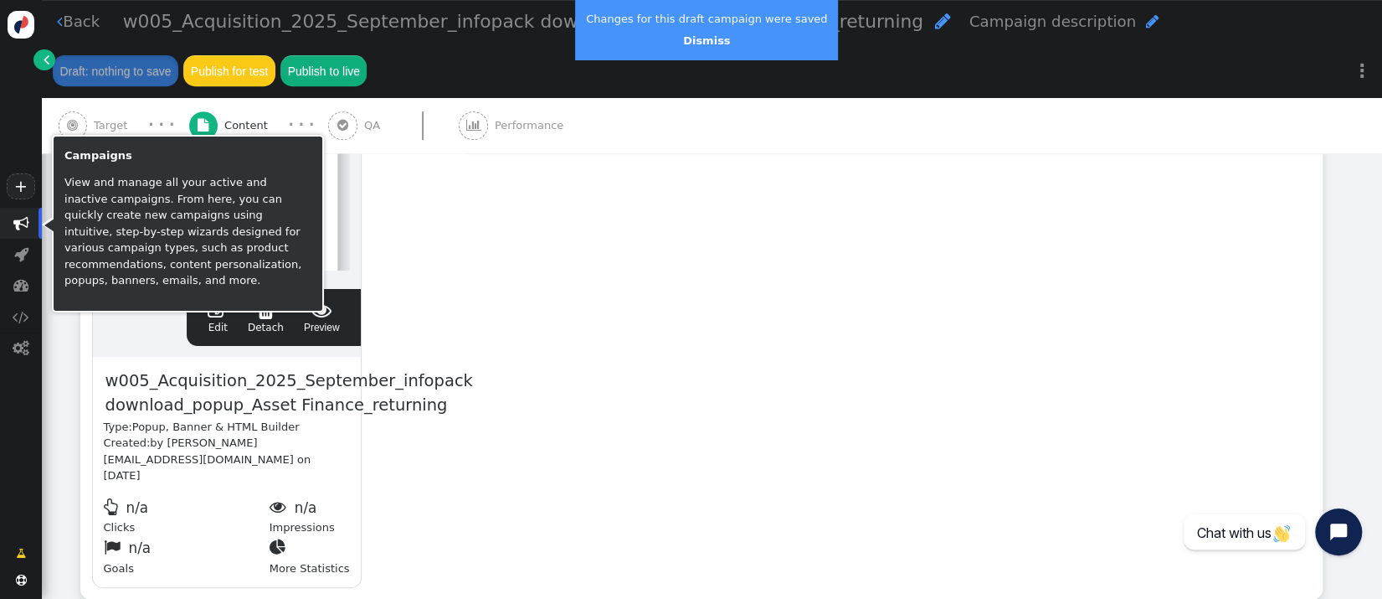
click at [31, 229] on span "" at bounding box center [21, 223] width 42 height 31
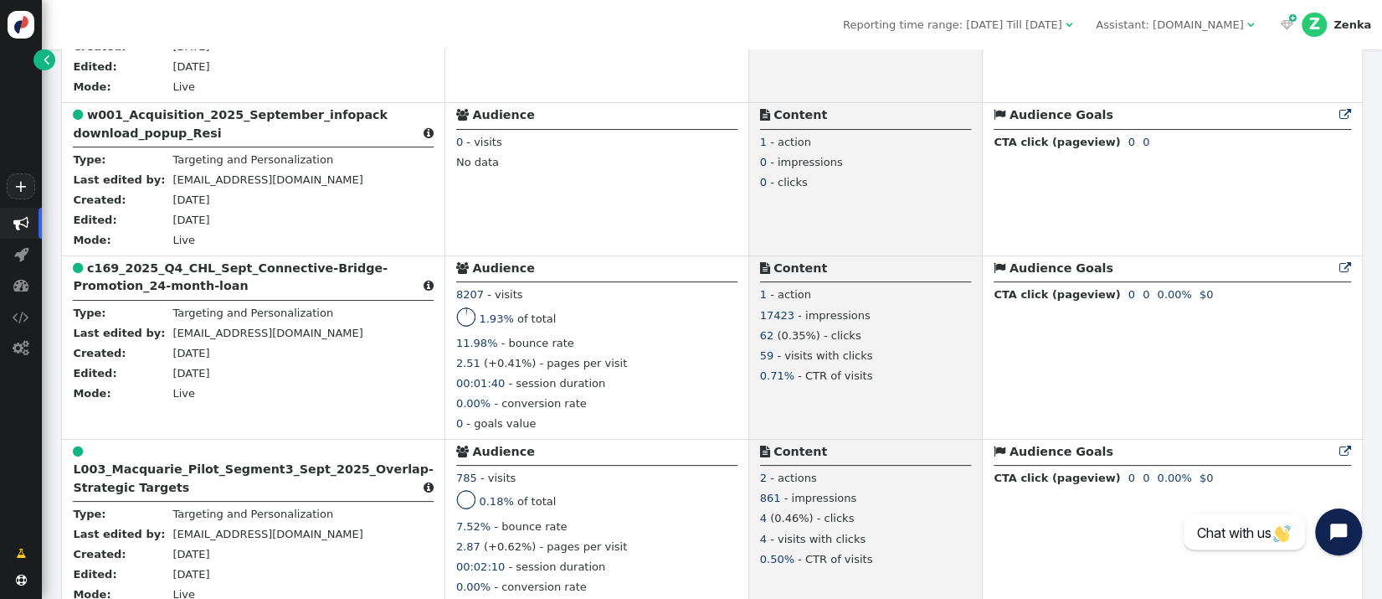
scroll to position [1150, 0]
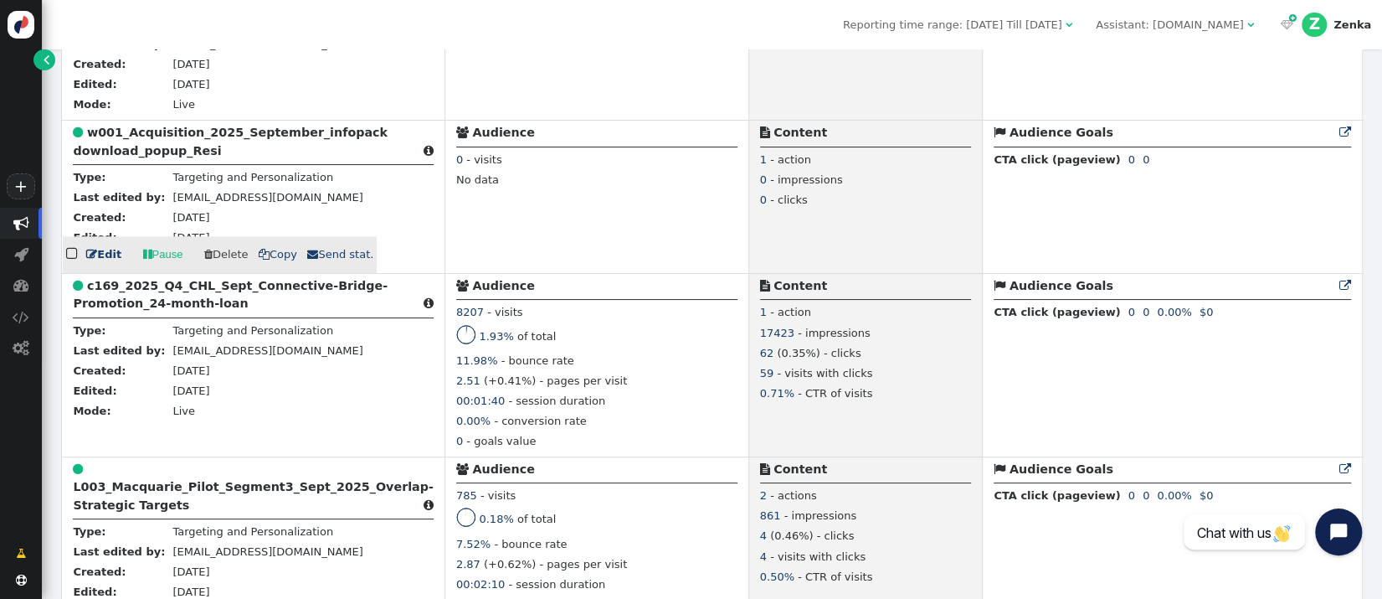
click at [131, 152] on b "w001_Acquisition_2025_September_infopack download_popup_Resi" at bounding box center [230, 141] width 315 height 31
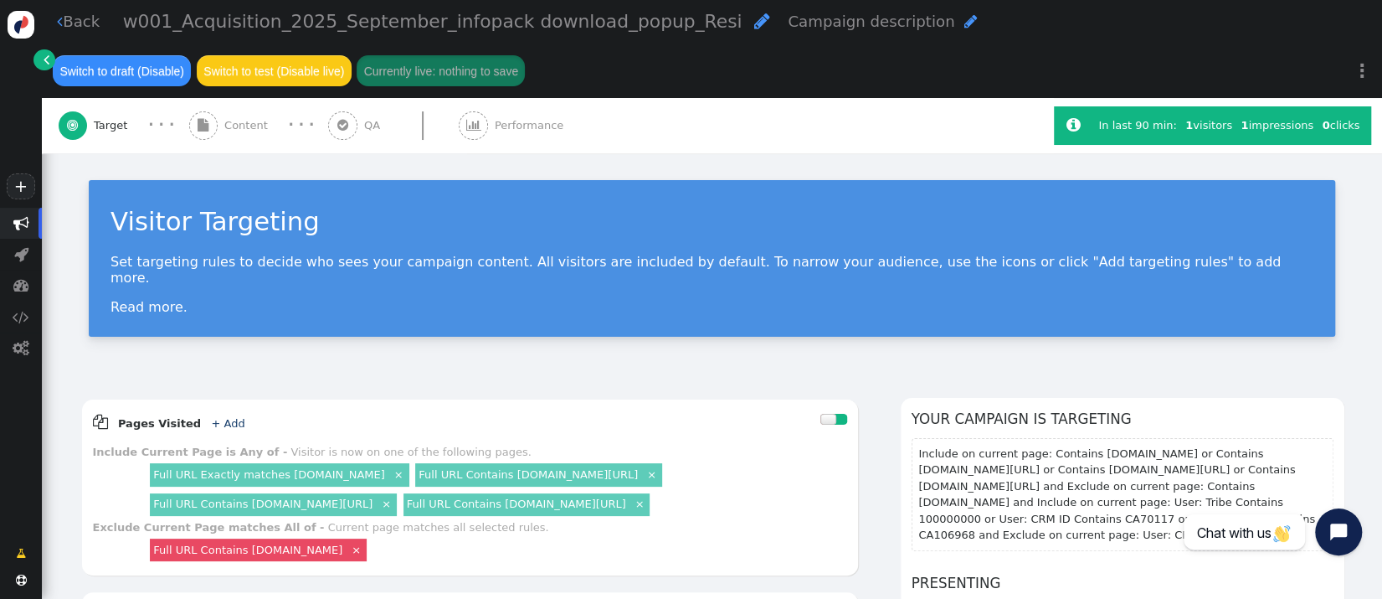
click at [253, 139] on div " Content" at bounding box center [231, 125] width 85 height 55
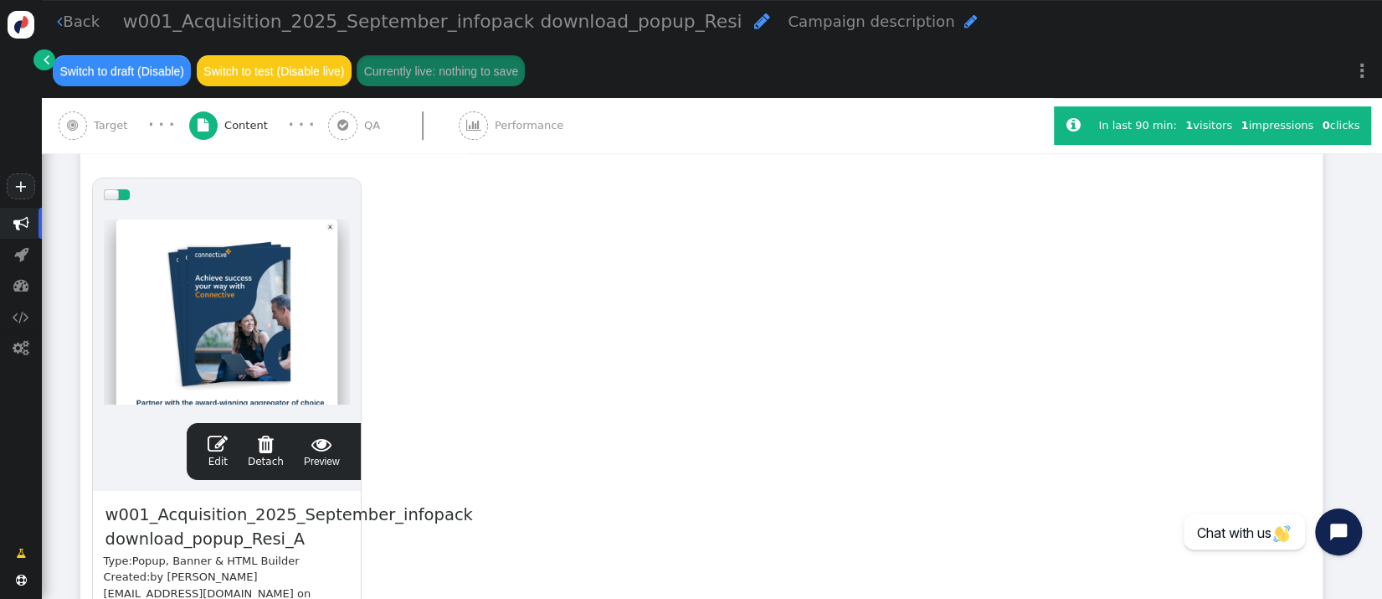
scroll to position [387, 0]
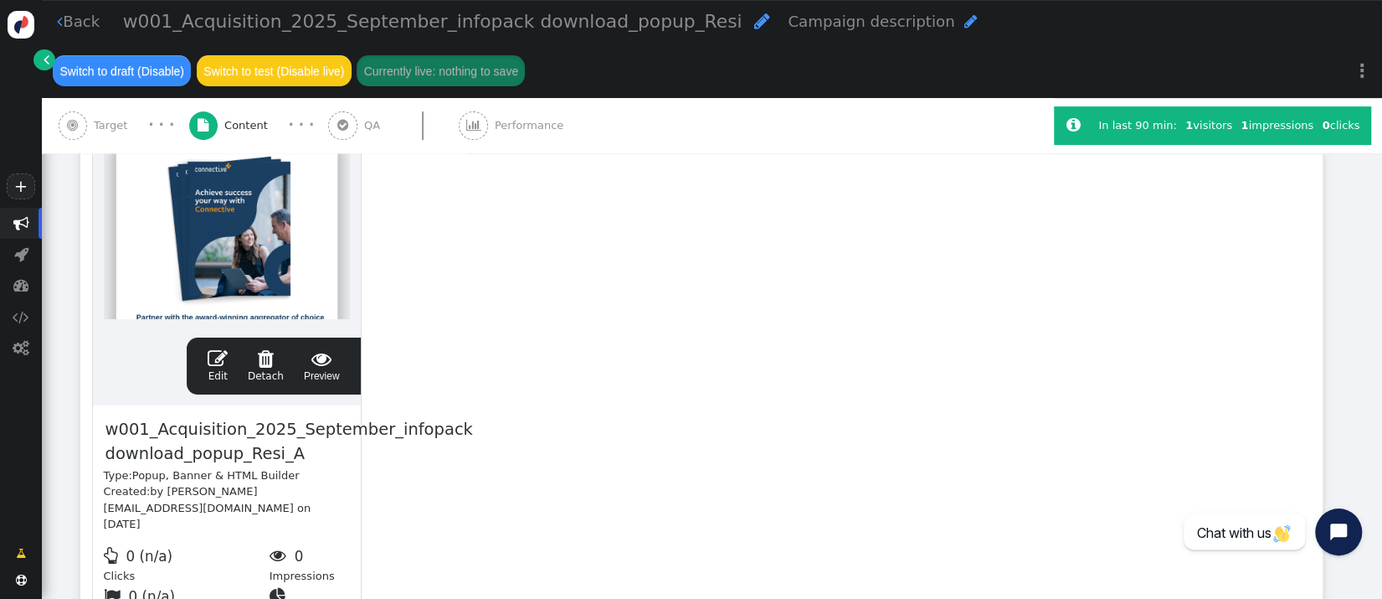
click at [222, 369] on link " Edit" at bounding box center [218, 365] width 20 height 35
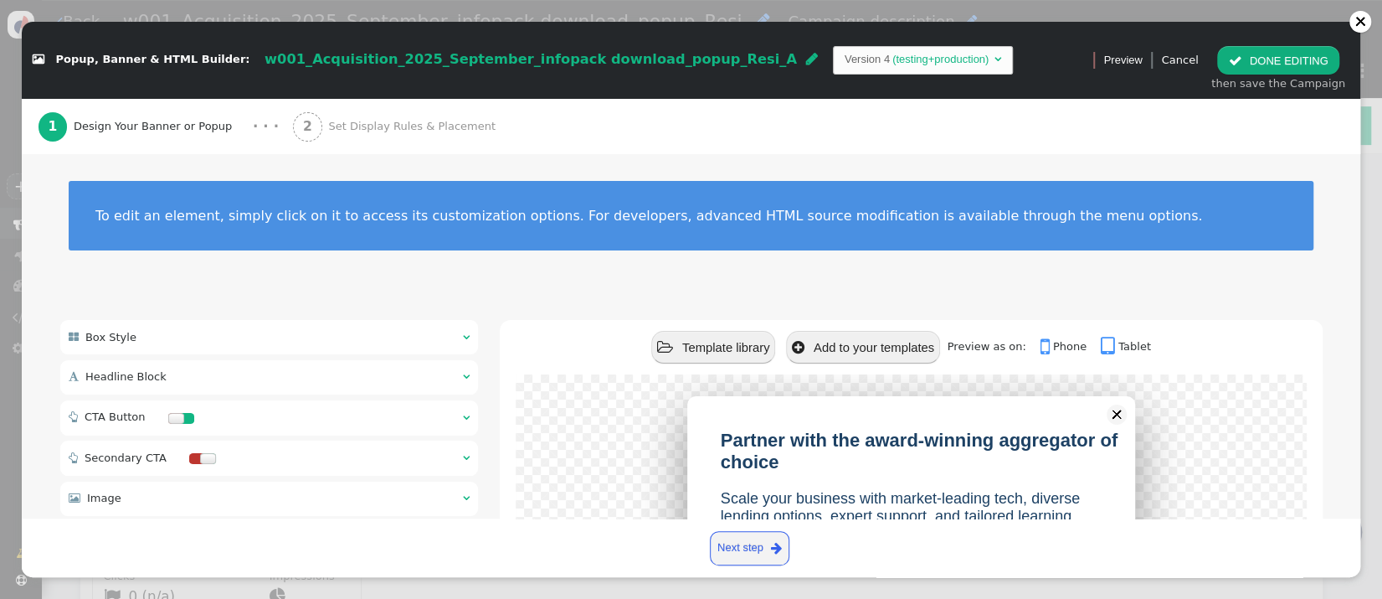
click at [419, 132] on span "Set Display Rules & Placement" at bounding box center [414, 126] width 173 height 17
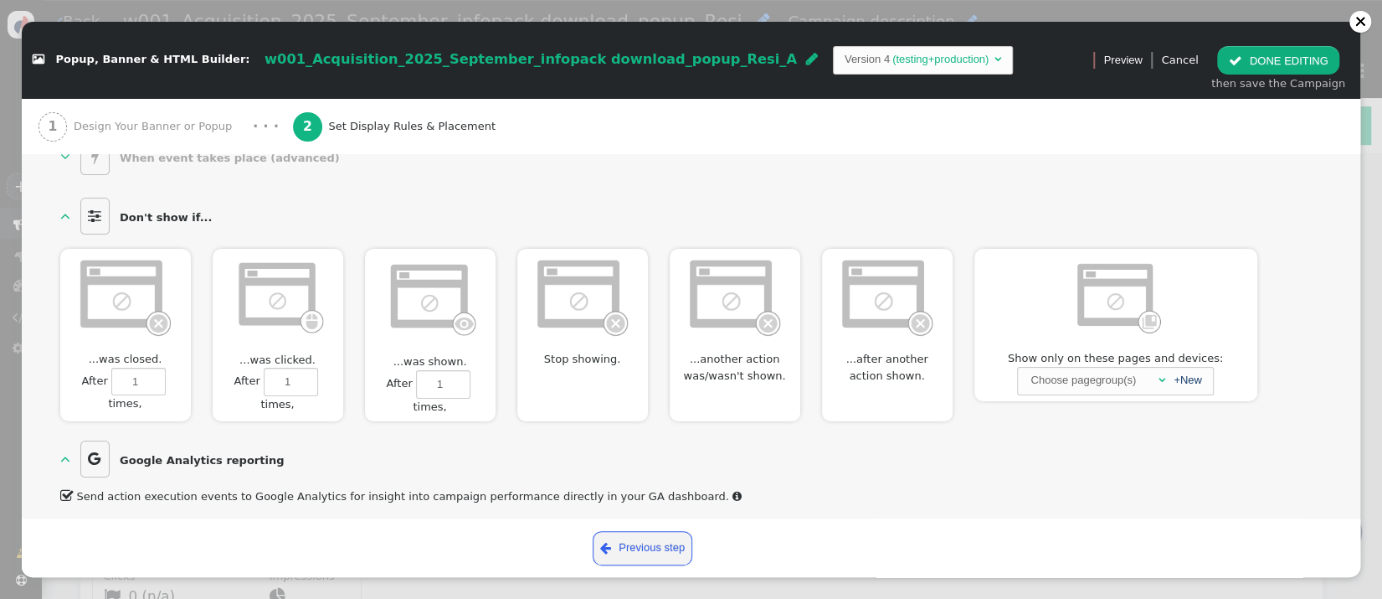
scroll to position [1059, 0]
click at [83, 290] on img at bounding box center [125, 294] width 96 height 81
type input "1"
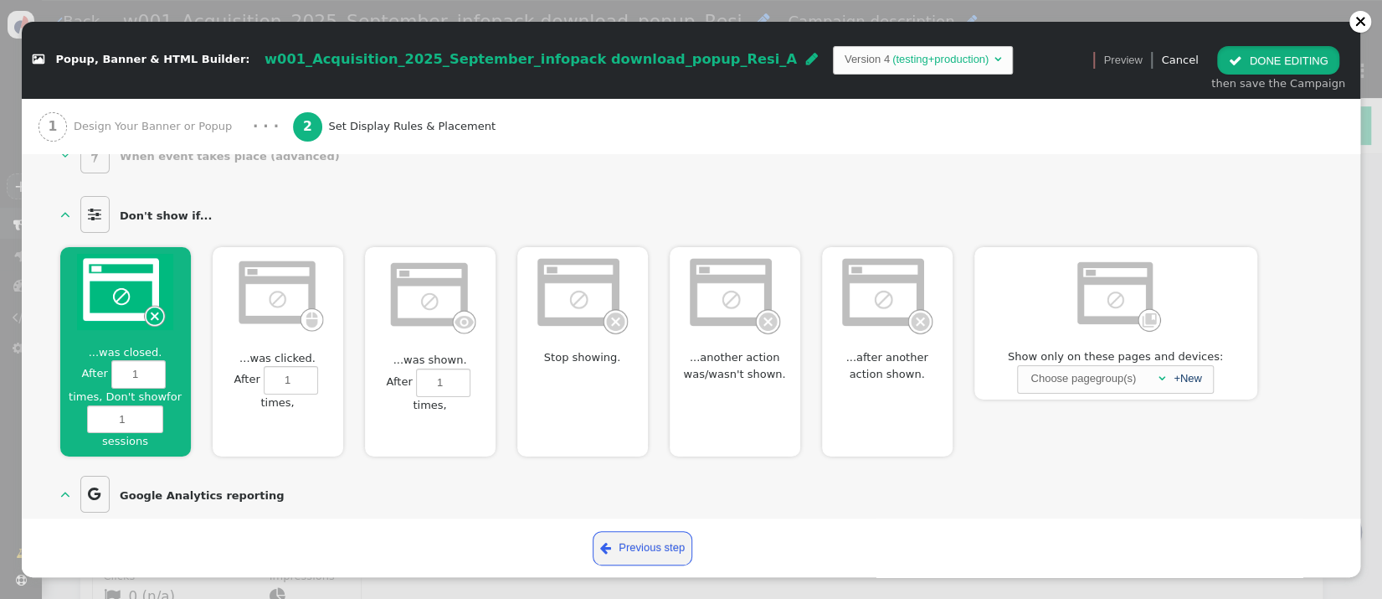
click at [1245, 67] on button " DONE EDITING" at bounding box center [1277, 60] width 121 height 28
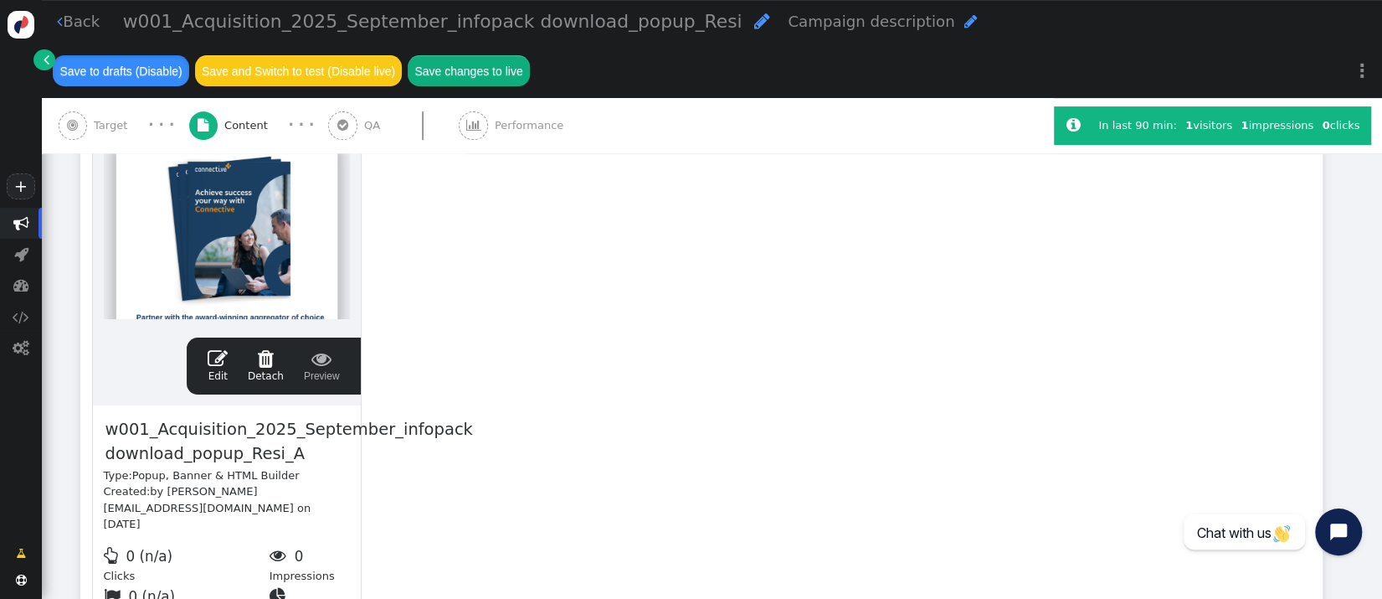
click at [84, 65] on button "Save to drafts (Disable)" at bounding box center [121, 70] width 136 height 30
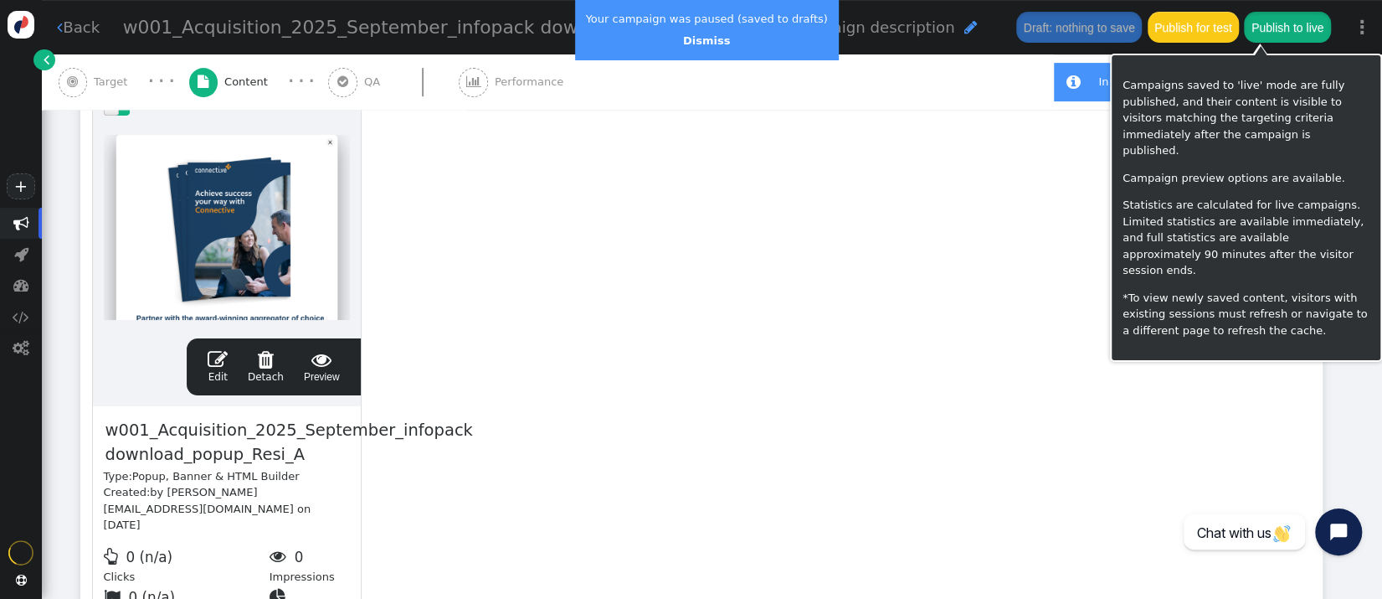
click at [1251, 27] on button "Publish to live" at bounding box center [1287, 27] width 86 height 30
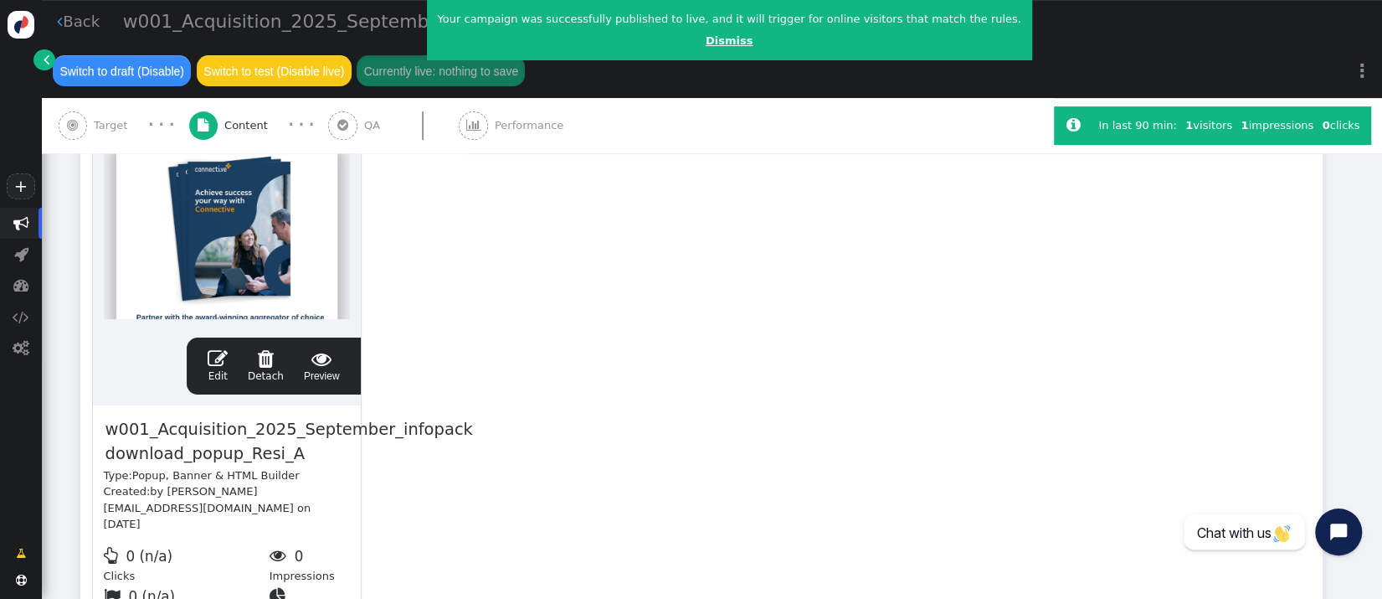
click at [706, 36] on link "Dismiss" at bounding box center [729, 40] width 47 height 13
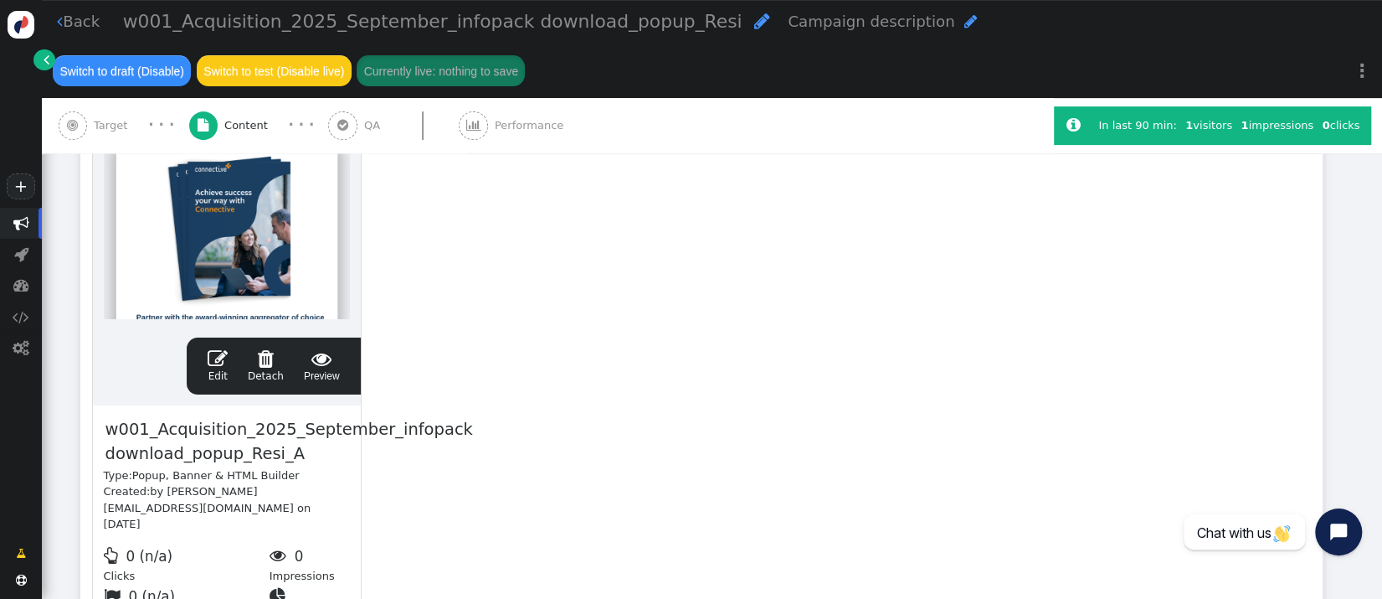
click at [671, 314] on div "drag this  Edit  Detach  Preview w001_Acquisition_2025_September_infopack do…" at bounding box center [701, 364] width 1241 height 566
click at [80, 126] on span "" at bounding box center [73, 125] width 29 height 29
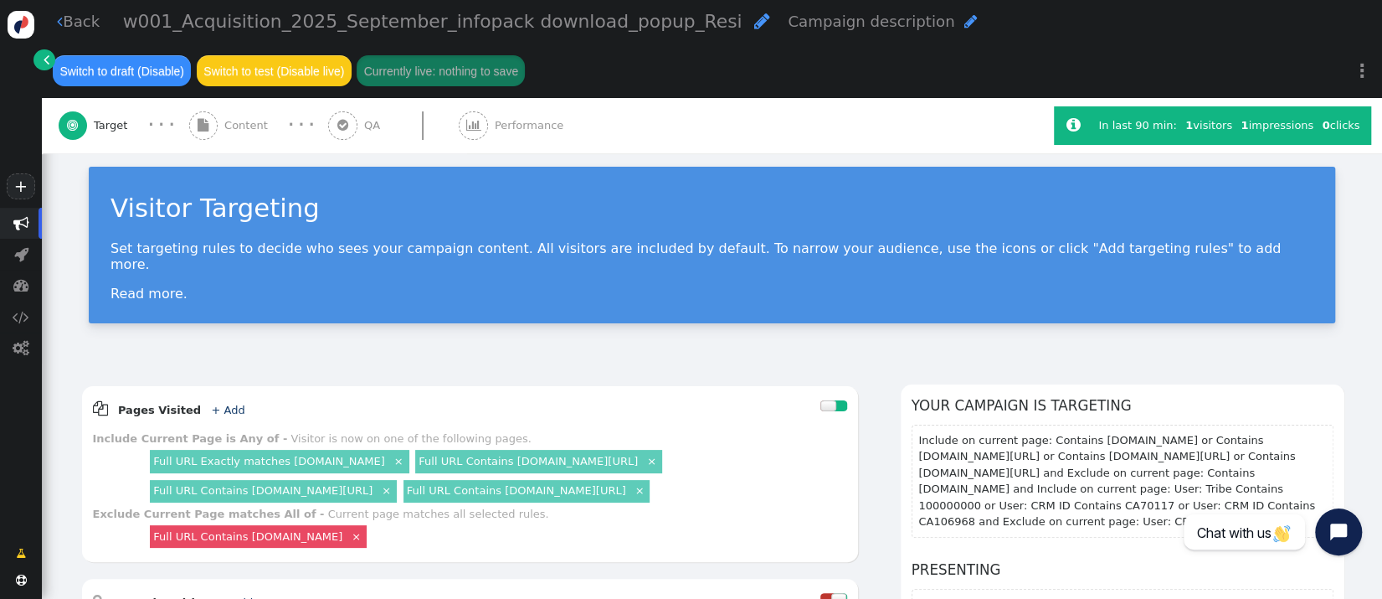
scroll to position [13, 0]
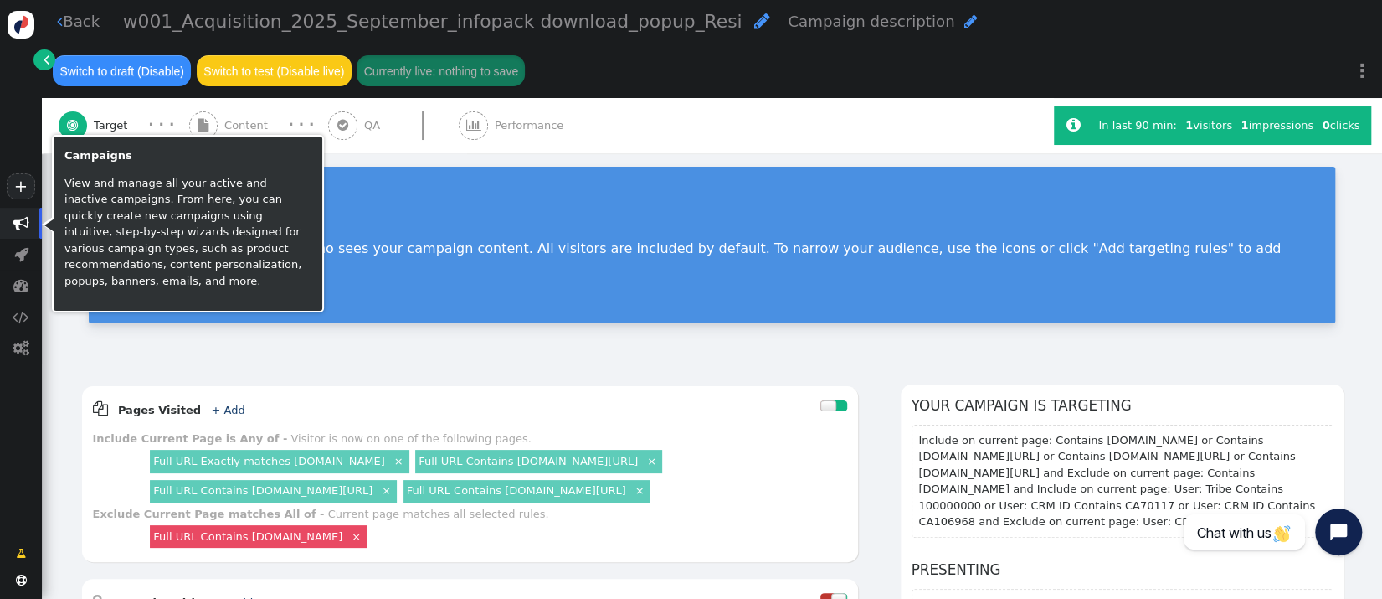
click at [25, 219] on span "" at bounding box center [21, 223] width 16 height 16
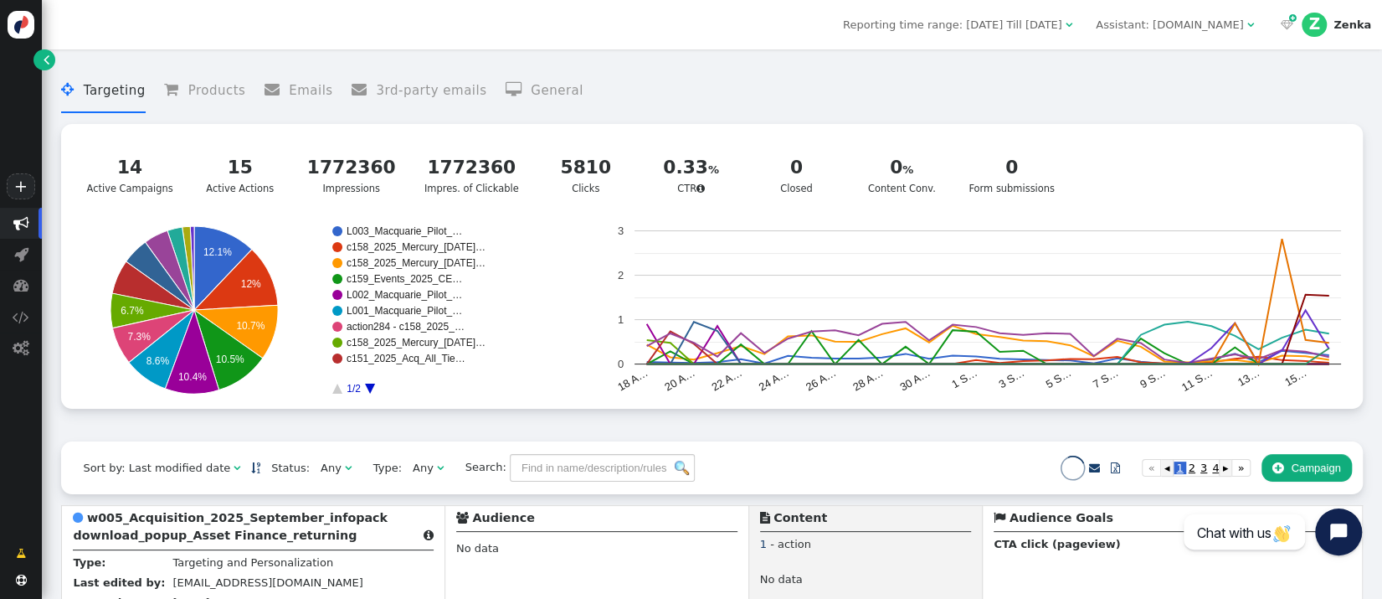
click at [1027, 18] on span "Reporting time range: [DATE] Till [DATE]" at bounding box center [952, 24] width 219 height 13
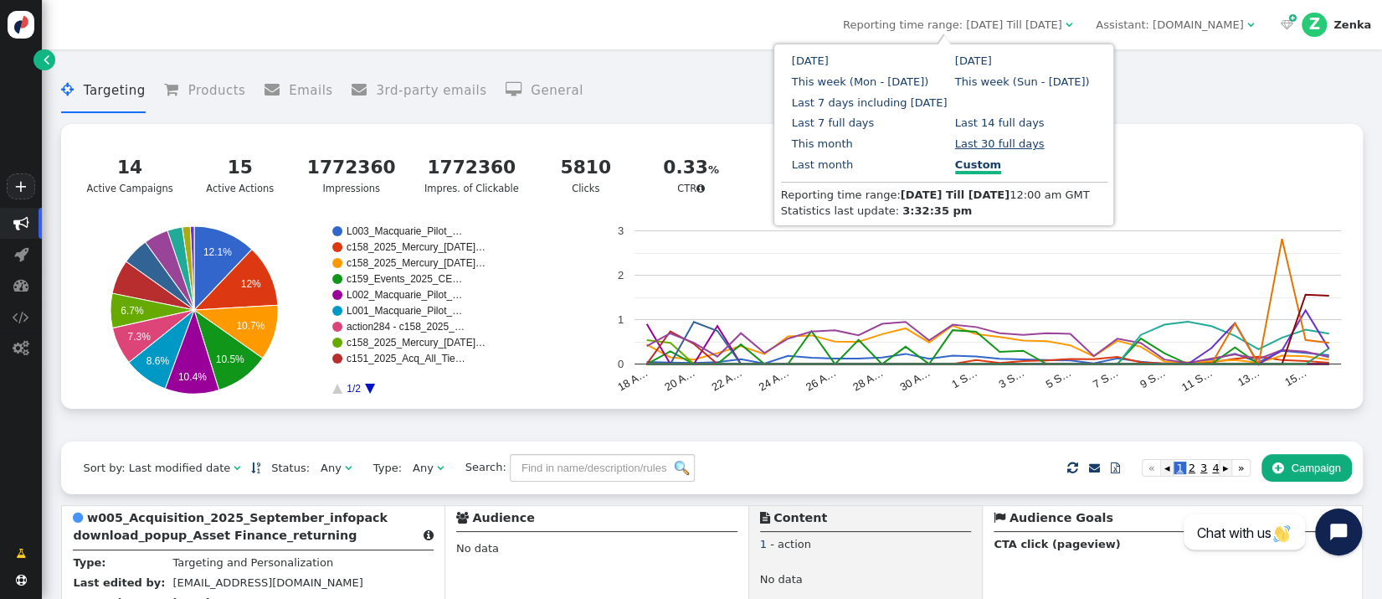
click at [955, 142] on link "Last 30 full days" at bounding box center [1000, 143] width 90 height 13
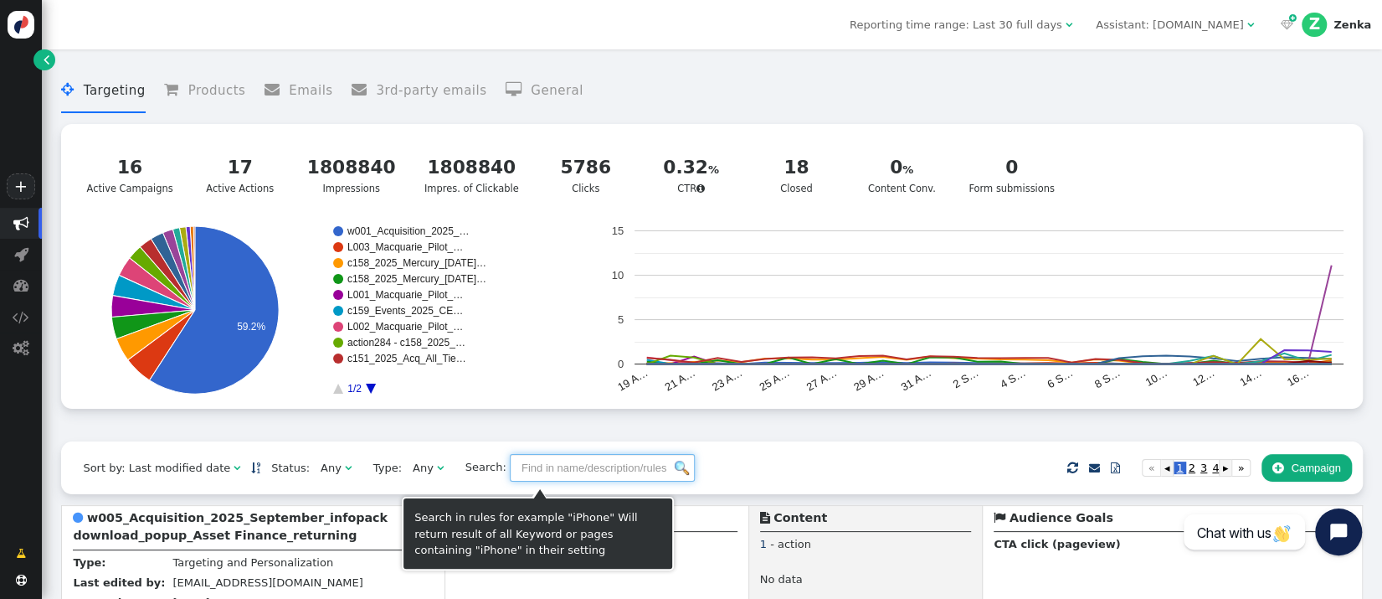
click at [558, 469] on input "text" at bounding box center [602, 468] width 185 height 28
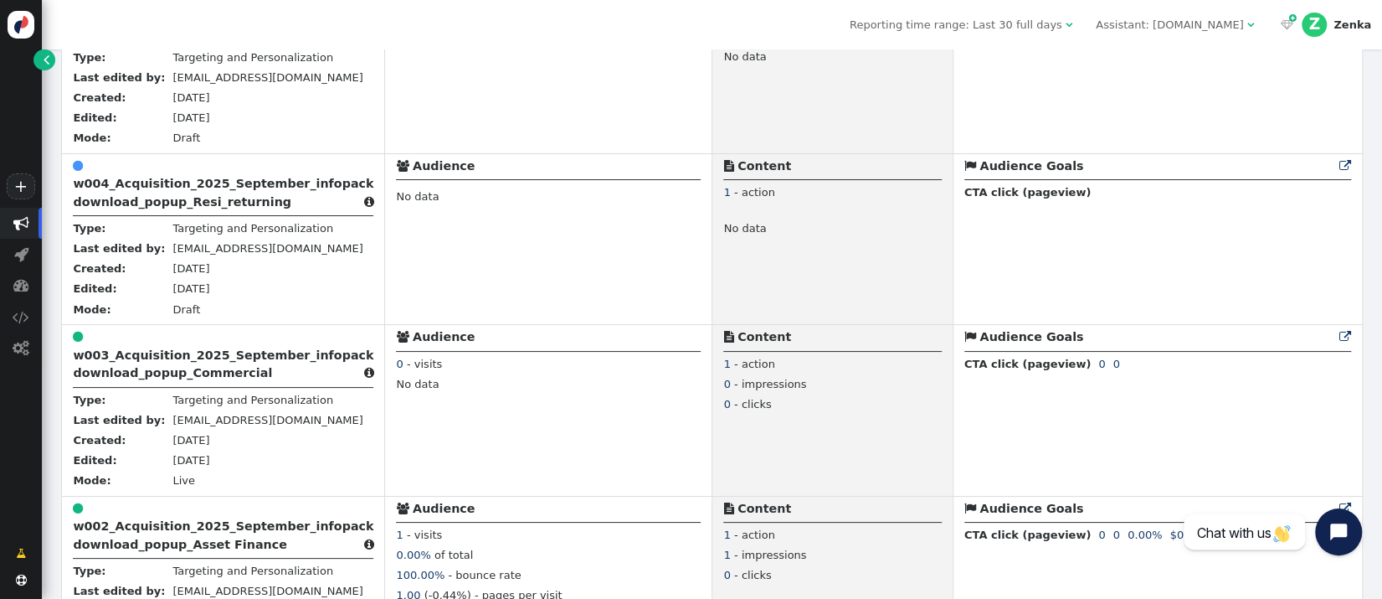
scroll to position [784, 0]
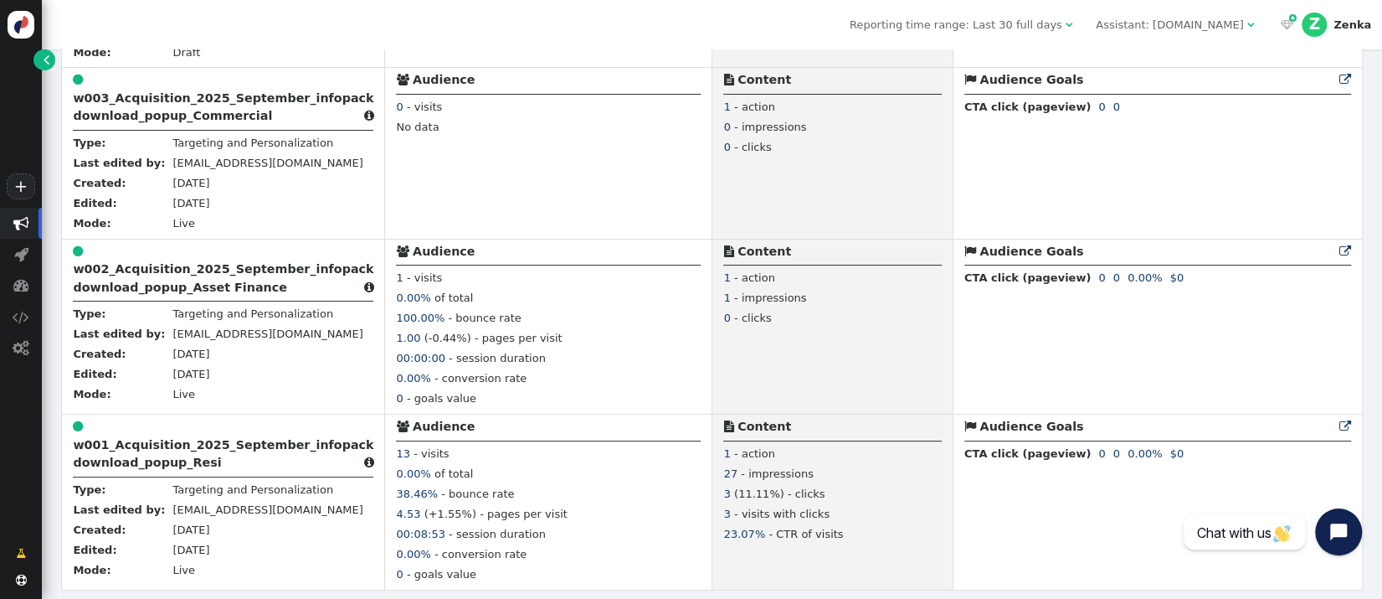
type input "w00"
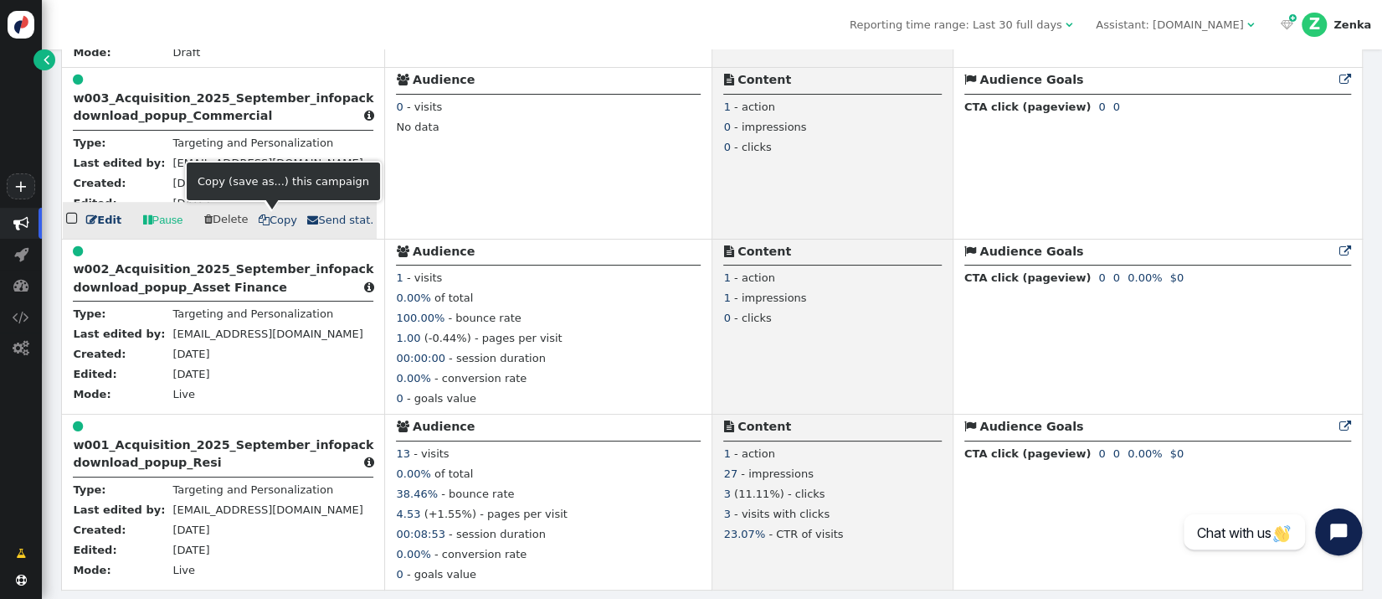
click at [279, 221] on span " Copy" at bounding box center [278, 219] width 39 height 13
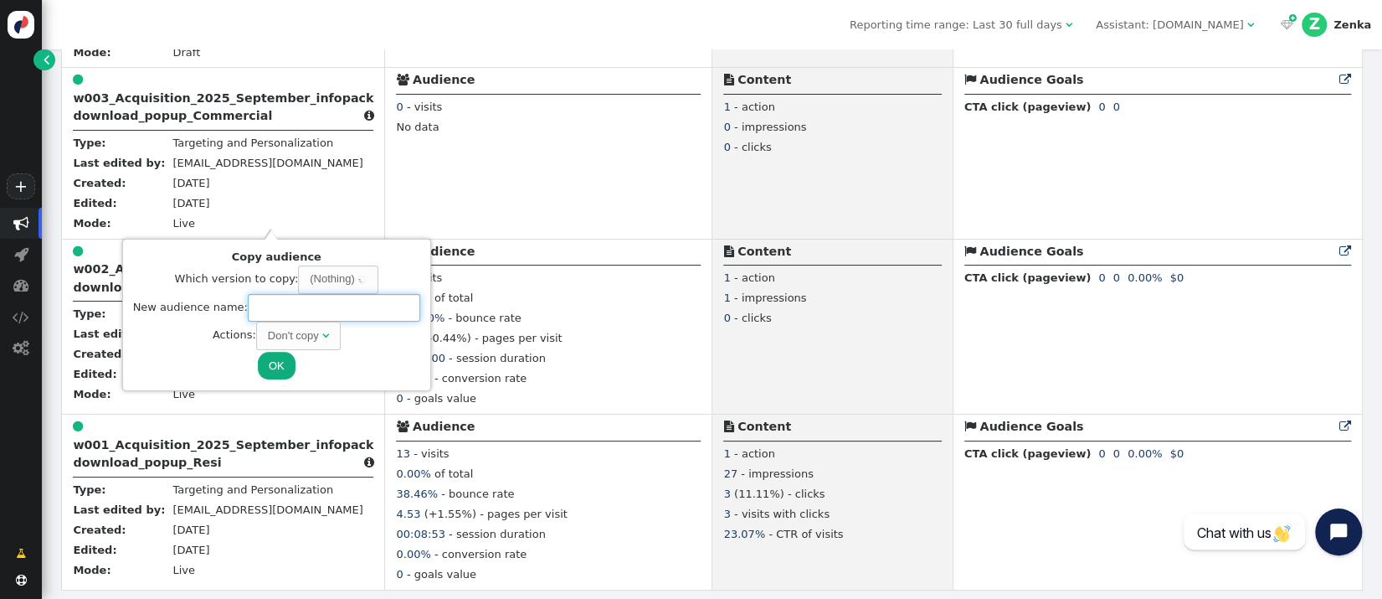
click at [275, 306] on input "text" at bounding box center [334, 308] width 172 height 28
click at [305, 337] on div "Don't copy" at bounding box center [293, 335] width 51 height 17
click at [330, 306] on input "text" at bounding box center [334, 308] width 172 height 28
paste input "w006_Acquisition_2025_September_infopack download_popup_Commercial_returning"
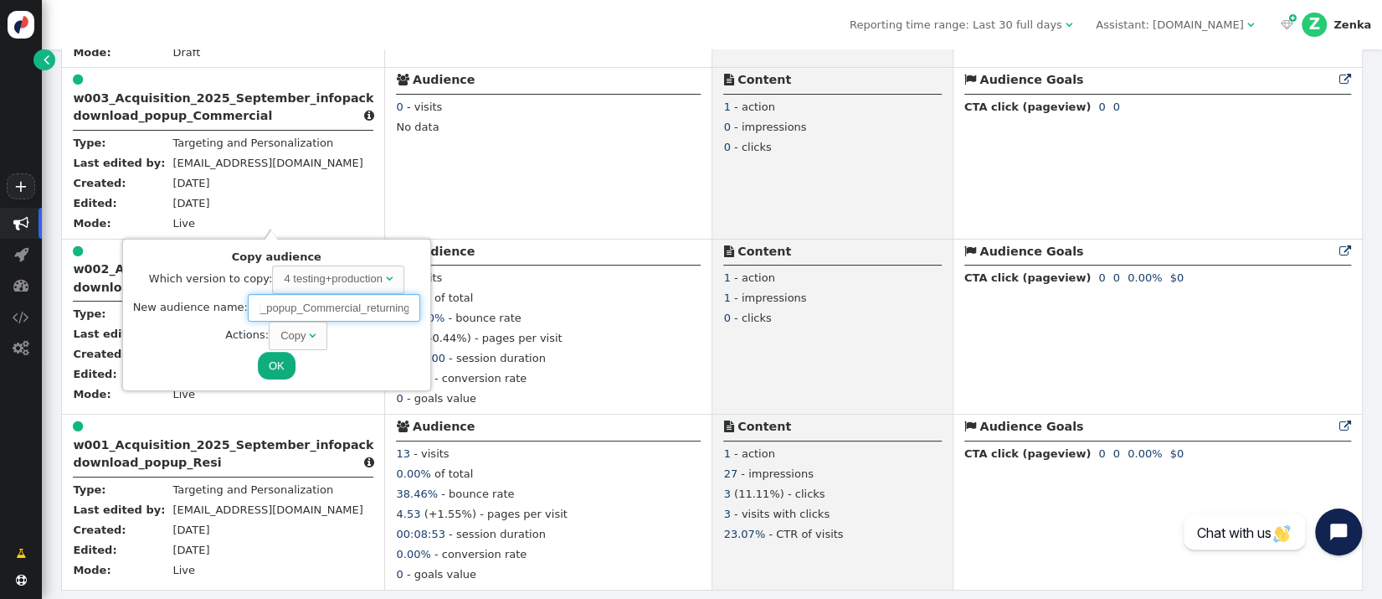
type input "w006_Acquisition_2025_September_infopack download_popup_Commercial_returning"
click at [273, 363] on button "OK" at bounding box center [277, 366] width 38 height 28
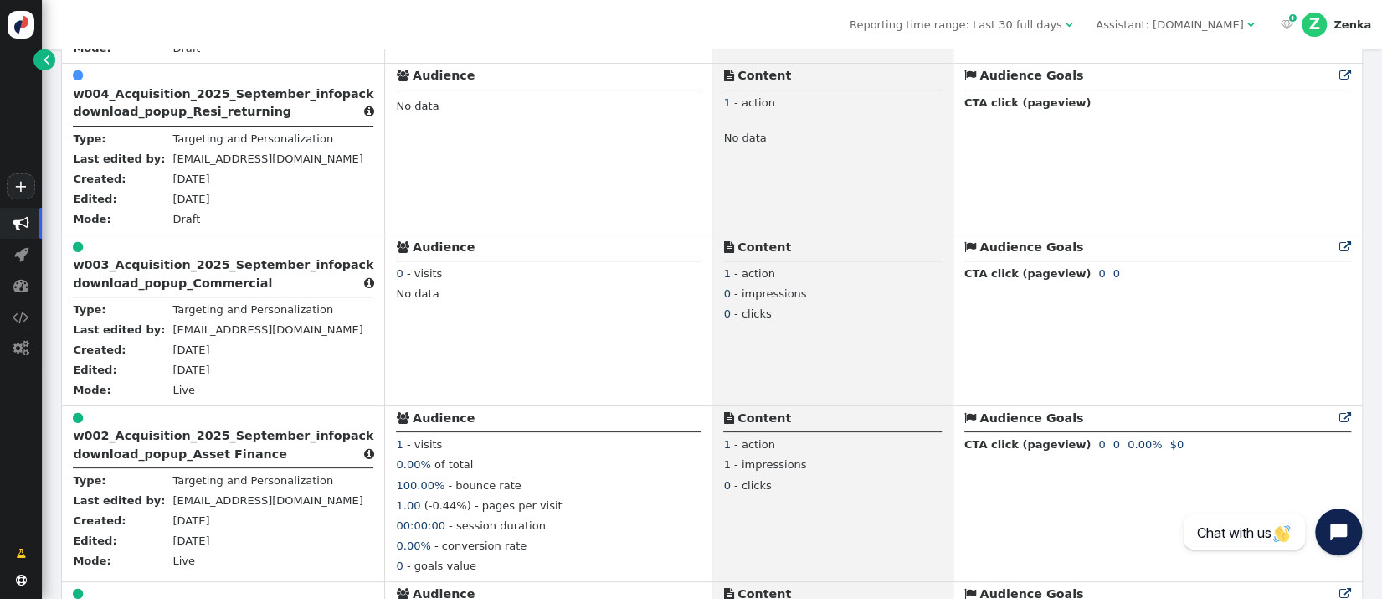
scroll to position [302, 0]
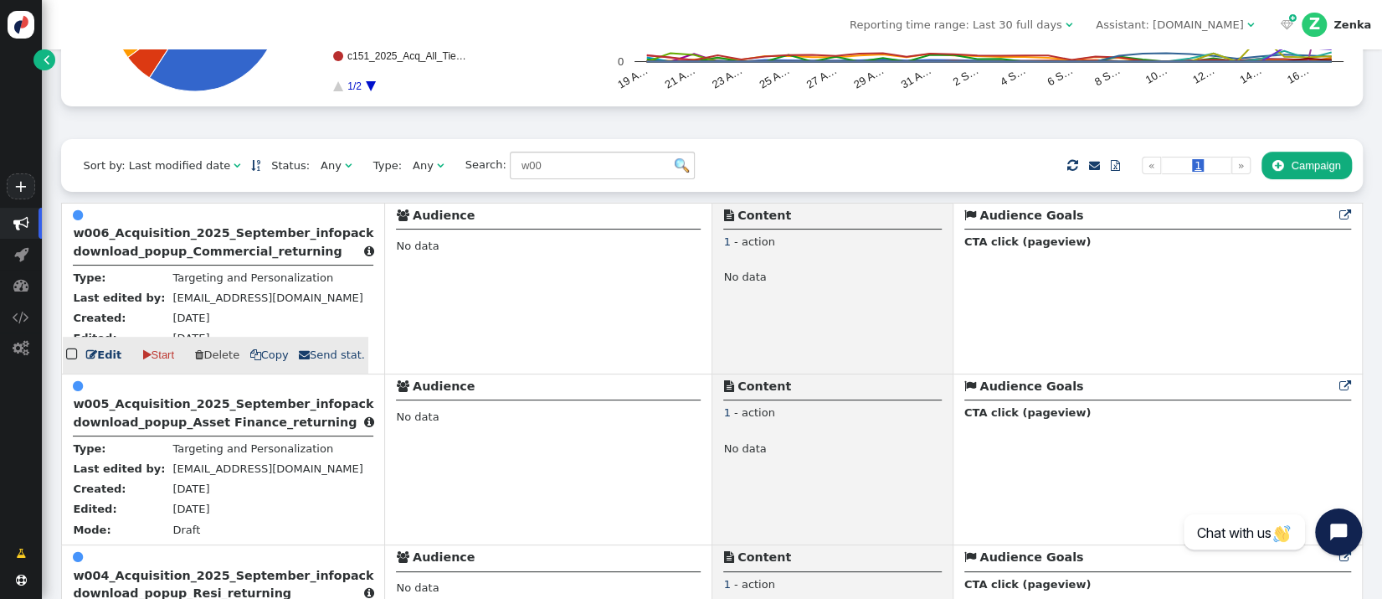
click at [136, 246] on div " w006_Acquisition_2025_September_infopack download_popup_Commercial_returning " at bounding box center [223, 236] width 301 height 59
click at [208, 241] on b "w006_Acquisition_2025_September_infopack download_popup_Commercial_returning" at bounding box center [223, 241] width 301 height 31
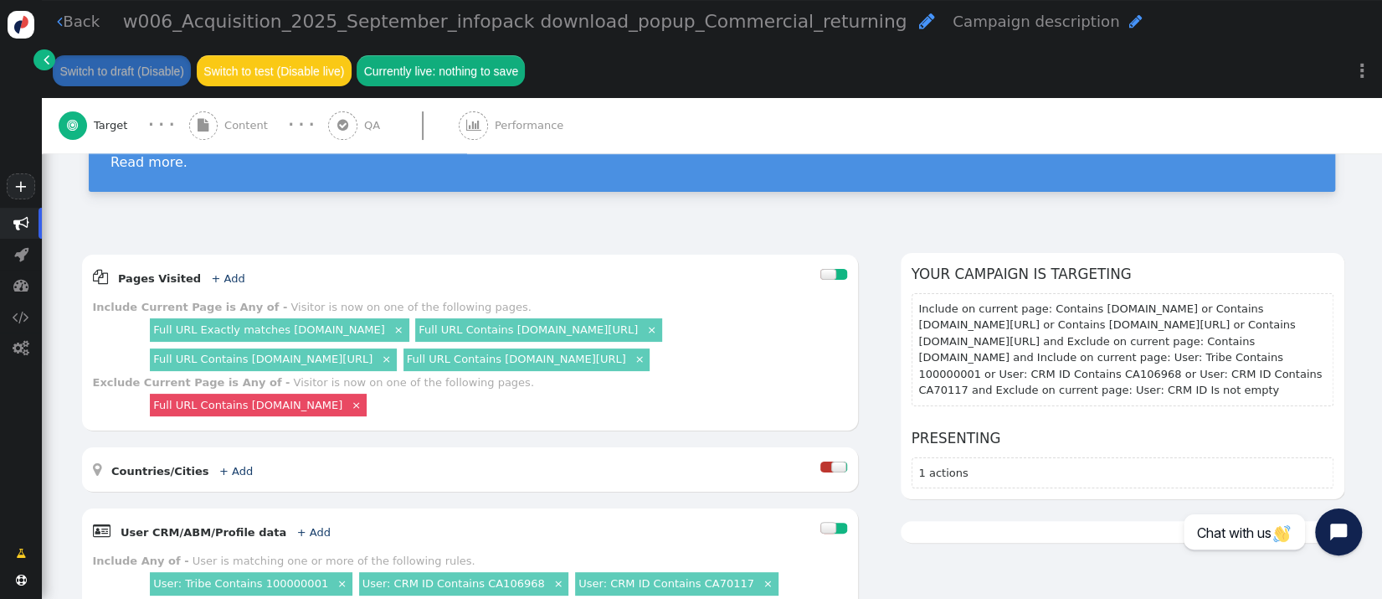
scroll to position [129, 0]
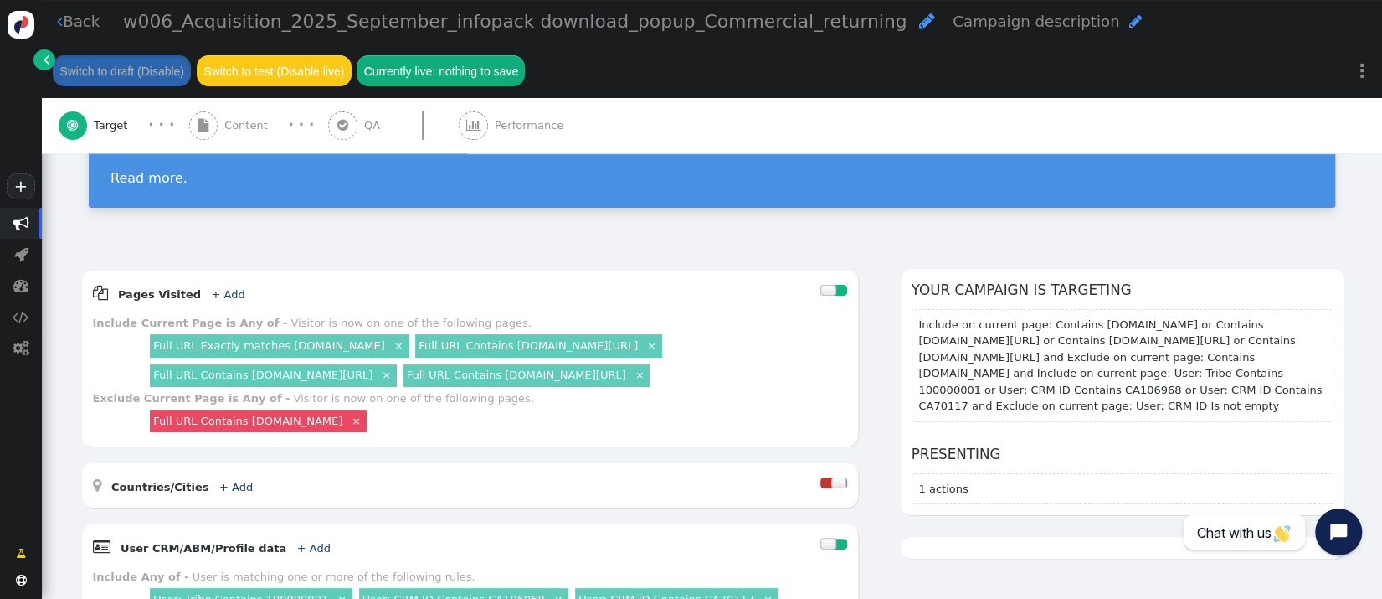
click at [244, 145] on div " Content" at bounding box center [231, 125] width 85 height 55
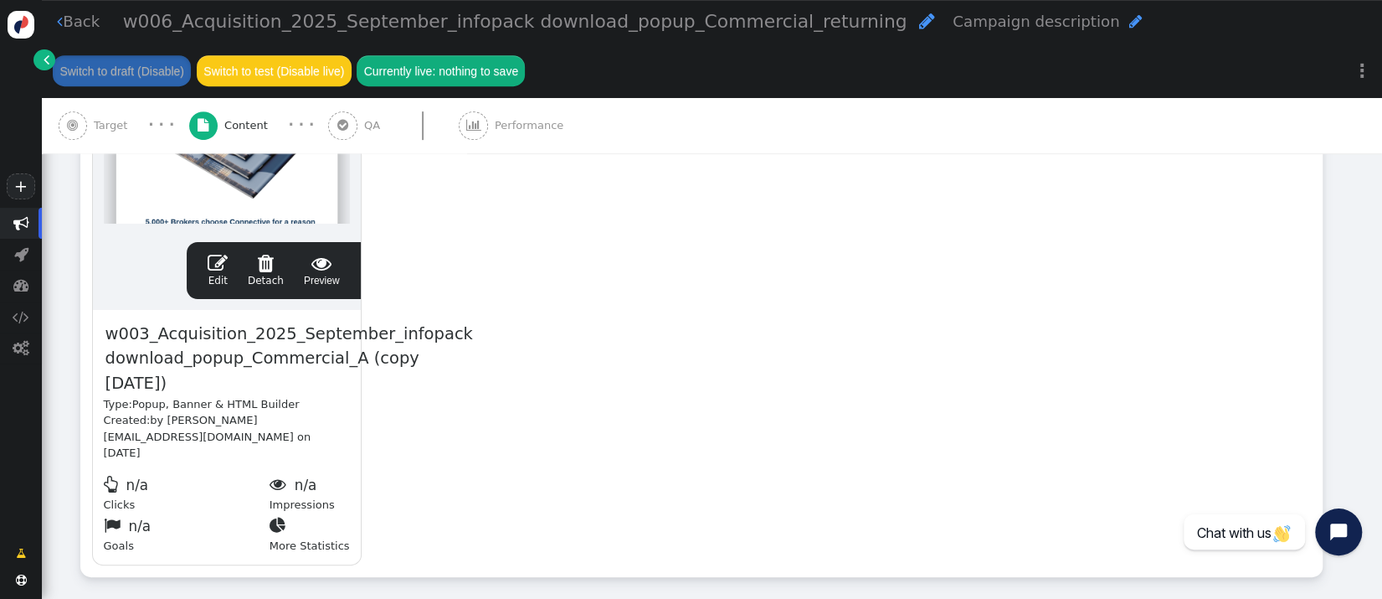
scroll to position [480, 0]
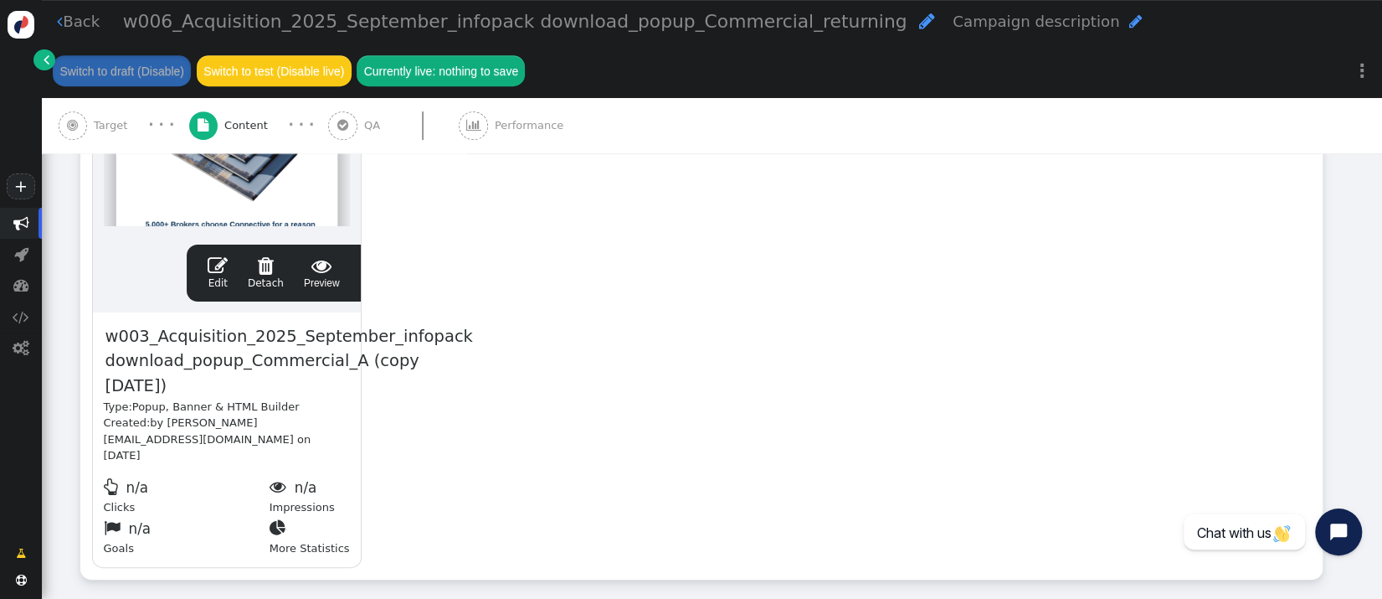
click at [226, 342] on span "w003_Acquisition_2025_September_infopack download_popup_Commercial_A (copy [DAT…" at bounding box center [289, 360] width 371 height 75
paste span
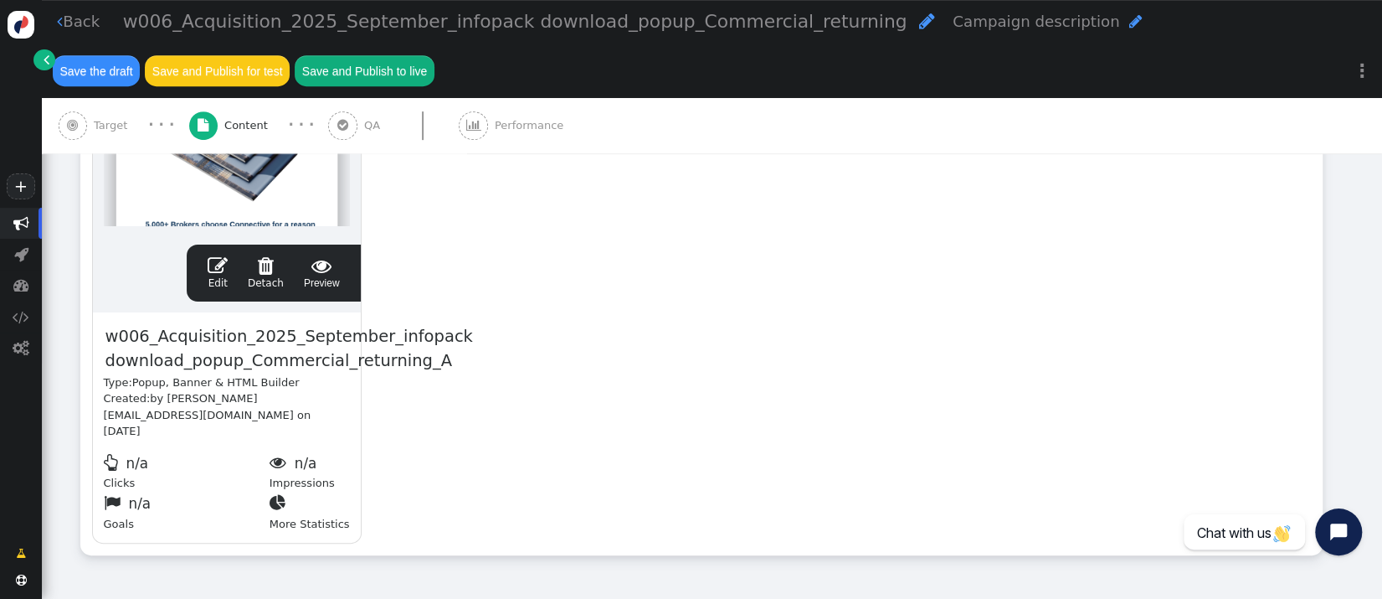
click at [216, 269] on span "" at bounding box center [218, 265] width 20 height 20
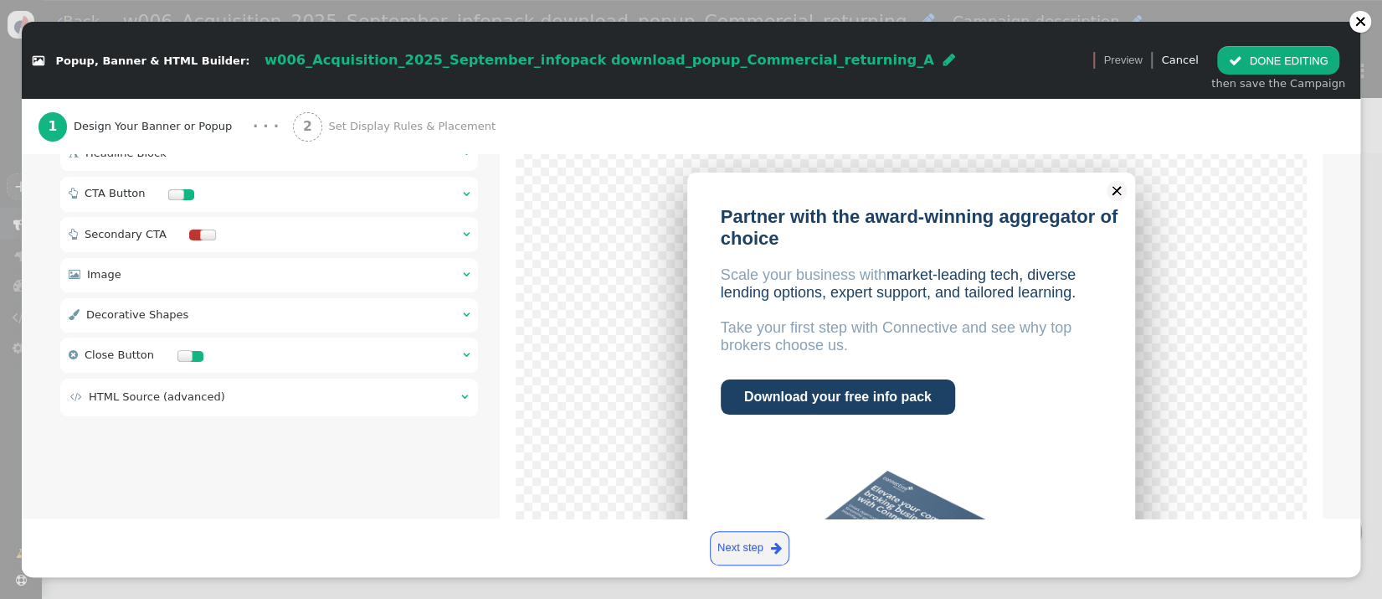
scroll to position [183, 0]
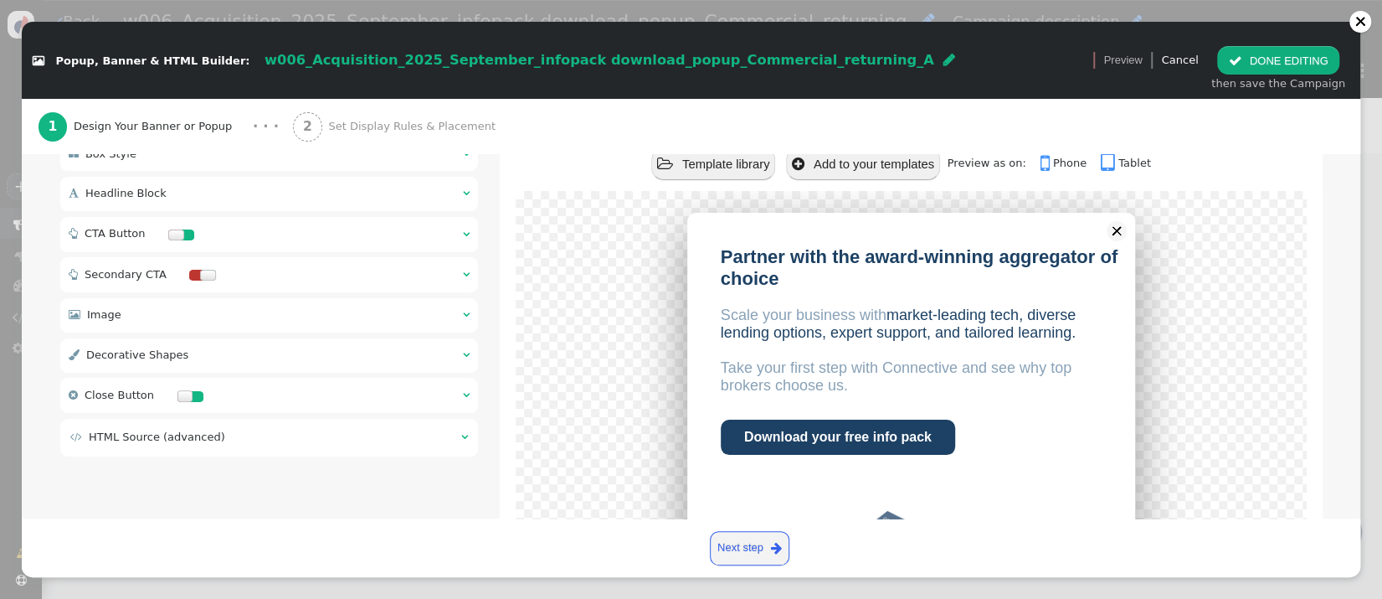
click at [330, 188] on div " Headline Block  " at bounding box center [269, 194] width 419 height 34
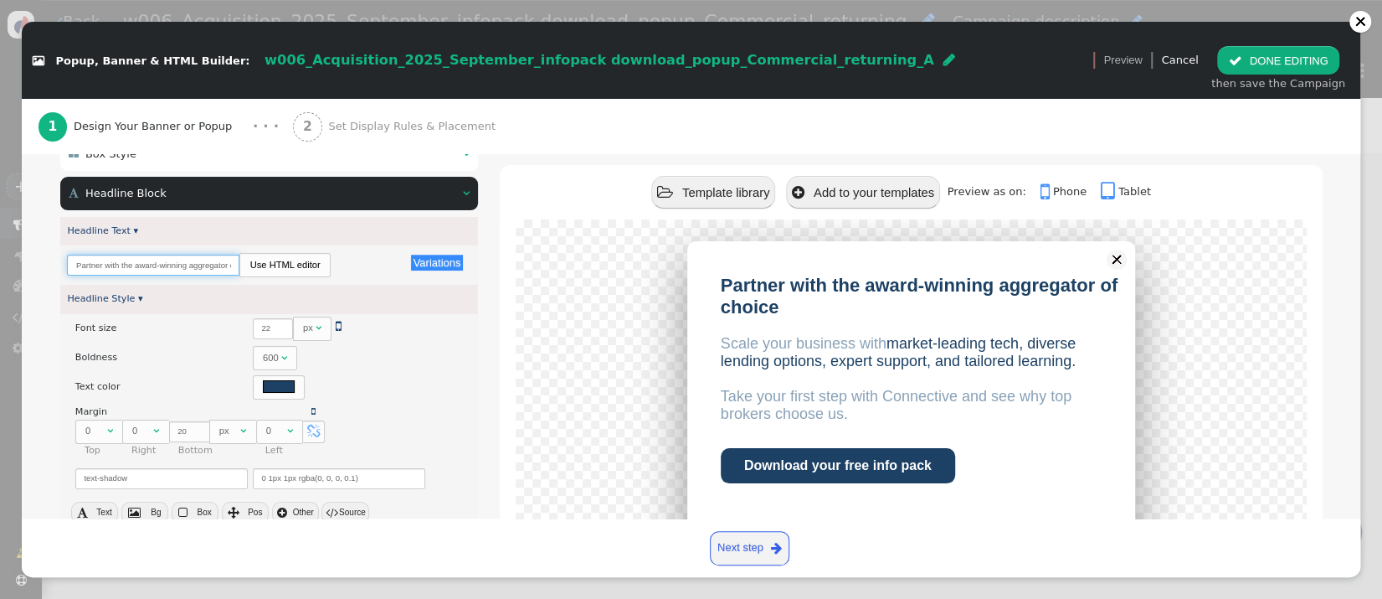
click at [198, 270] on input "Partner with the award-winning aggregator of choice" at bounding box center [153, 265] width 172 height 21
paste input "5,000+ Brokers choose Connective for a reason"
type input "5,000+ Brokers choose Connective for a reason"
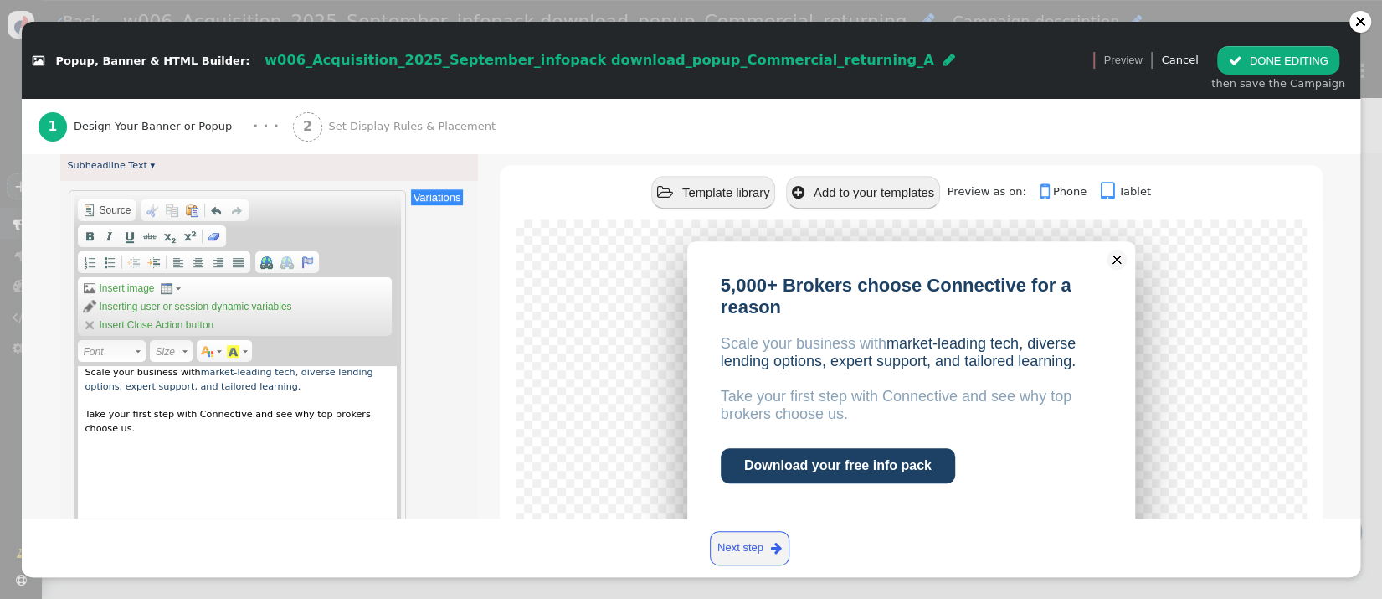
scroll to position [607, 0]
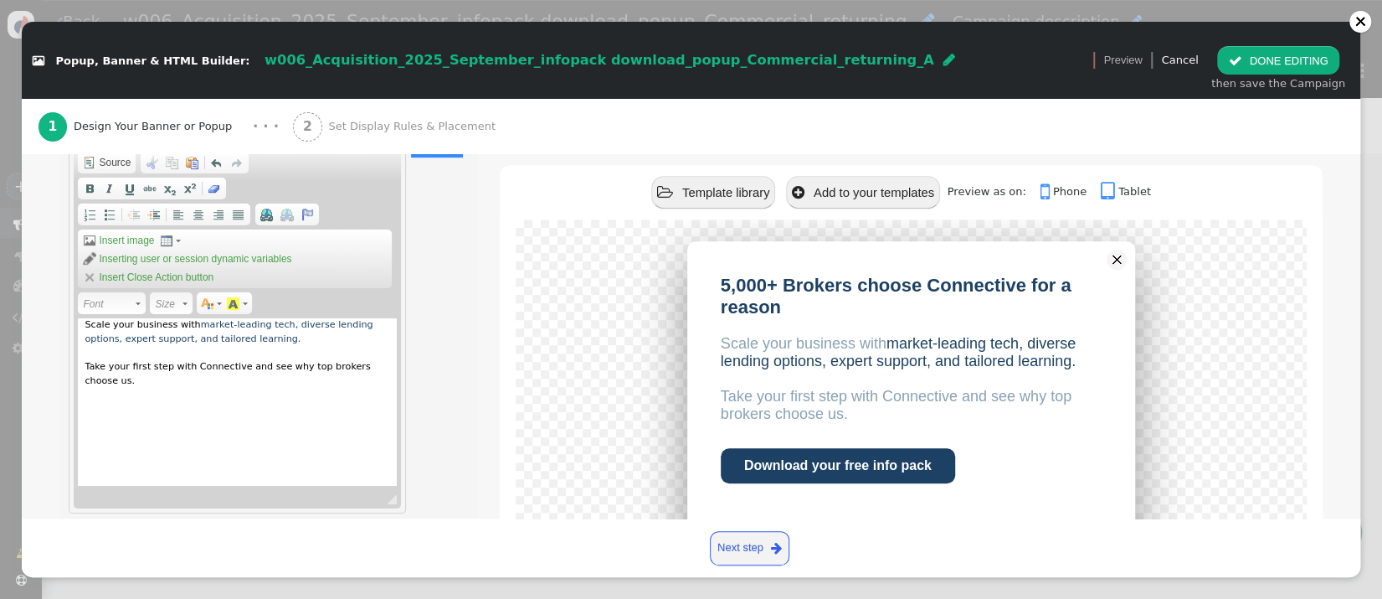
click at [188, 335] on span "market-leading tech, diverse lending options, expert support, and tailored lear…" at bounding box center [229, 331] width 288 height 25
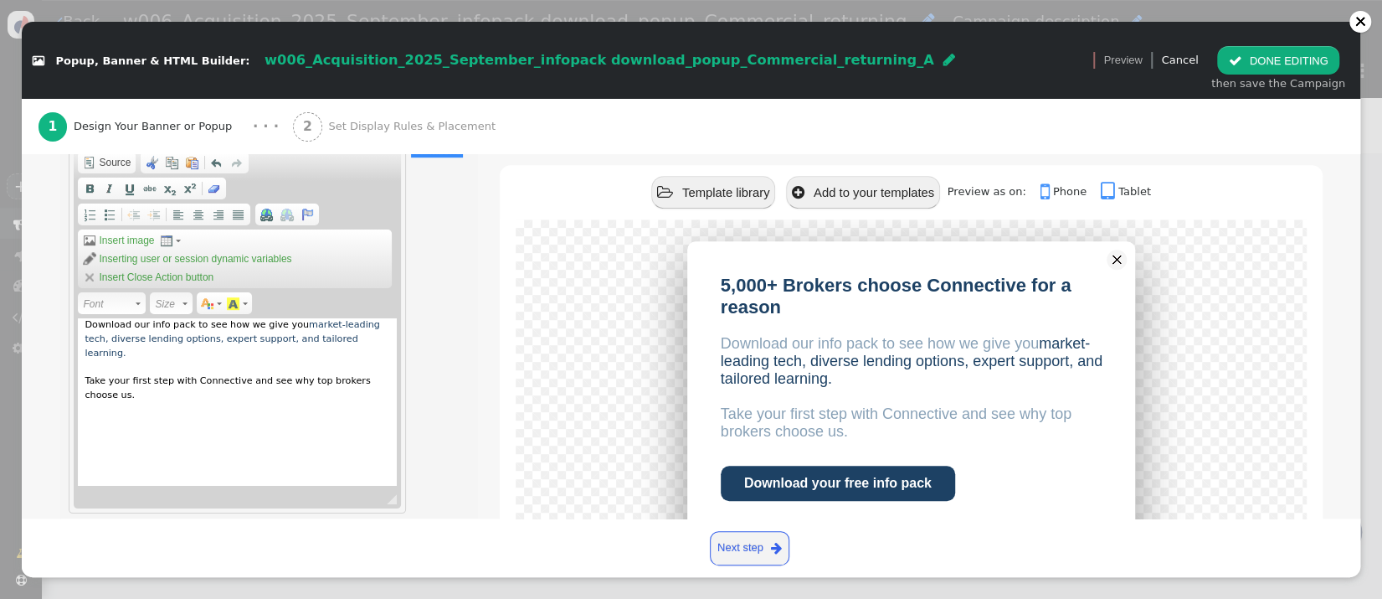
copy div "how we give you"
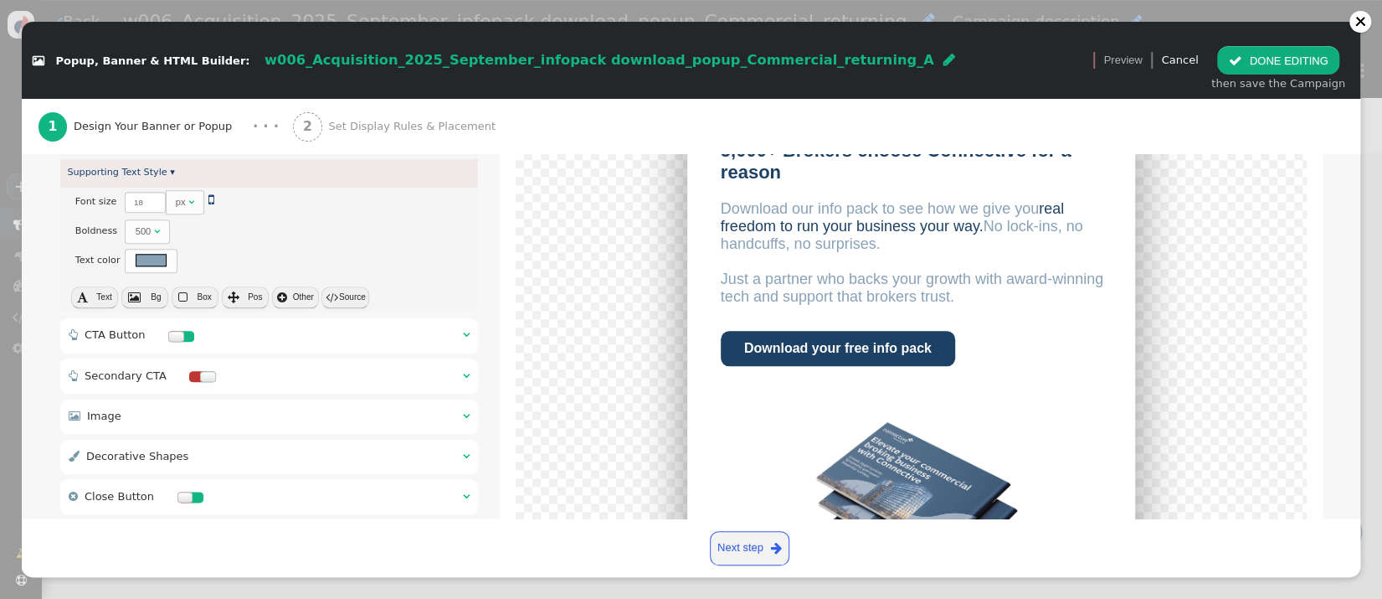
scroll to position [1343, 0]
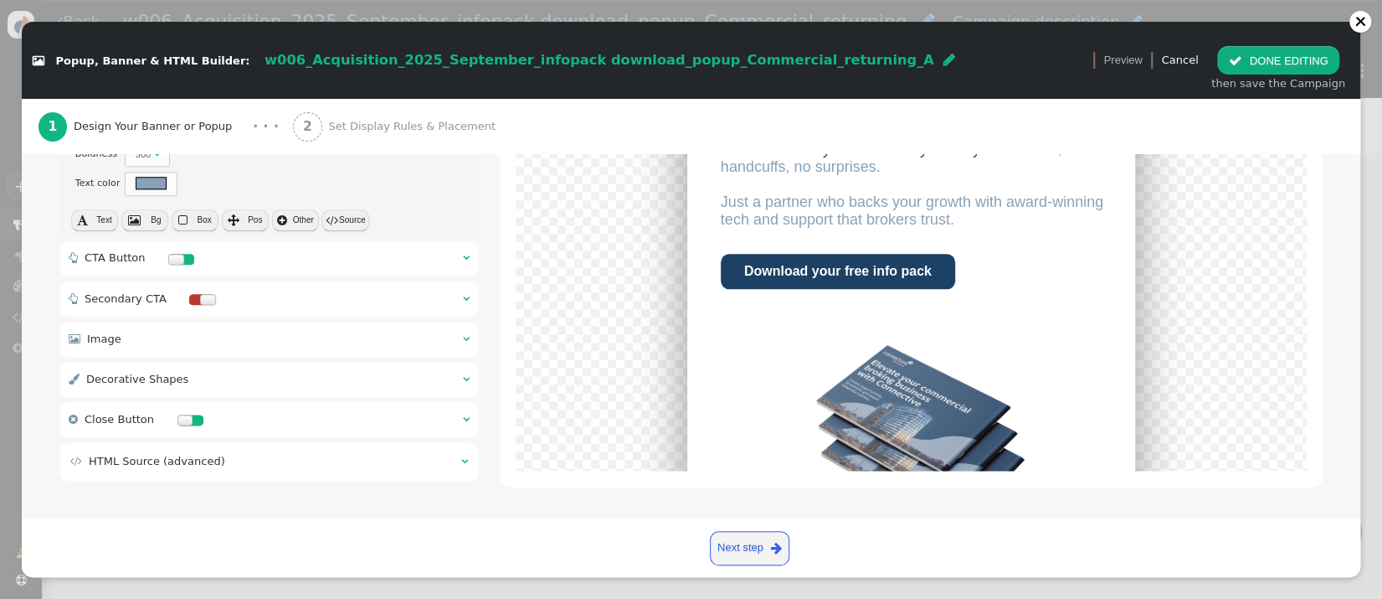
drag, startPoint x: 402, startPoint y: 126, endPoint x: 418, endPoint y: 126, distance: 15.9
click at [402, 126] on span "Set Display Rules & Placement" at bounding box center [414, 126] width 173 height 17
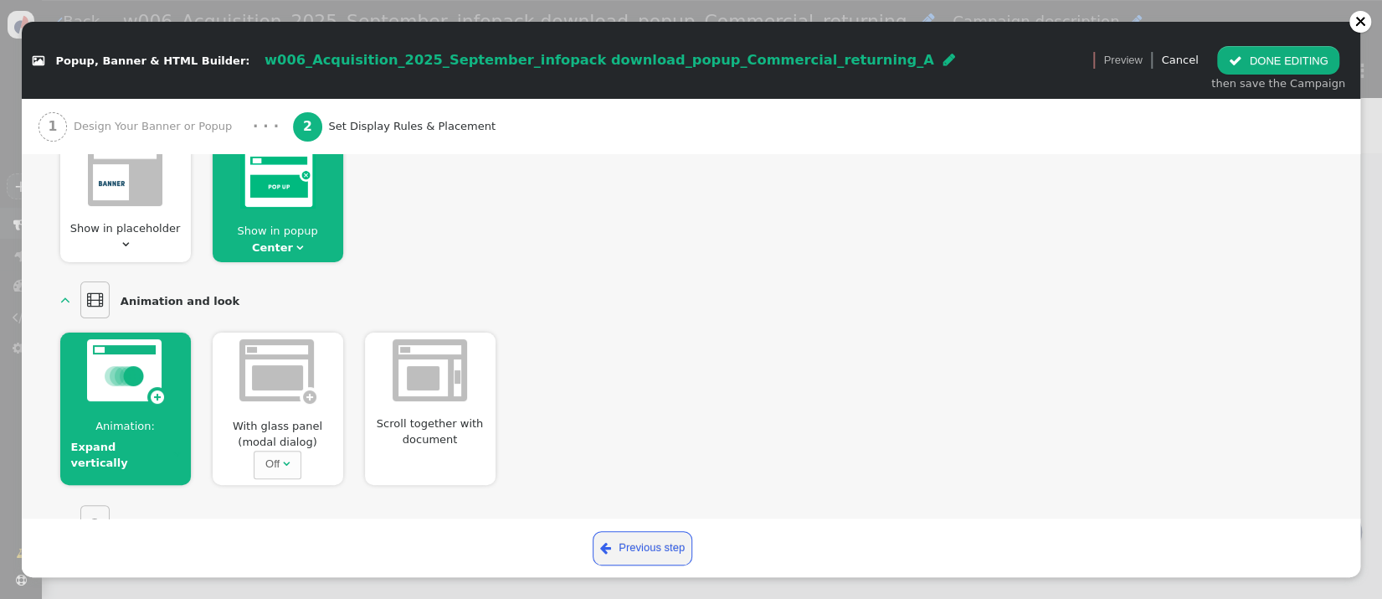
scroll to position [214, 0]
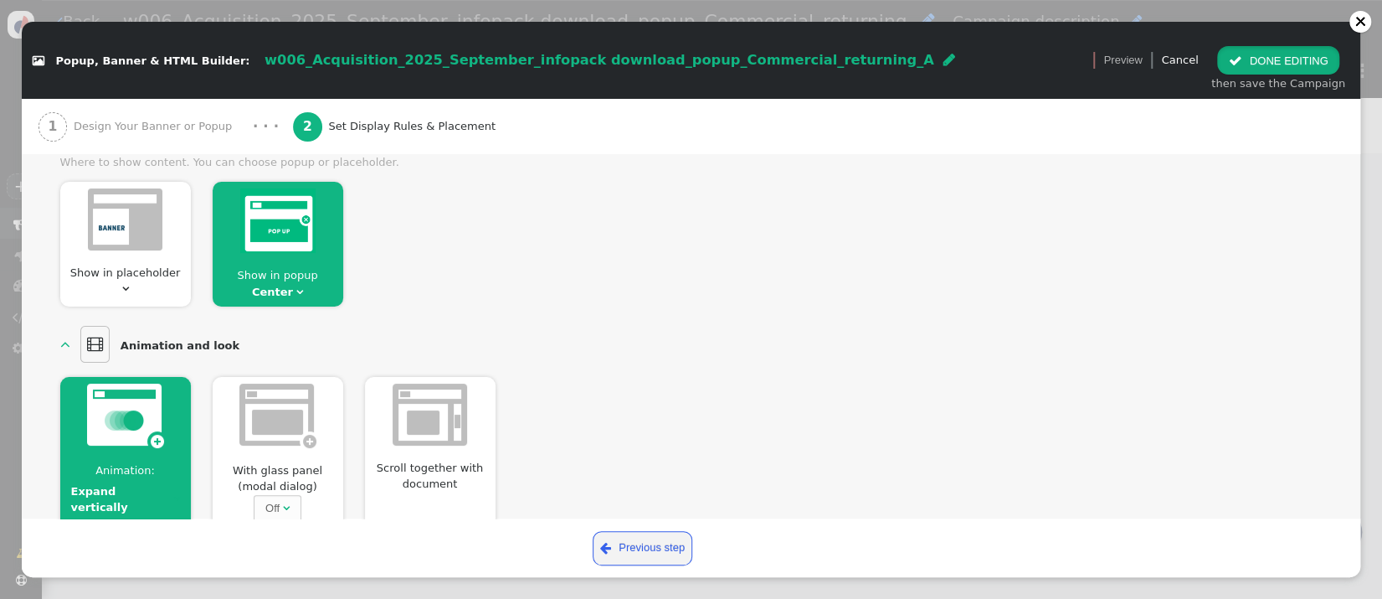
click at [1242, 55] on span "" at bounding box center [1234, 60] width 13 height 13
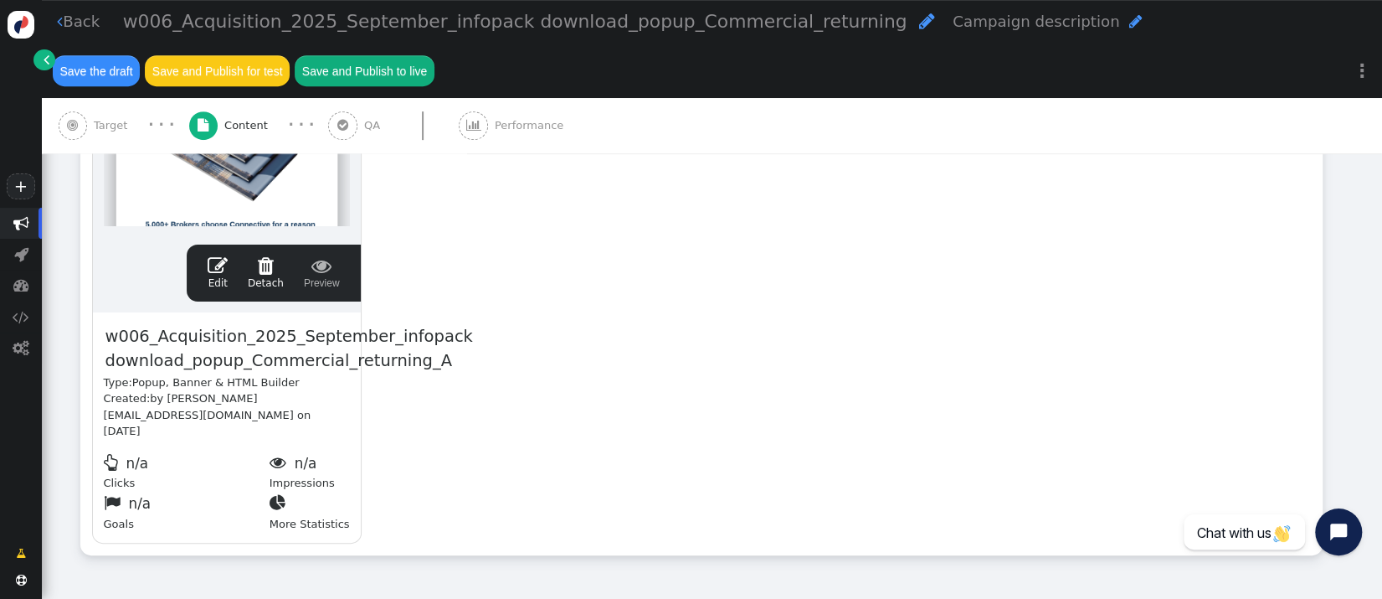
click at [87, 65] on button "Save the draft" at bounding box center [96, 70] width 87 height 30
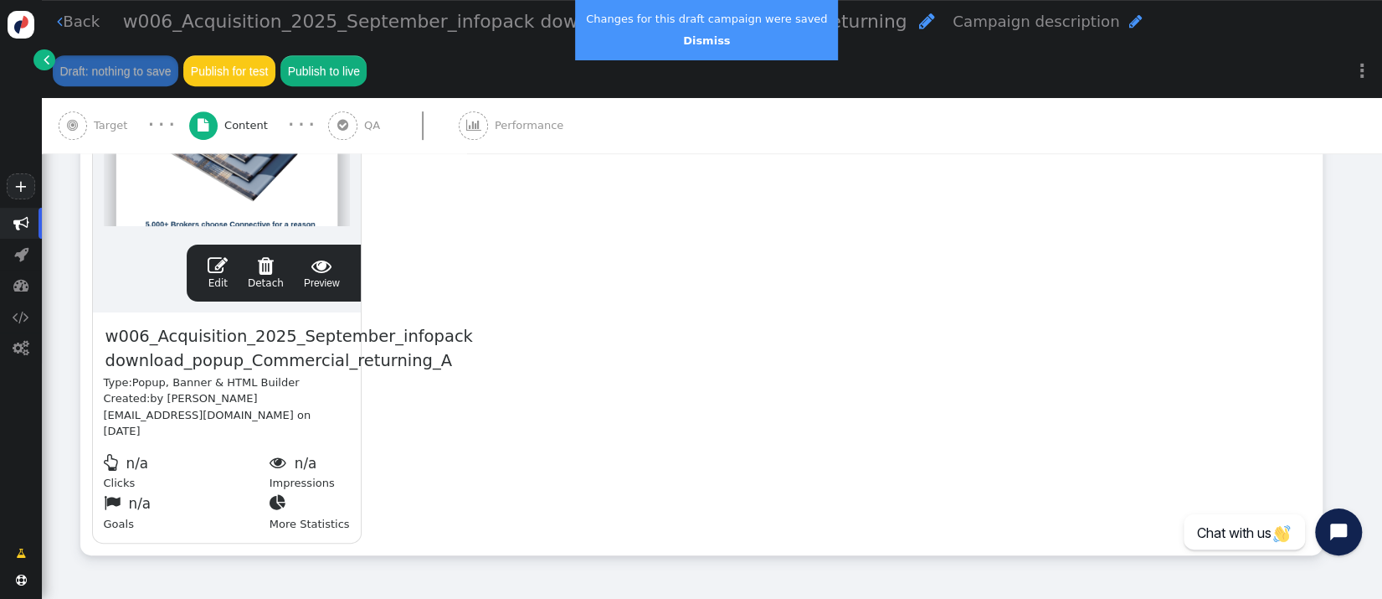
click at [1266, 303] on div "drag this  Edit  Detach  Preview w006_Acquisition_2025_September_infopack do…" at bounding box center [701, 271] width 1241 height 566
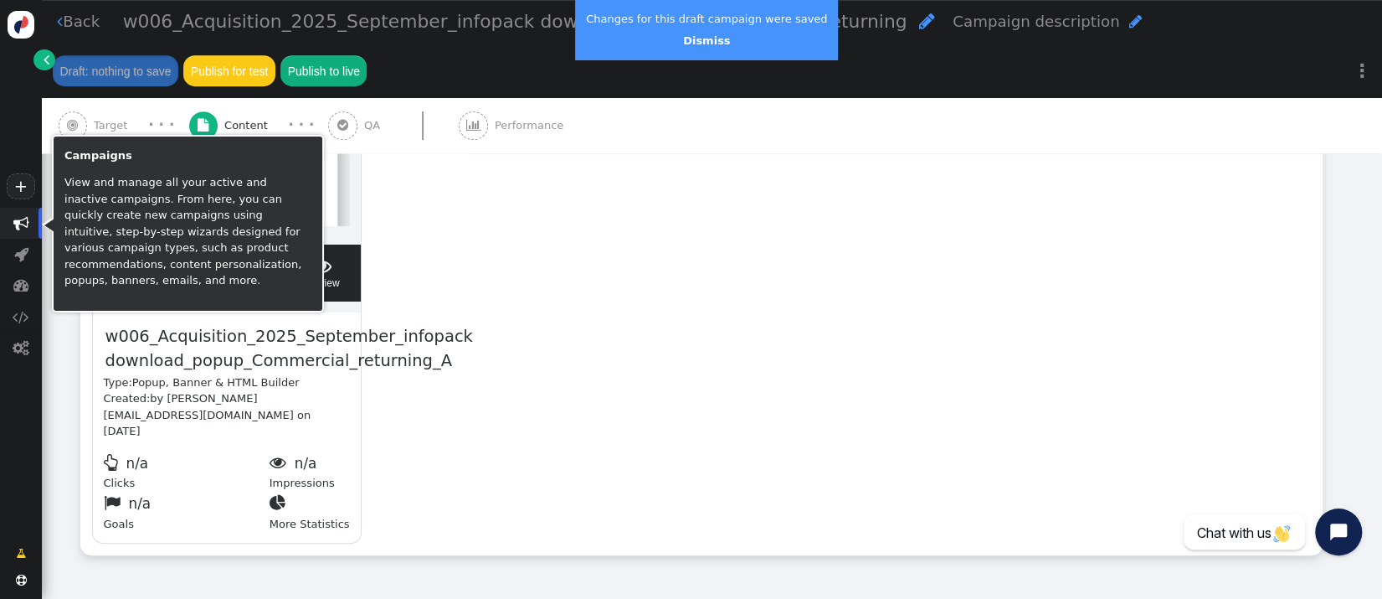
click at [20, 227] on span "" at bounding box center [21, 223] width 16 height 16
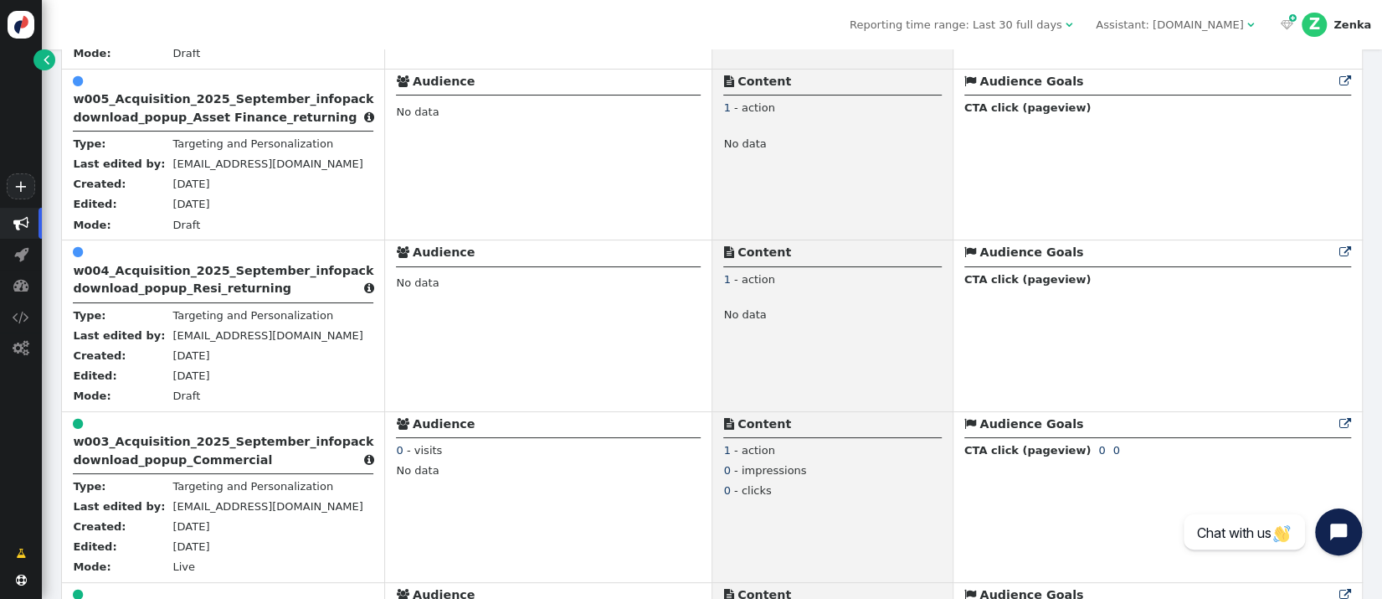
scroll to position [616, 0]
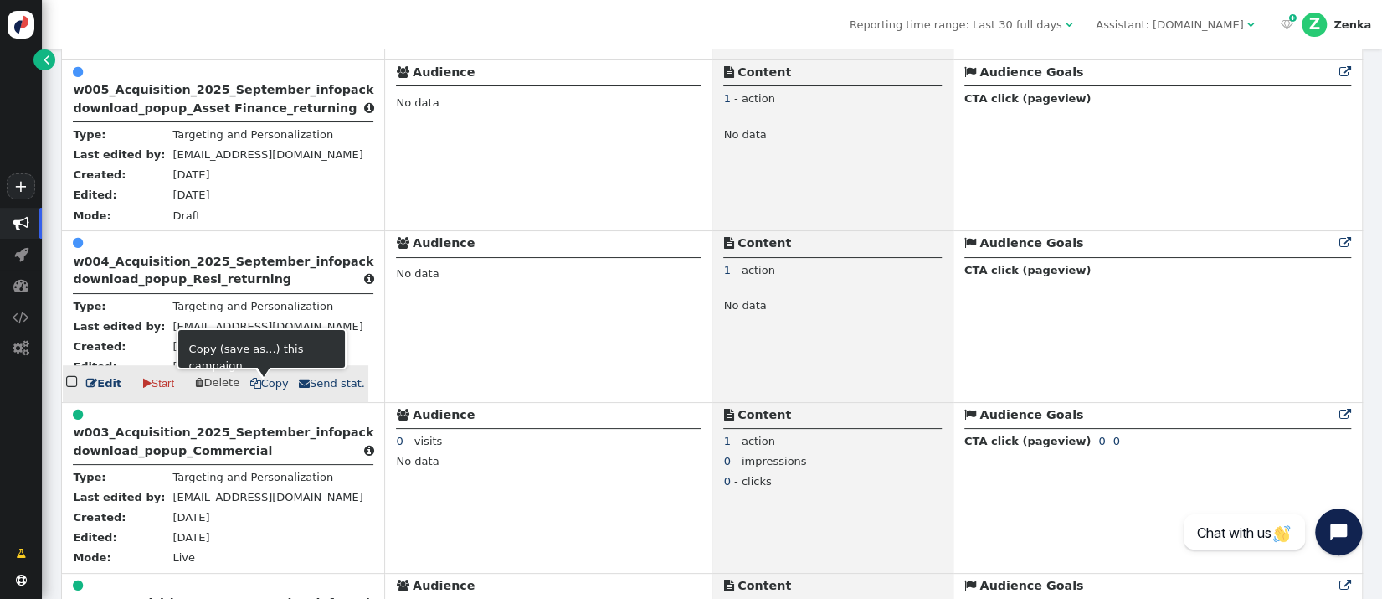
click at [256, 389] on span " Copy" at bounding box center [269, 383] width 39 height 13
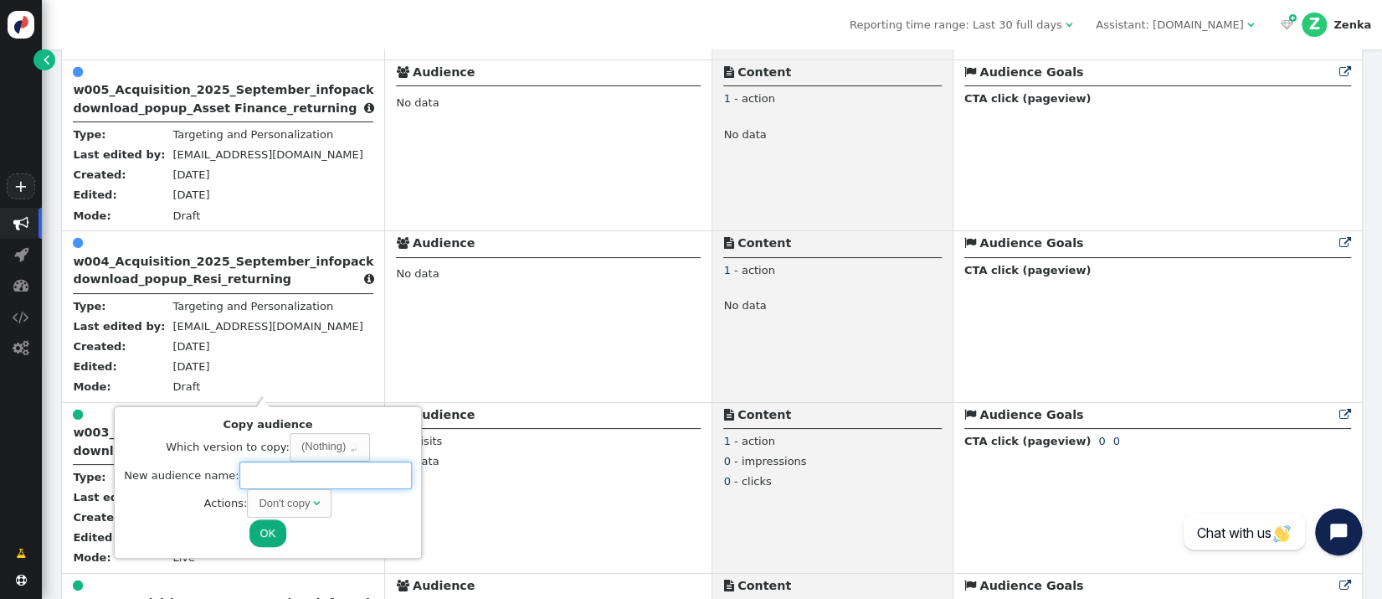
click at [249, 472] on input "text" at bounding box center [325, 475] width 172 height 28
paste input "w007_Acquisition_2025_September_infopack download_popup_Resi_new visitors"
click at [291, 503] on div "Don't copy" at bounding box center [284, 503] width 51 height 17
type input "w007_Acquisition_2025_September_infopack download_popup_Resi_new visitors"
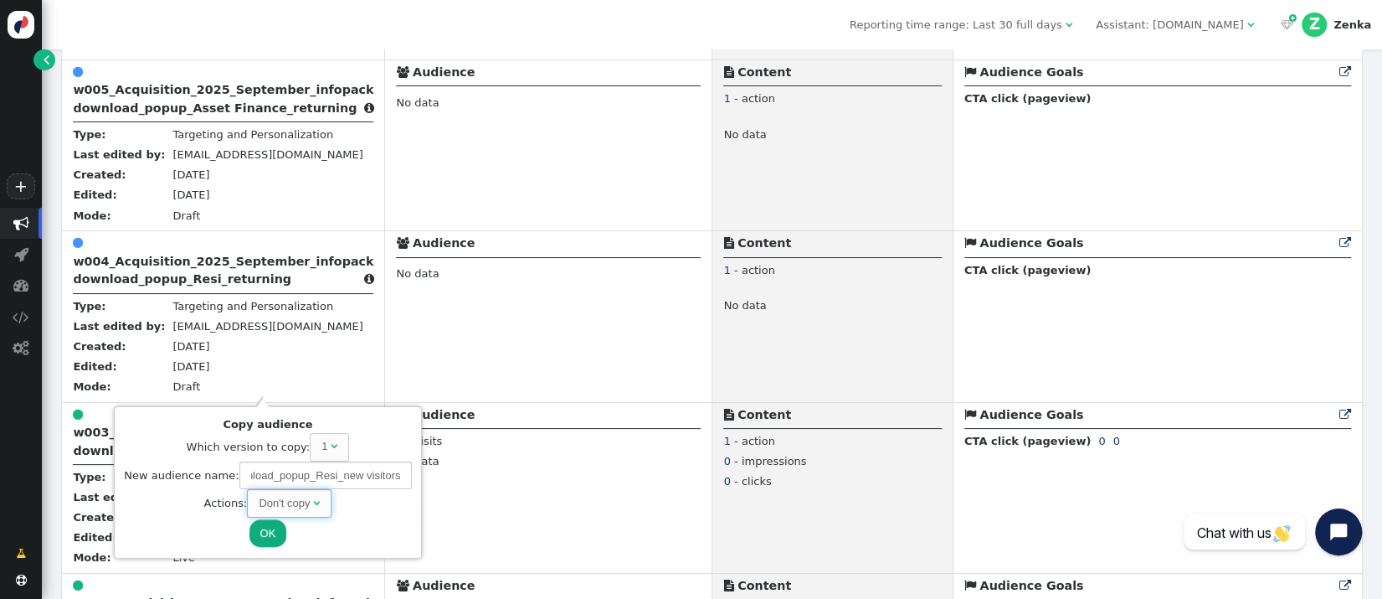
scroll to position [0, 0]
click at [269, 543] on button "OK" at bounding box center [269, 533] width 38 height 28
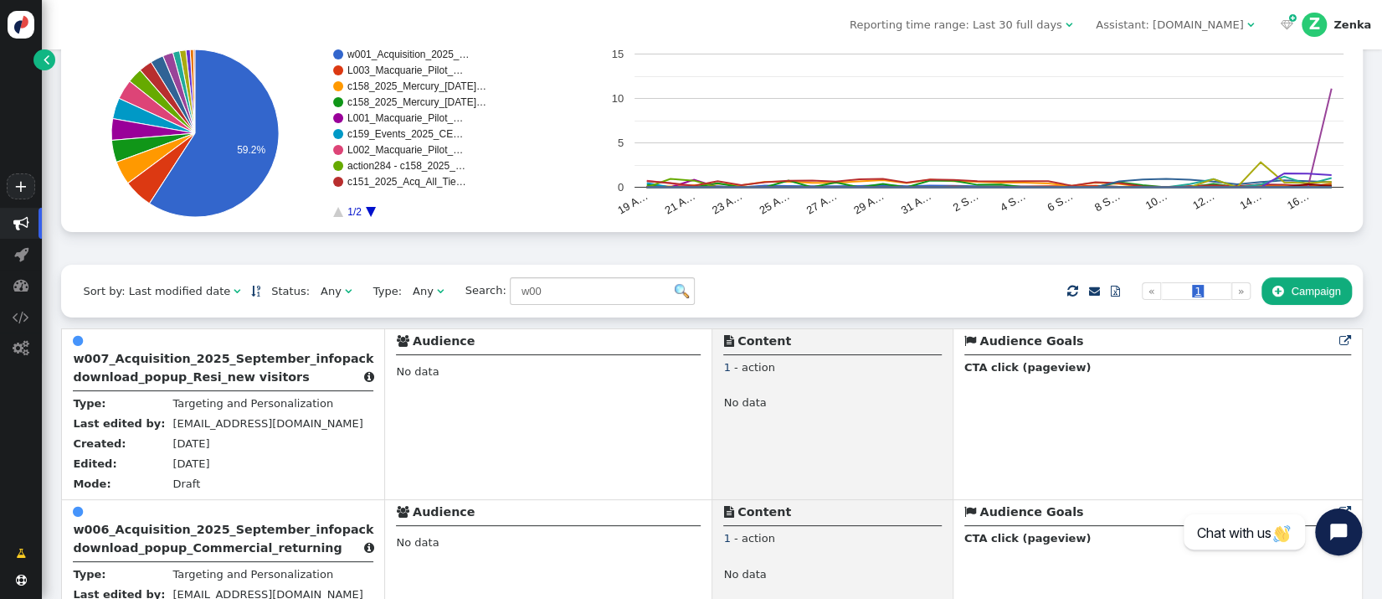
scroll to position [132, 0]
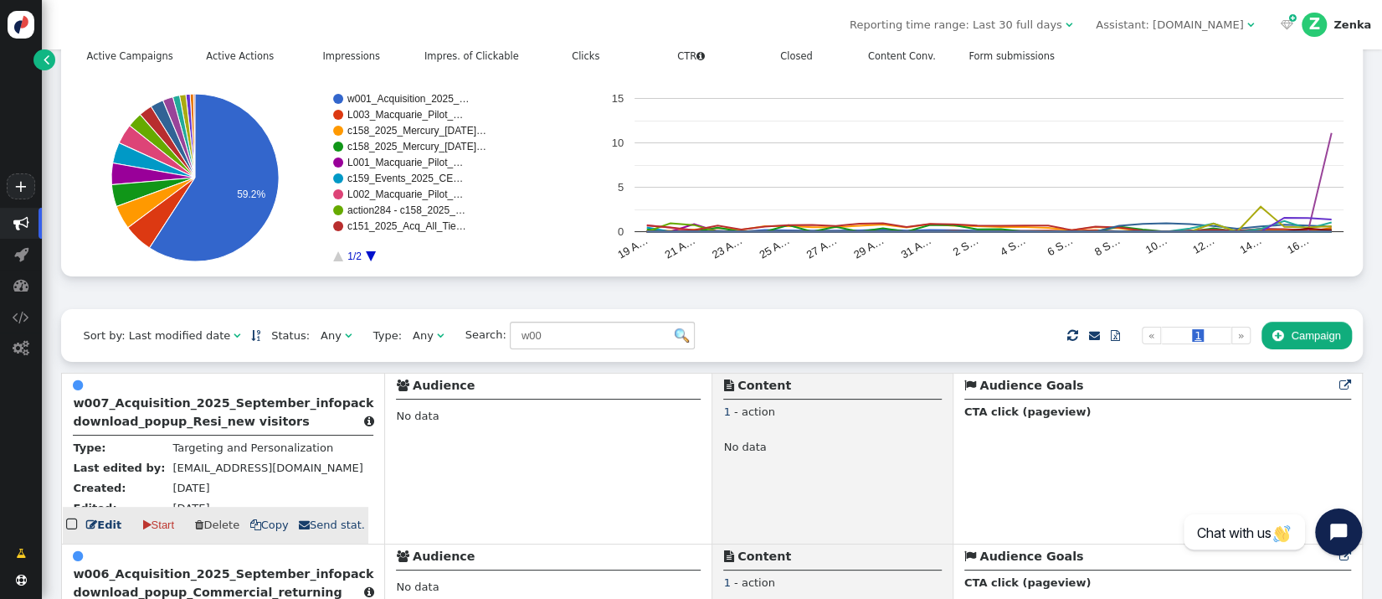
click at [204, 427] on b "w007_Acquisition_2025_September_infopack download_popup_Resi_new visitors" at bounding box center [223, 411] width 301 height 31
